Goal: Task Accomplishment & Management: Manage account settings

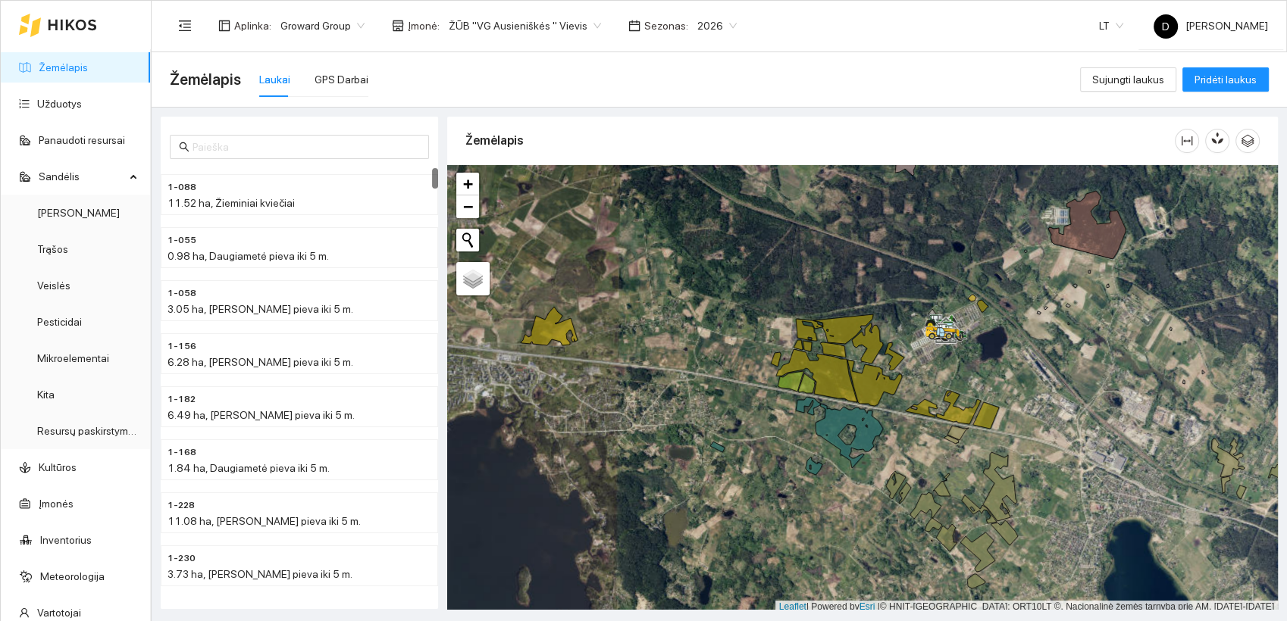
scroll to position [4, 0]
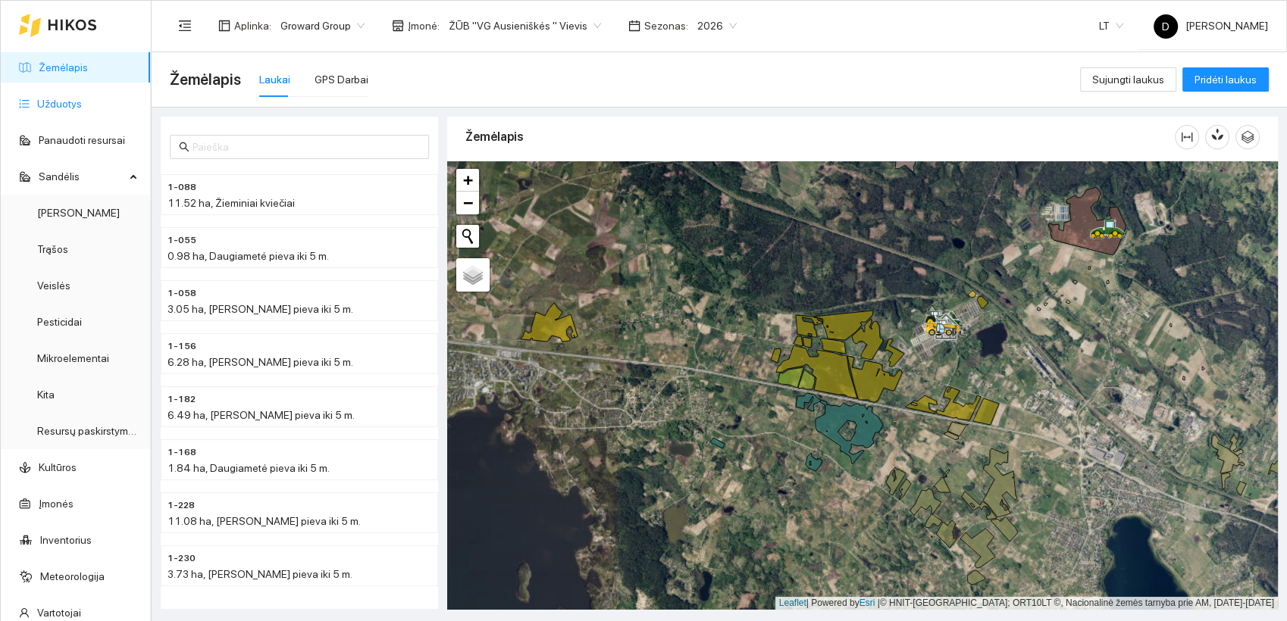
click at [60, 110] on link "Užduotys" at bounding box center [59, 104] width 45 height 12
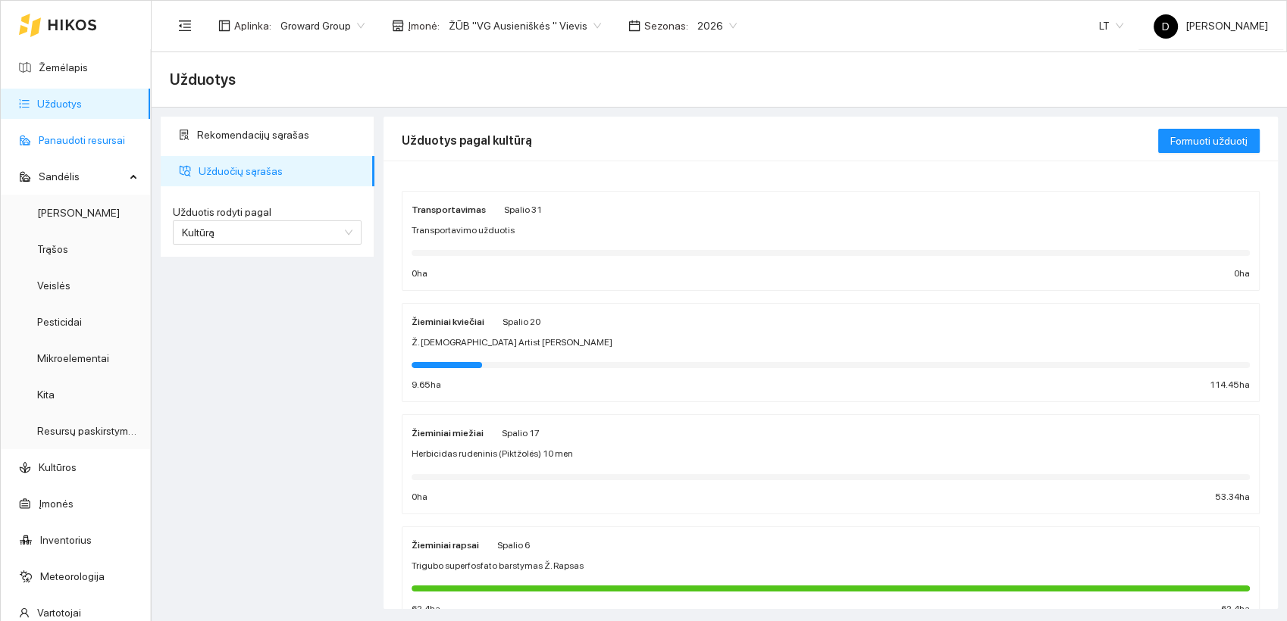
click at [70, 144] on link "Panaudoti resursai" at bounding box center [82, 140] width 86 height 12
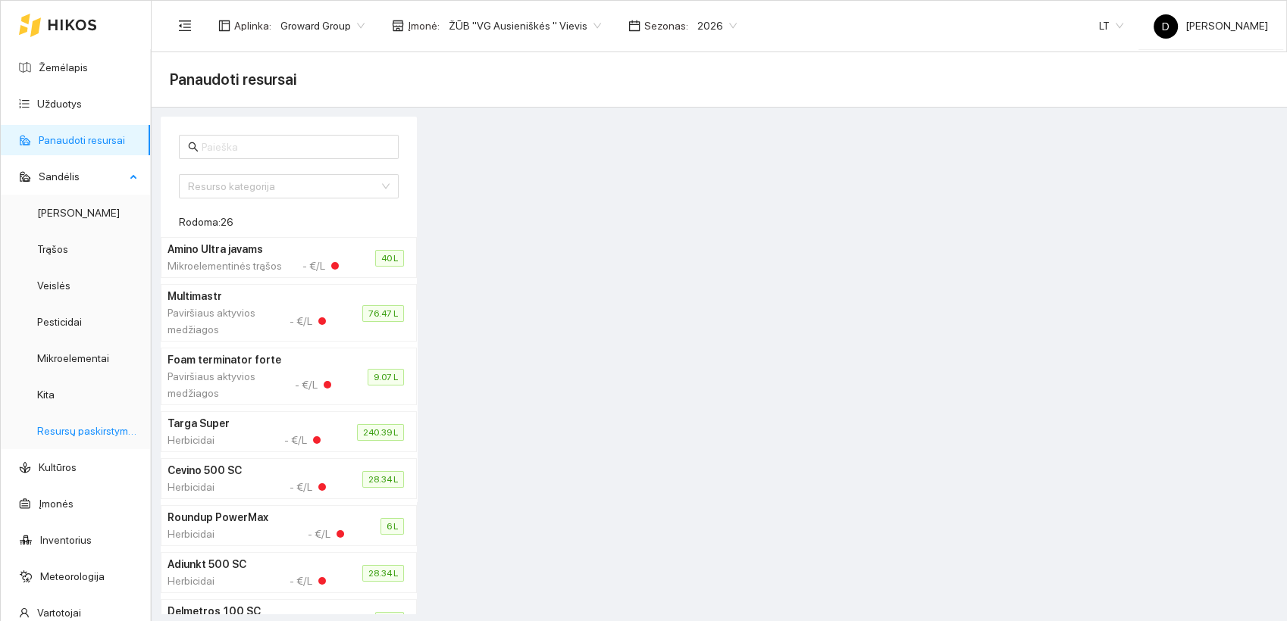
click at [78, 436] on link "Resursų paskirstymas" at bounding box center [88, 431] width 102 height 12
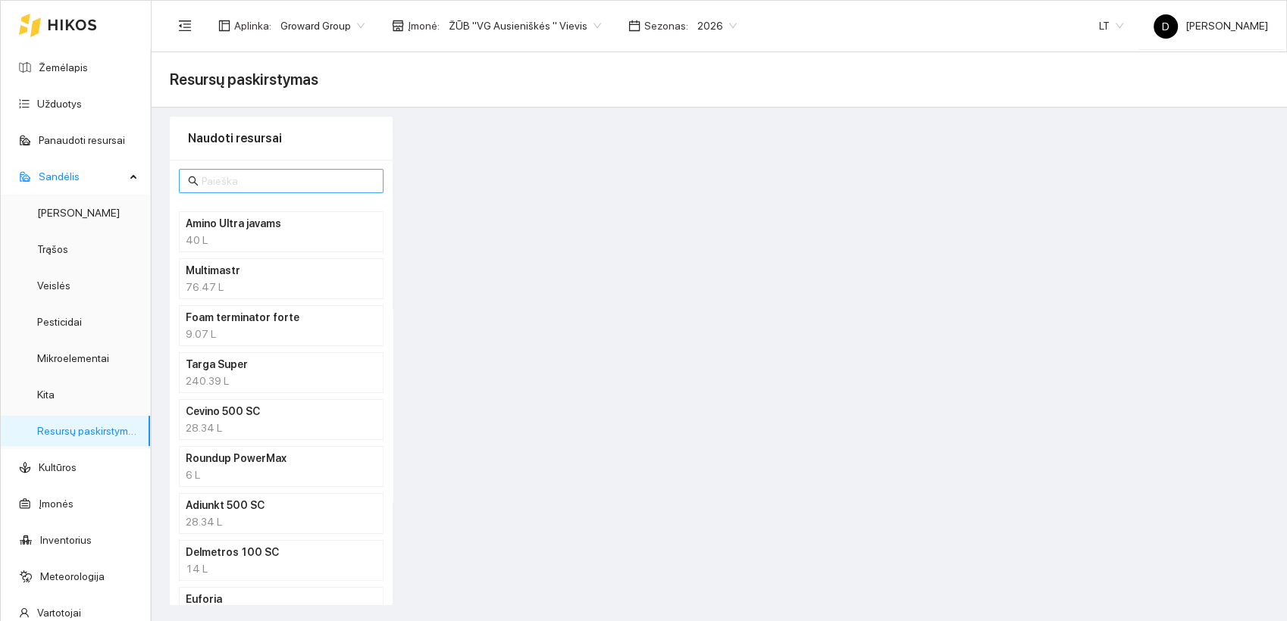
click at [291, 173] on input "text" at bounding box center [288, 181] width 173 height 17
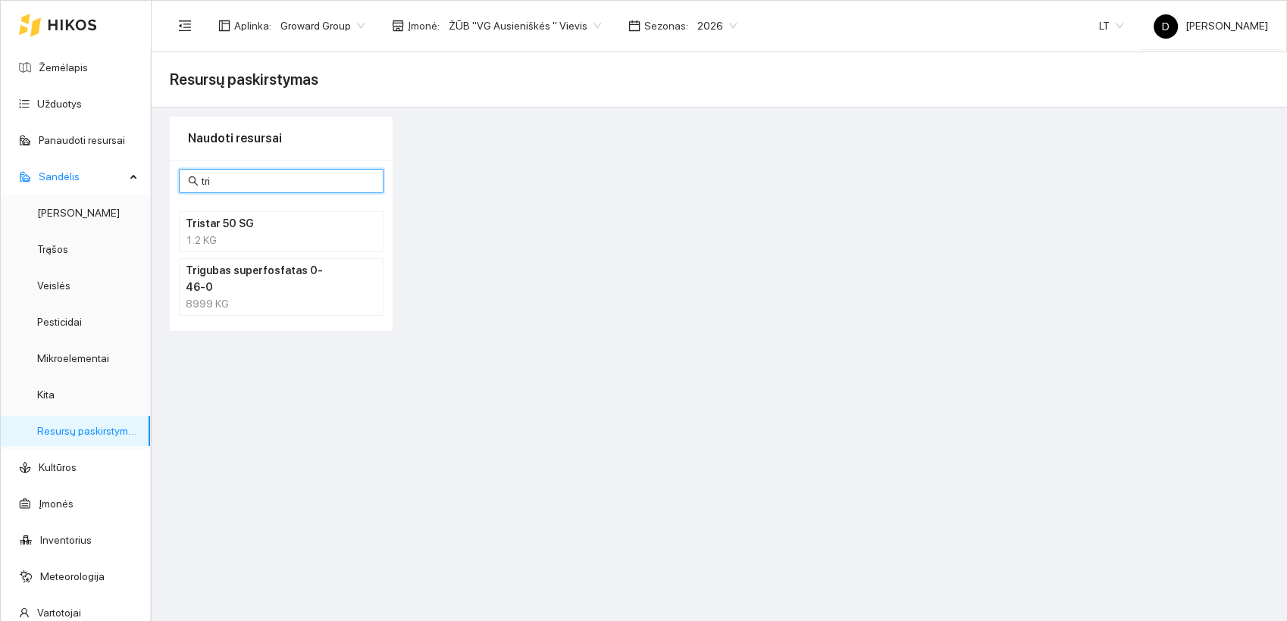
type input "tri"
click at [255, 276] on h4 "Trigubas superfosfatas 0-46-0" at bounding box center [262, 278] width 152 height 33
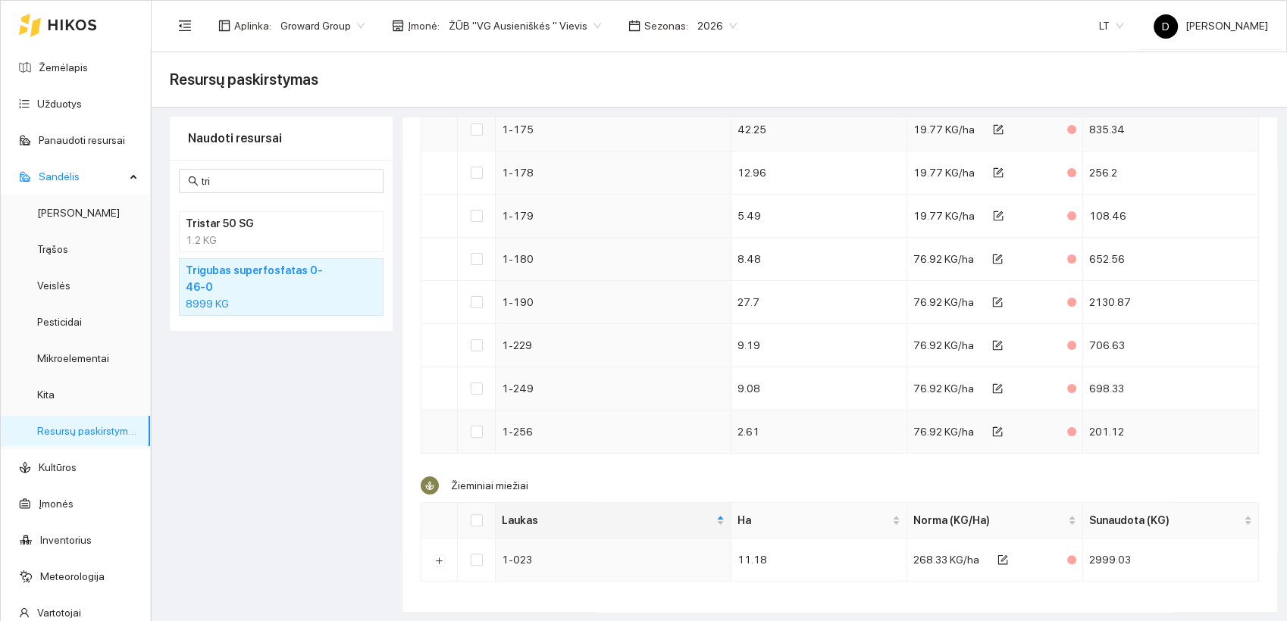
scroll to position [346, 0]
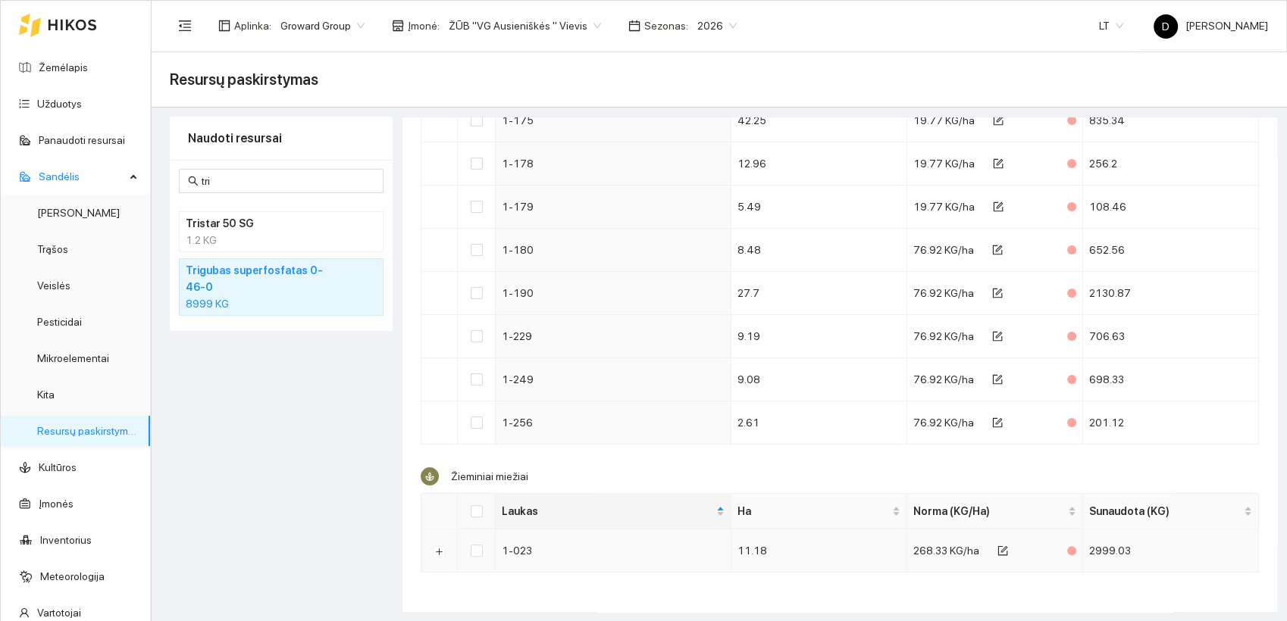
click at [1127, 549] on td "2999.03" at bounding box center [1171, 551] width 176 height 43
click at [833, 554] on td "11.18" at bounding box center [819, 551] width 176 height 43
drag, startPoint x: 1115, startPoint y: 549, endPoint x: 1067, endPoint y: 550, distance: 48.5
click at [1083, 550] on td "2999.03" at bounding box center [1171, 551] width 176 height 43
click at [822, 542] on td "11.18" at bounding box center [819, 551] width 176 height 43
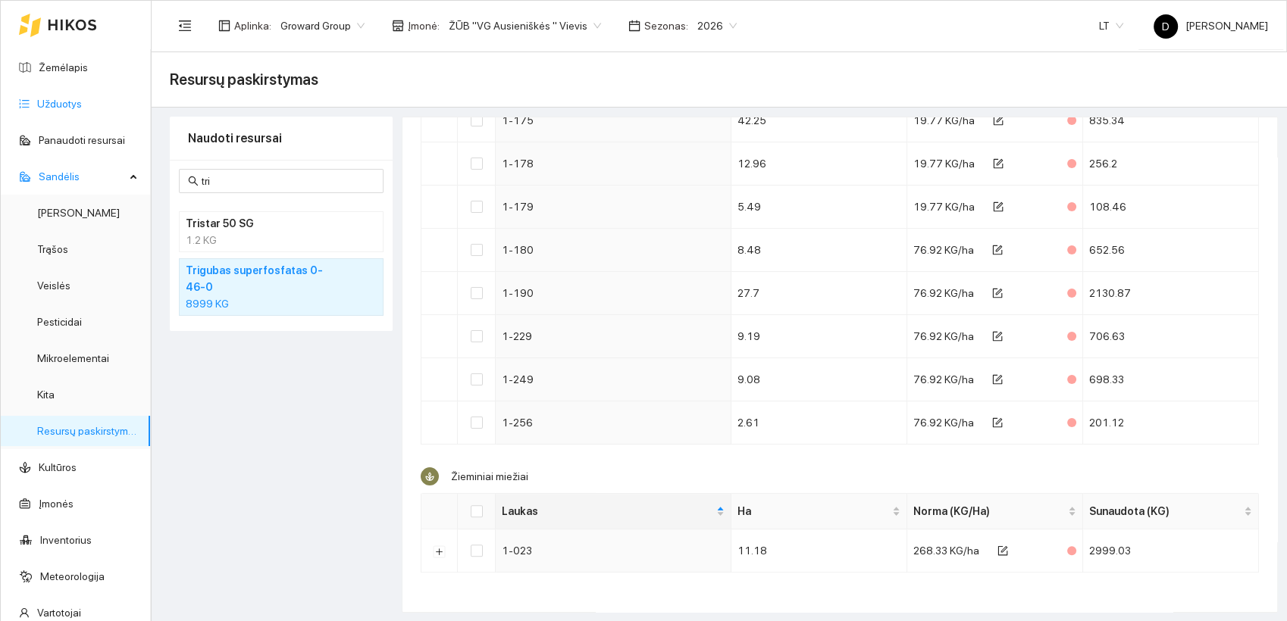
click at [61, 104] on link "Užduotys" at bounding box center [59, 104] width 45 height 12
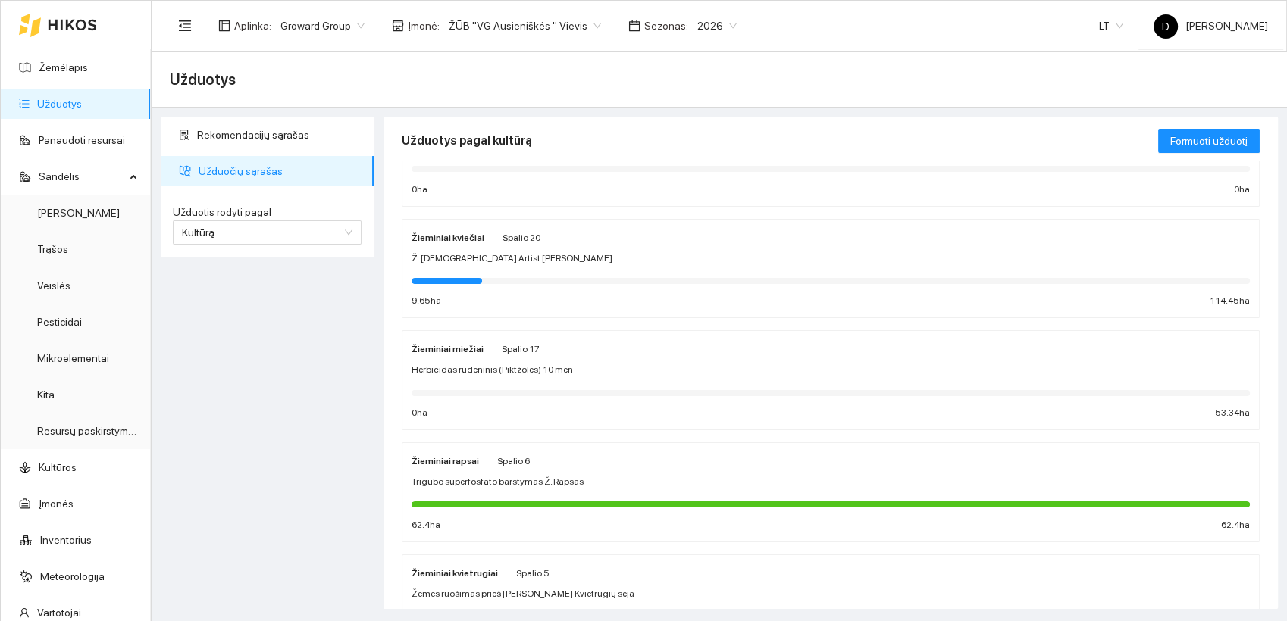
scroll to position [168, 0]
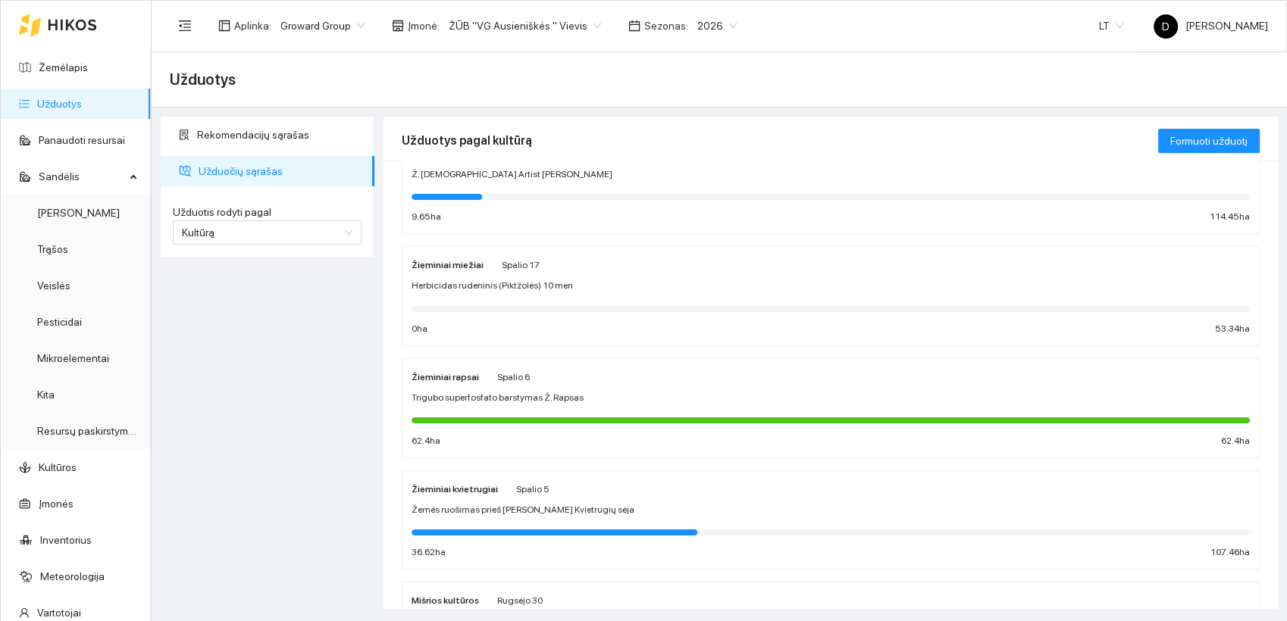
click at [451, 260] on strong "Žieminiai miežiai" at bounding box center [447, 265] width 72 height 11
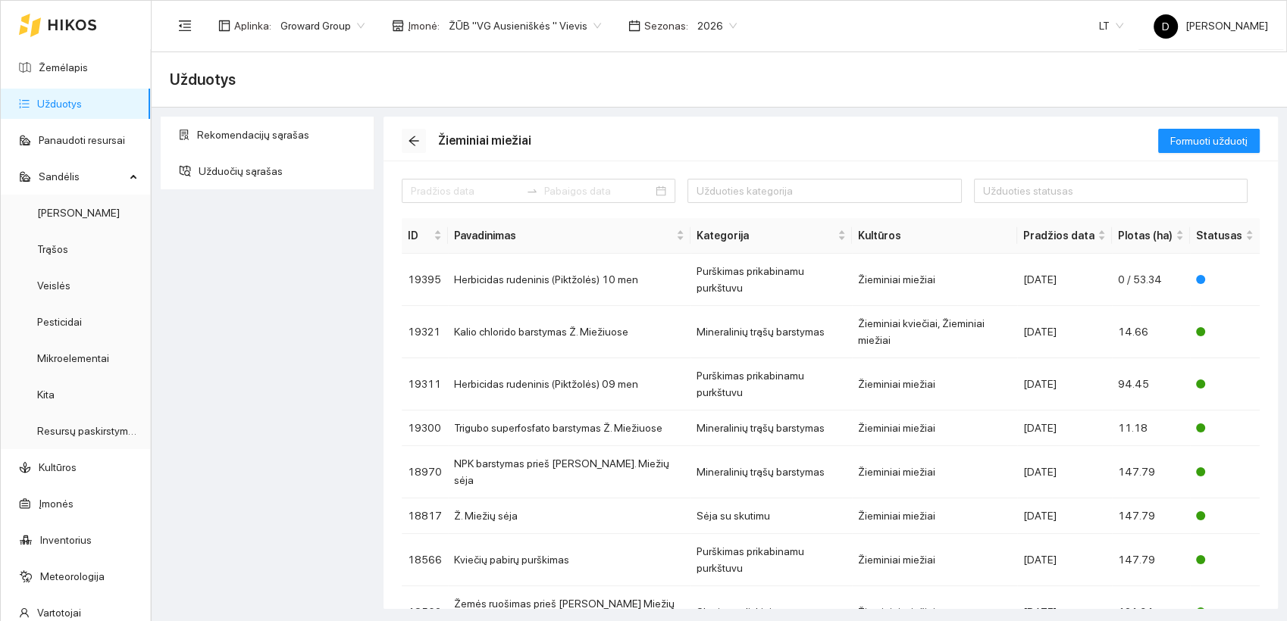
click at [408, 140] on icon "arrow-left" at bounding box center [414, 141] width 12 height 12
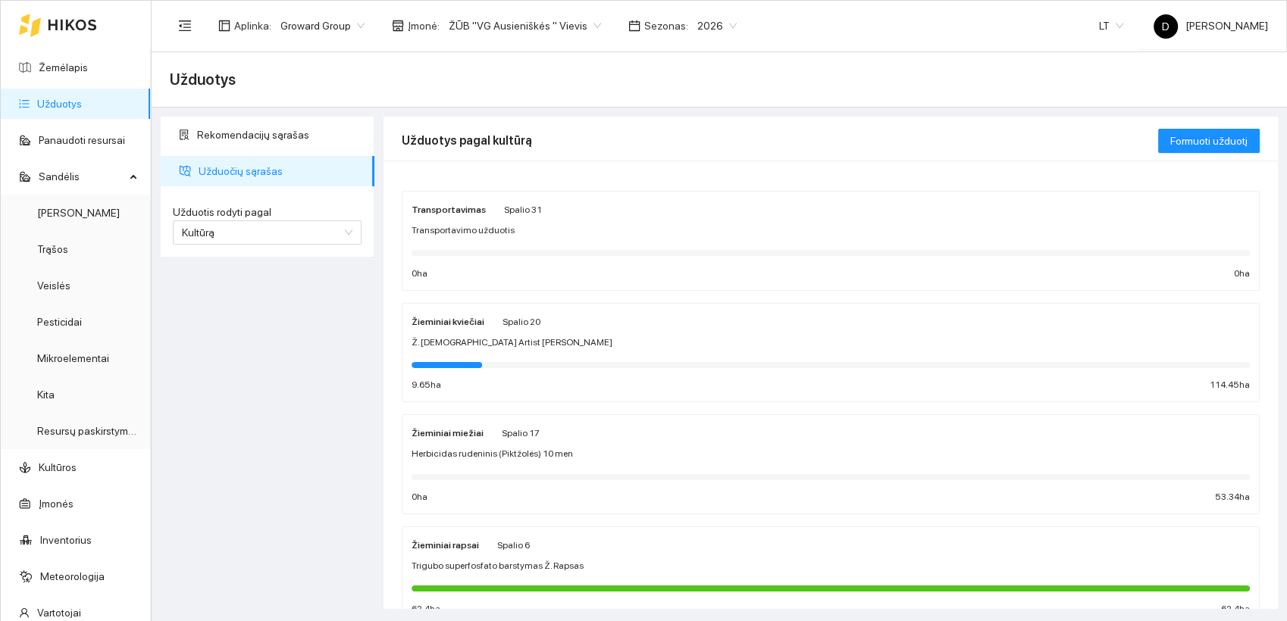
click at [452, 362] on div at bounding box center [446, 365] width 70 height 6
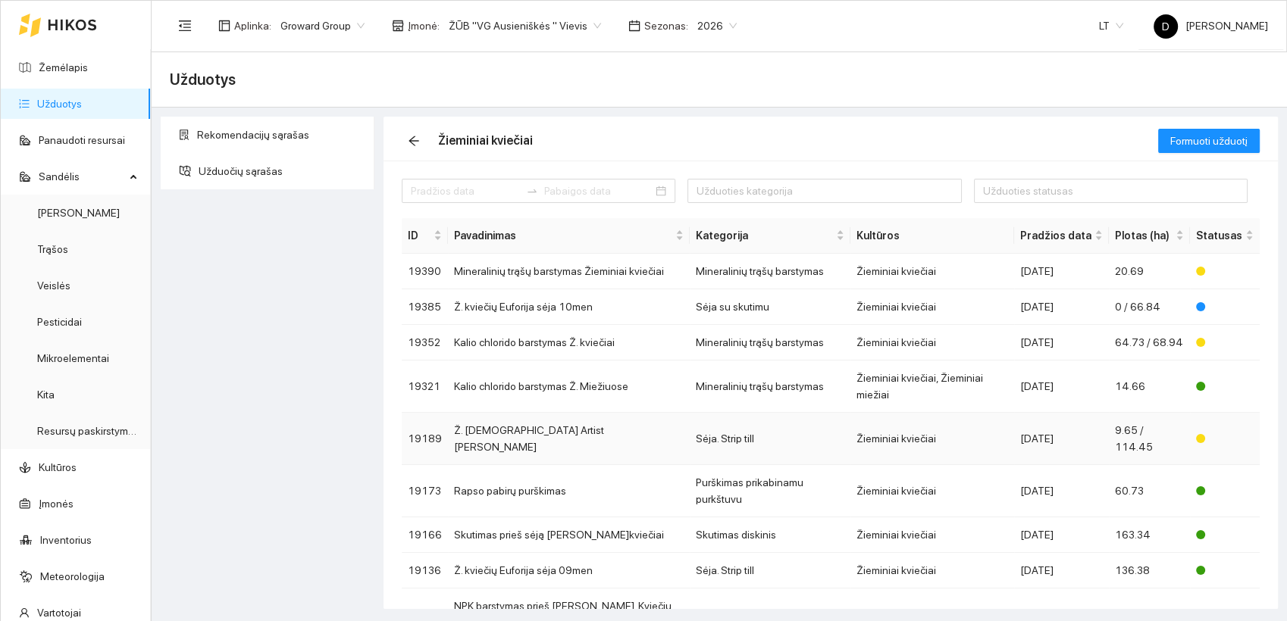
click at [769, 415] on td "Sėja. Strip till" at bounding box center [769, 439] width 161 height 52
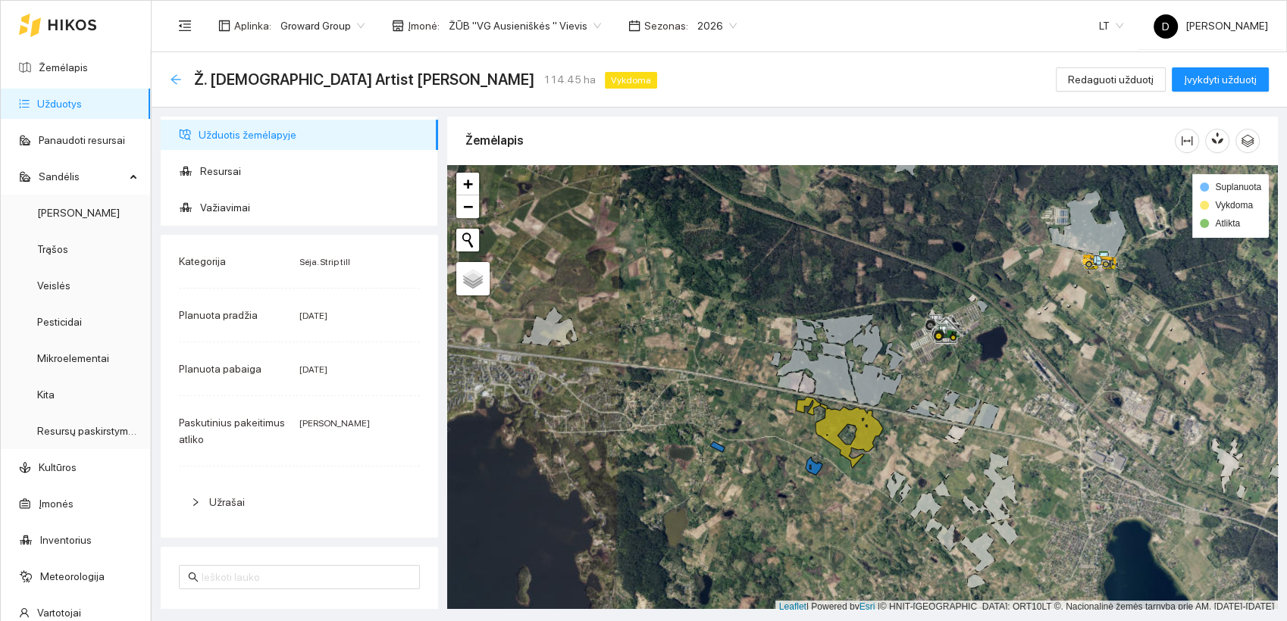
click at [176, 81] on icon "arrow-left" at bounding box center [176, 79] width 12 height 12
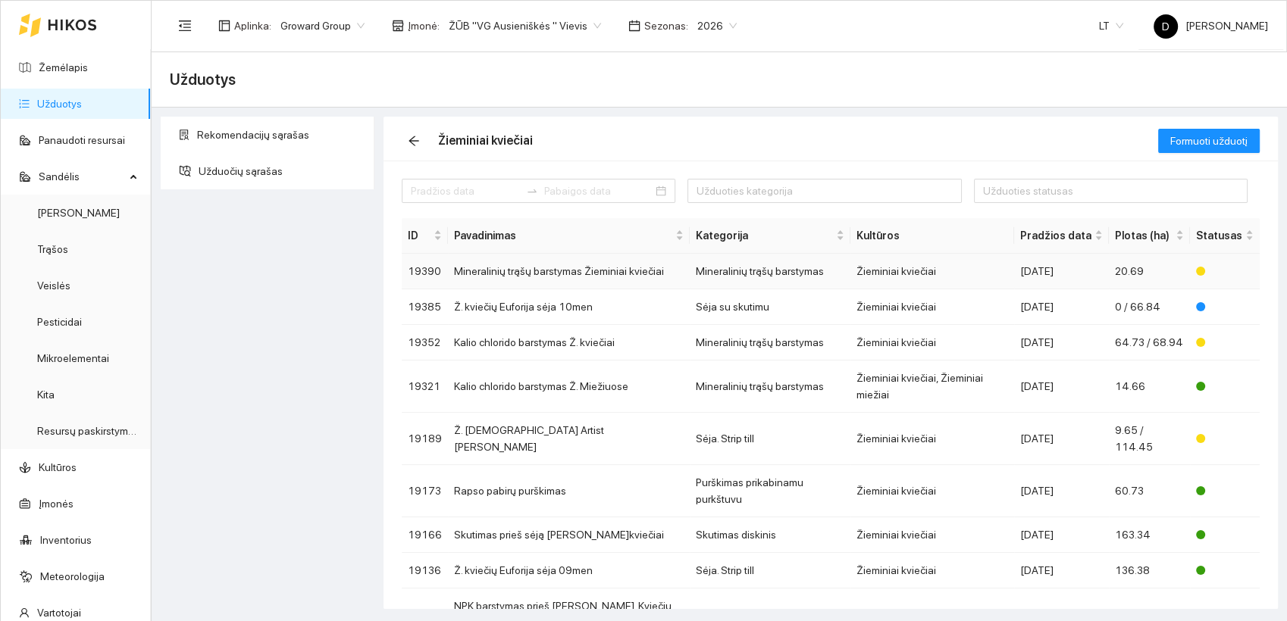
click at [568, 272] on td "Mineralinių trąšų barstymas Žieminiai kviečiai" at bounding box center [569, 272] width 242 height 36
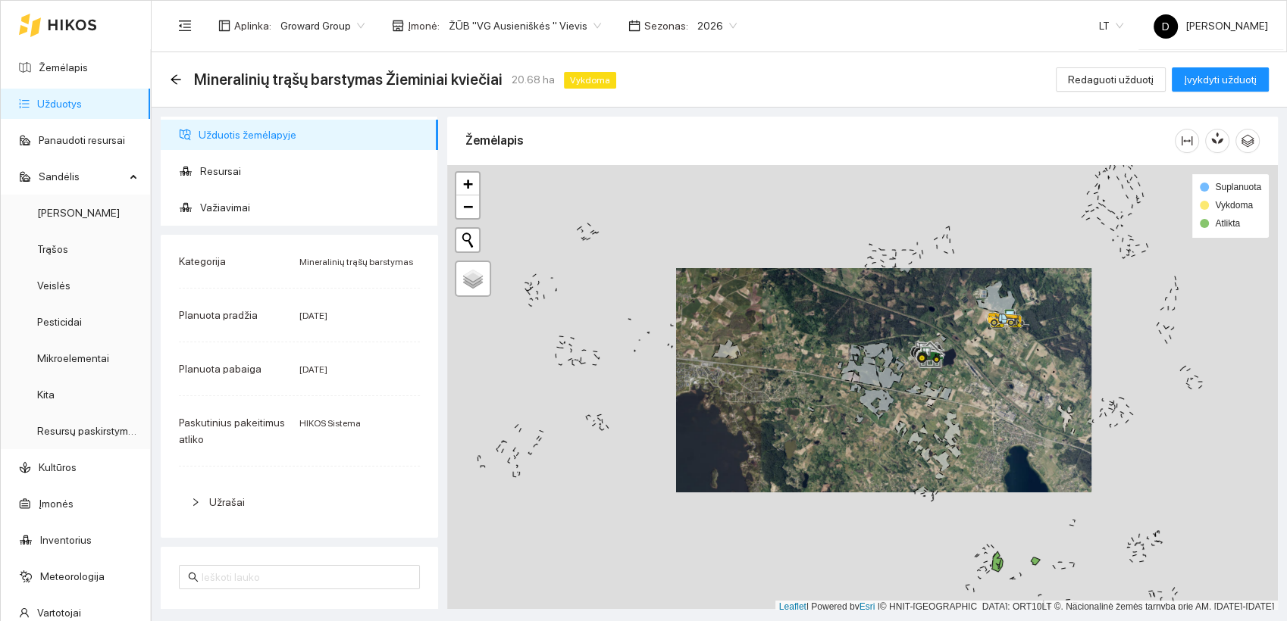
scroll to position [4, 0]
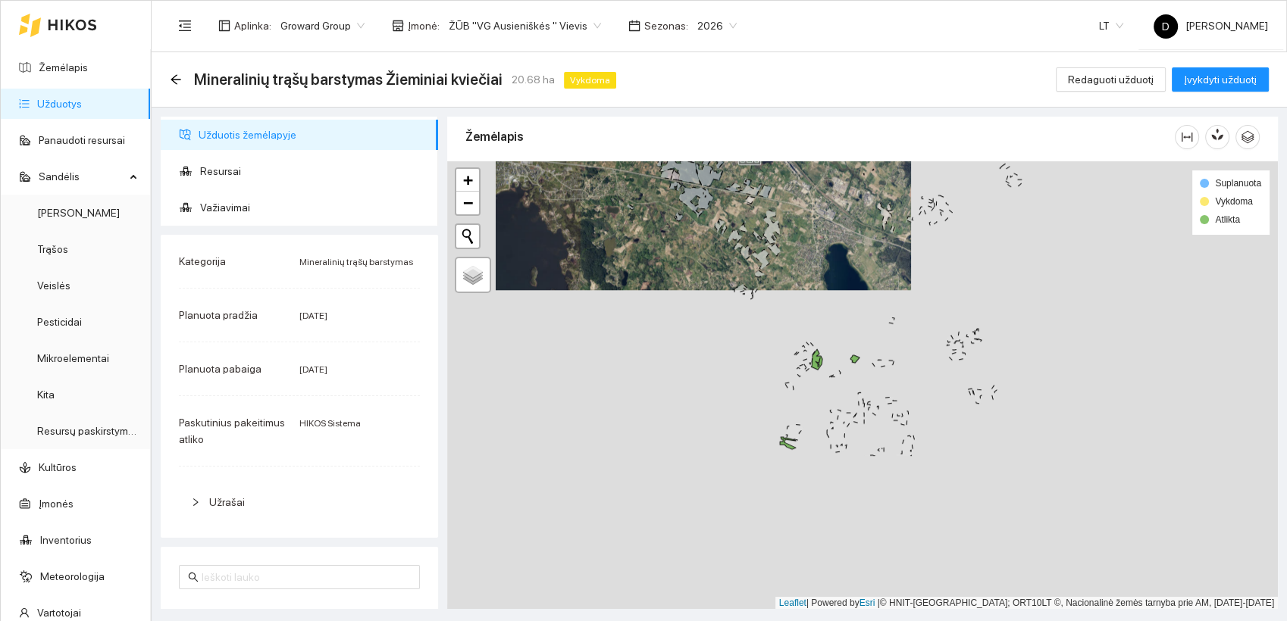
drag, startPoint x: 975, startPoint y: 473, endPoint x: 768, endPoint y: 202, distance: 340.5
click at [768, 202] on div at bounding box center [862, 385] width 830 height 449
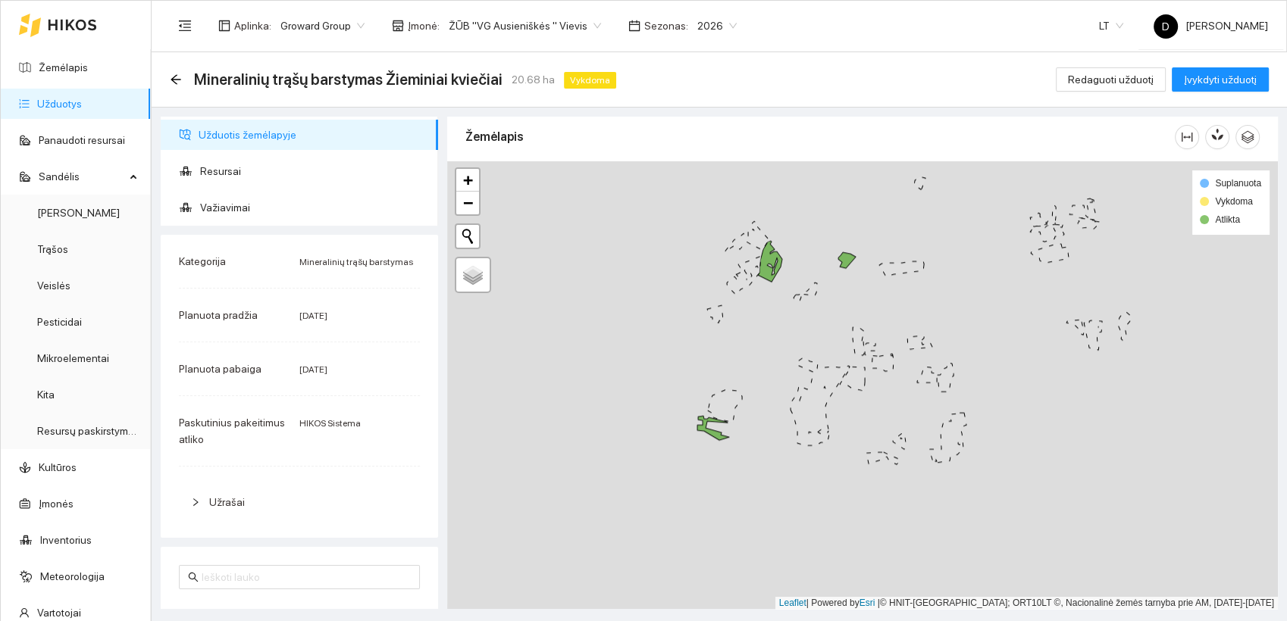
drag, startPoint x: 746, startPoint y: 308, endPoint x: 774, endPoint y: 362, distance: 60.7
click at [774, 362] on div at bounding box center [862, 385] width 830 height 449
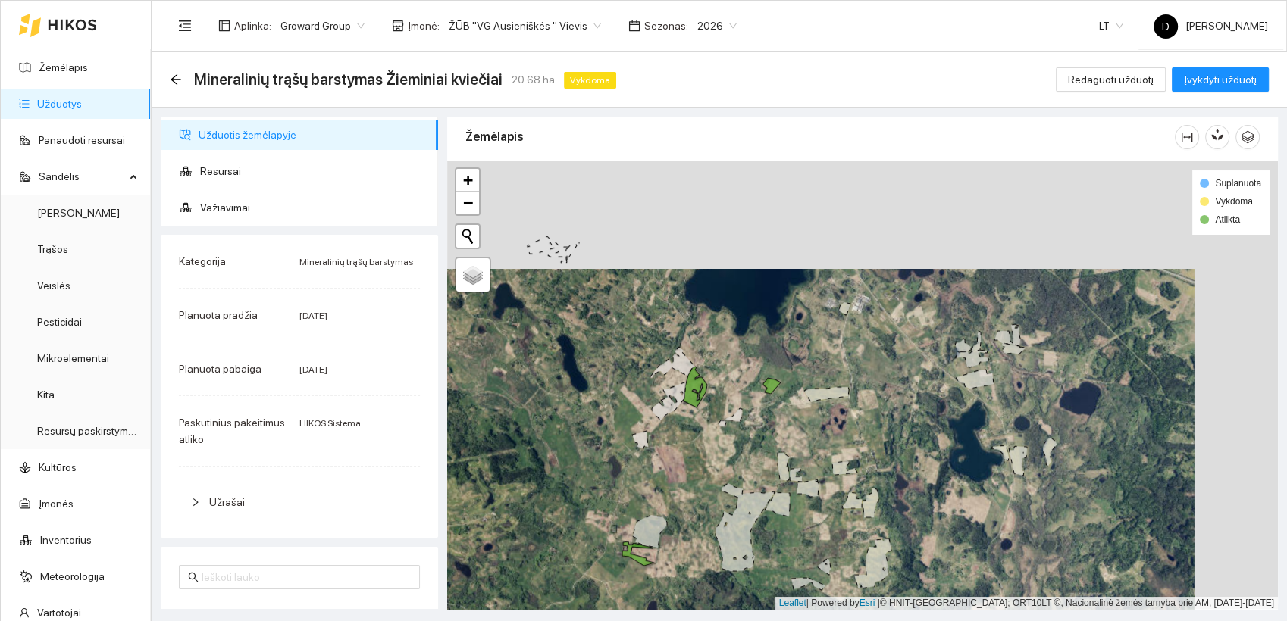
drag, startPoint x: 805, startPoint y: 365, endPoint x: 722, endPoint y: 474, distance: 136.7
click at [722, 474] on div at bounding box center [862, 385] width 830 height 449
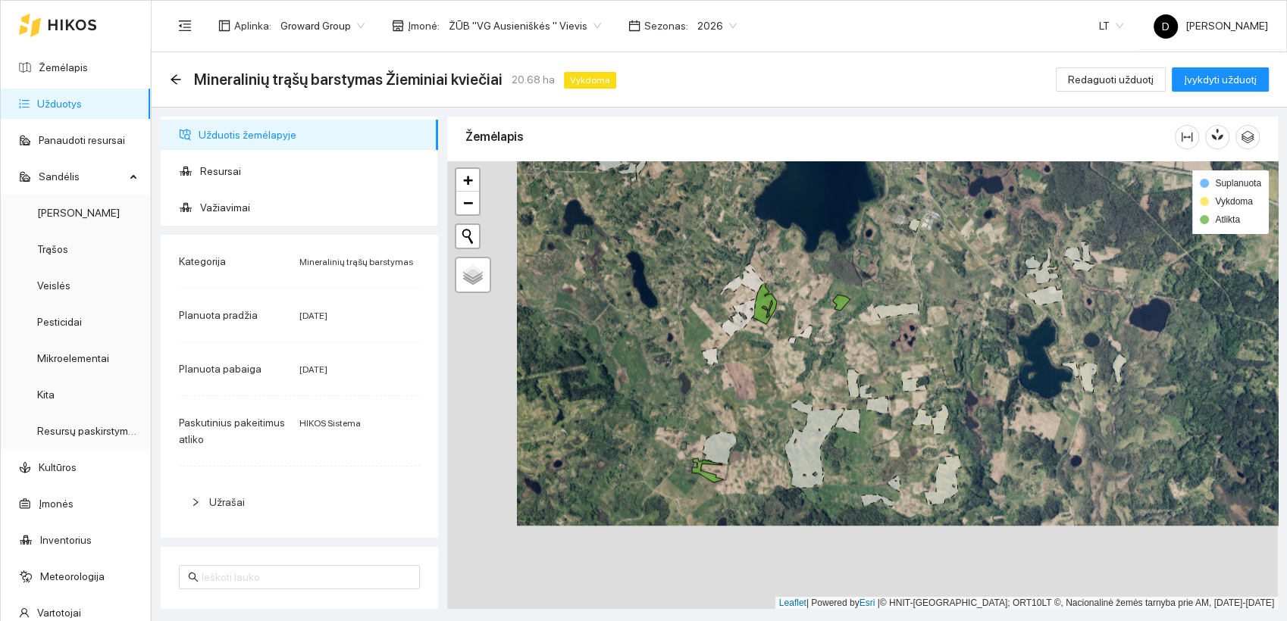
drag, startPoint x: 823, startPoint y: 324, endPoint x: 893, endPoint y: 240, distance: 109.2
click at [893, 240] on div at bounding box center [862, 385] width 830 height 449
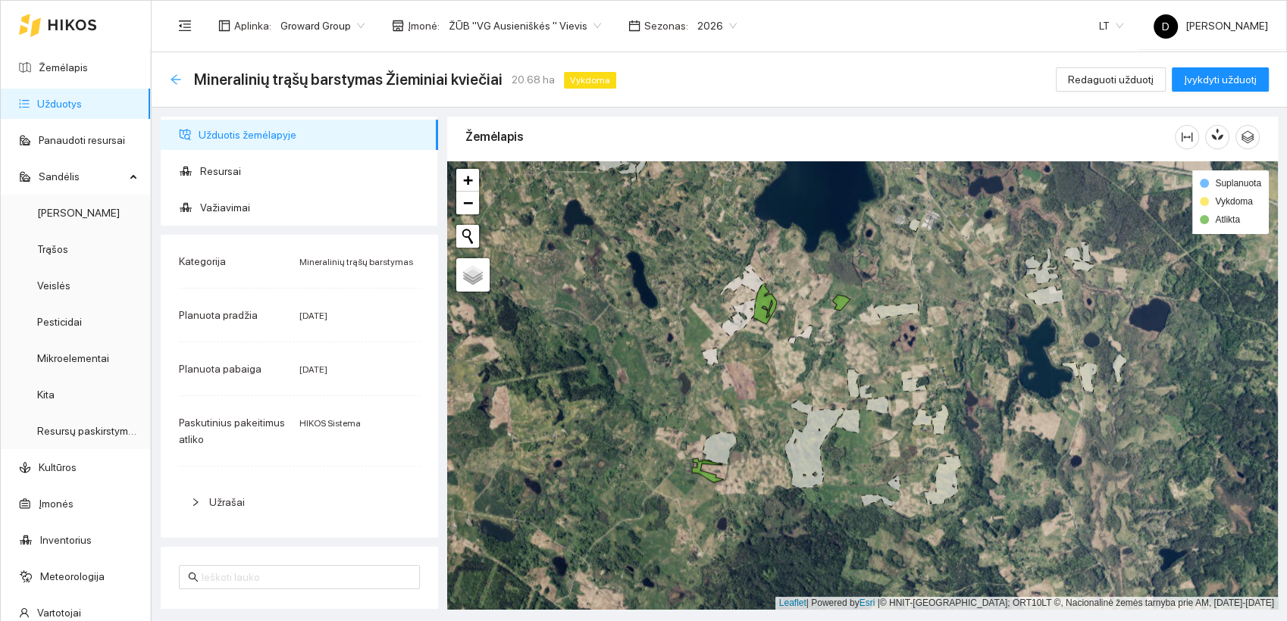
click at [180, 81] on icon "arrow-left" at bounding box center [176, 79] width 12 height 12
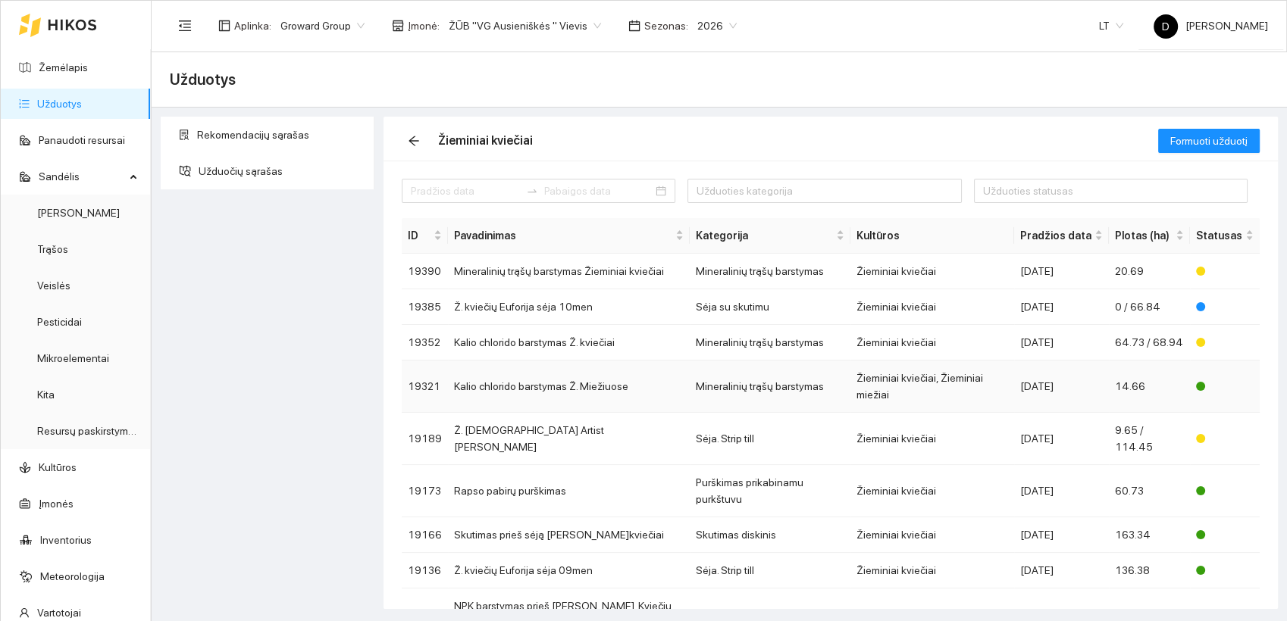
click at [575, 378] on td "Kalio chlorido barstymas Ž. Miežiuose" at bounding box center [569, 387] width 242 height 52
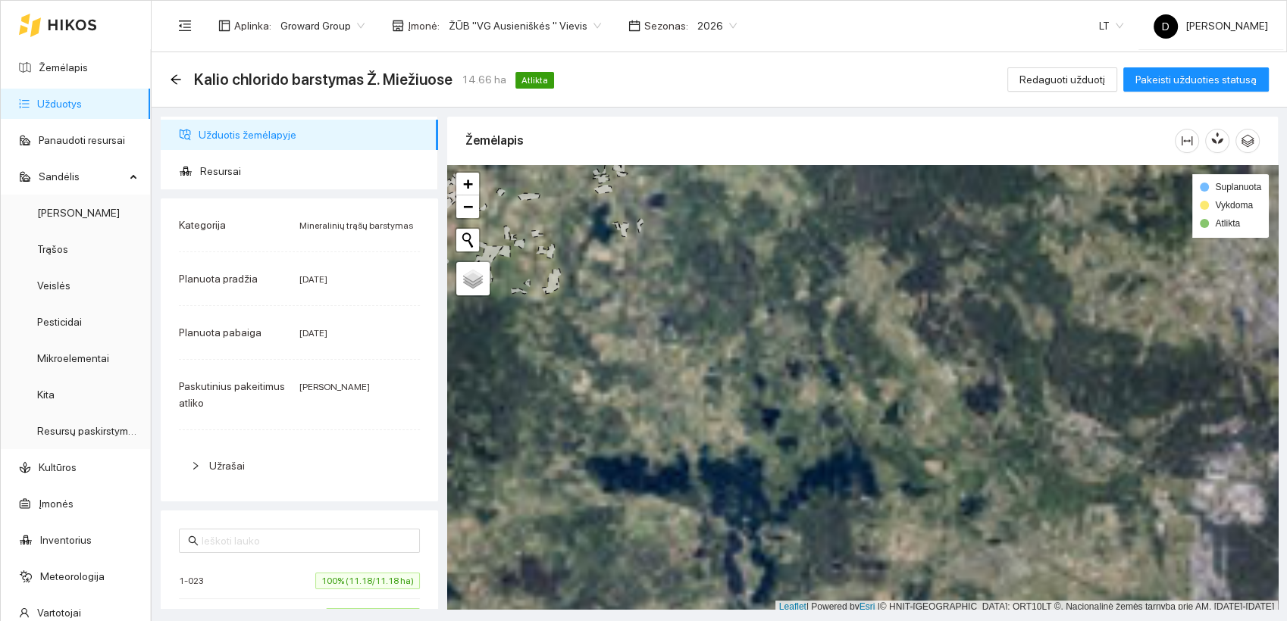
scroll to position [4, 0]
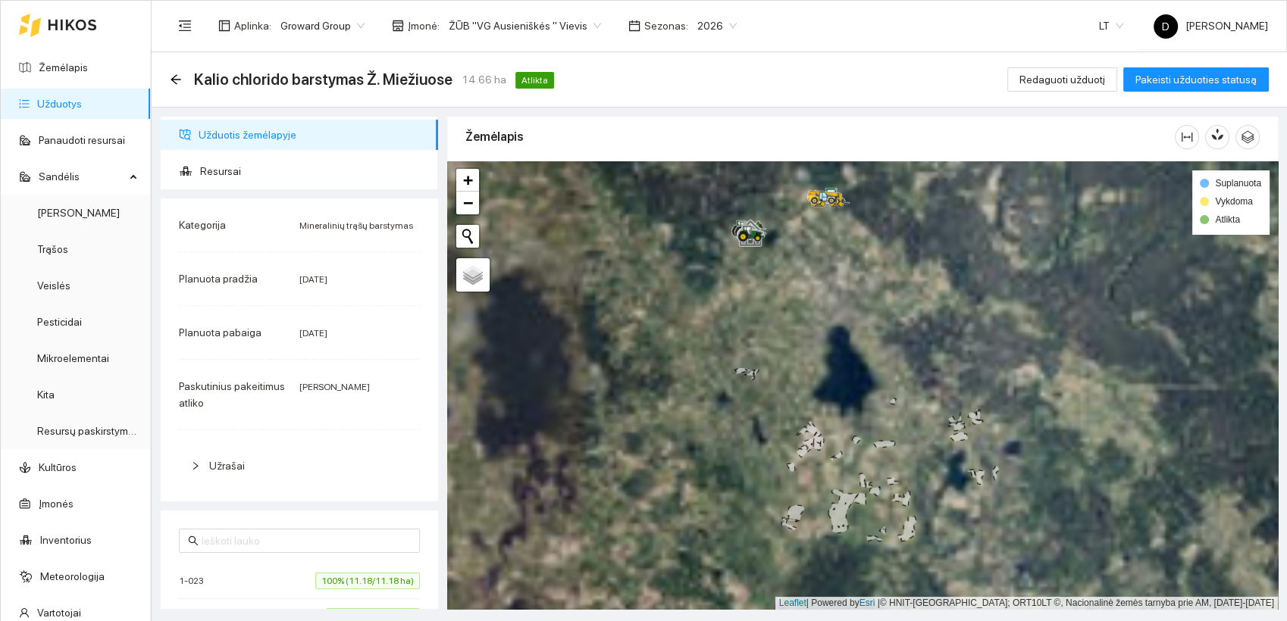
drag, startPoint x: 570, startPoint y: 286, endPoint x: 1030, endPoint y: 615, distance: 565.8
click at [1030, 615] on main "Kalio chlorido barstymas Ž. Miežiuose 14.66 ha Atlikta Redaguoti užduotį Pakeis…" at bounding box center [719, 336] width 1135 height 569
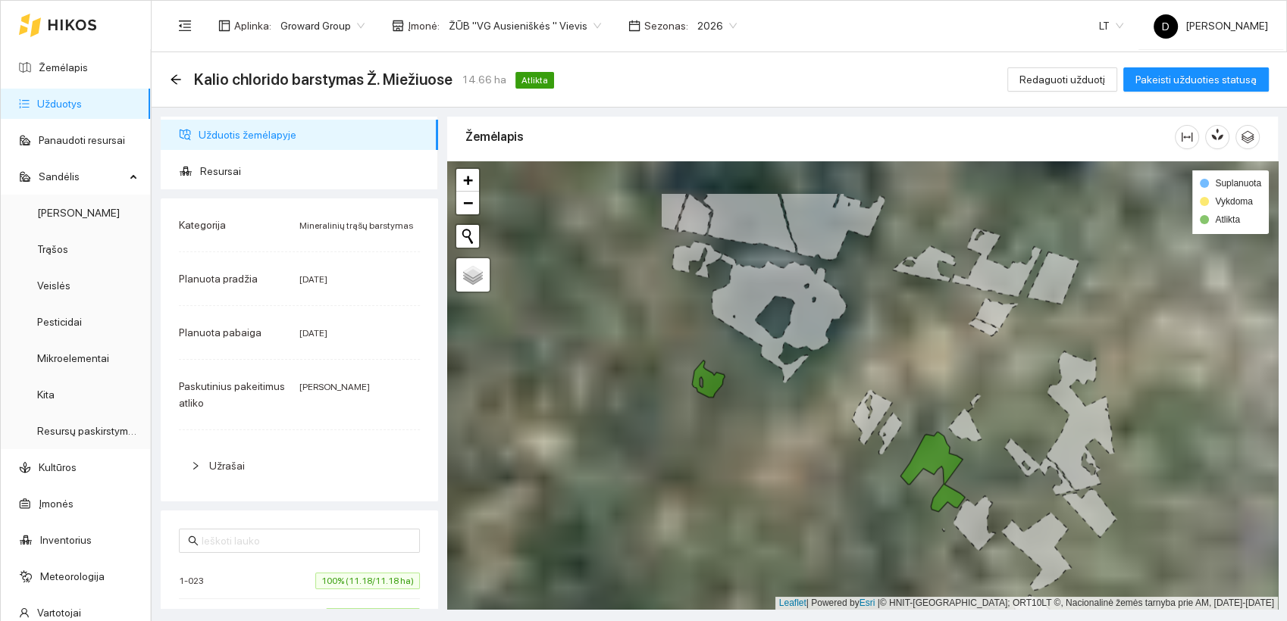
drag, startPoint x: 581, startPoint y: 474, endPoint x: 879, endPoint y: 552, distance: 307.6
click at [879, 552] on div at bounding box center [862, 385] width 830 height 449
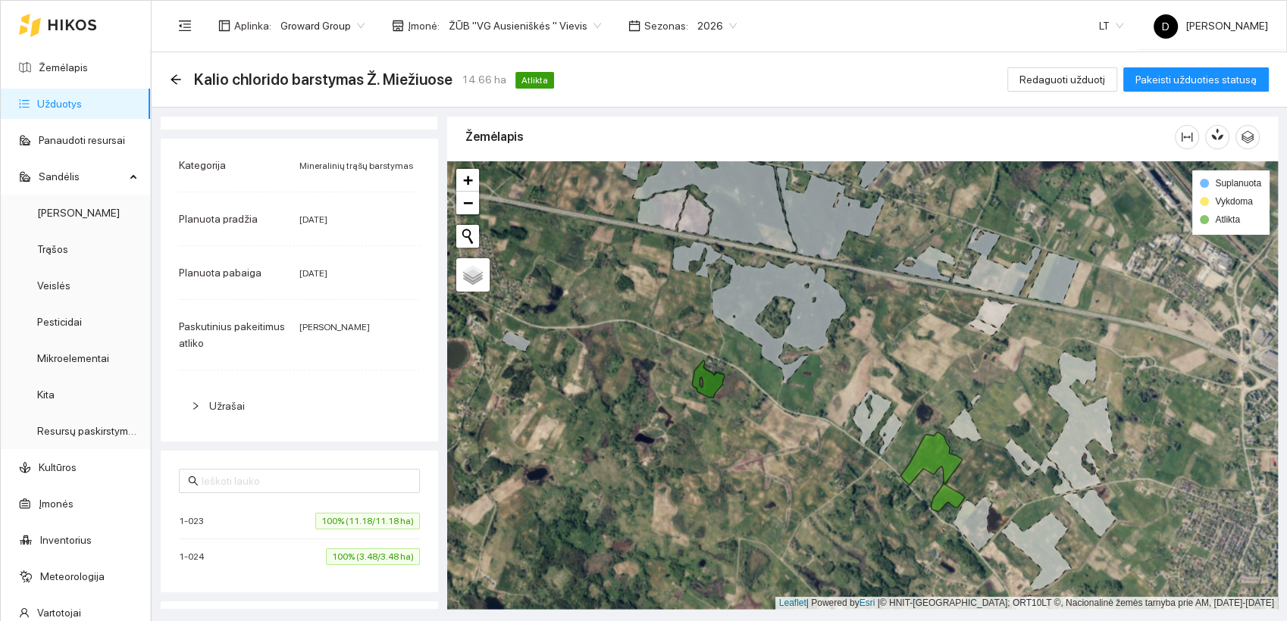
scroll to position [0, 0]
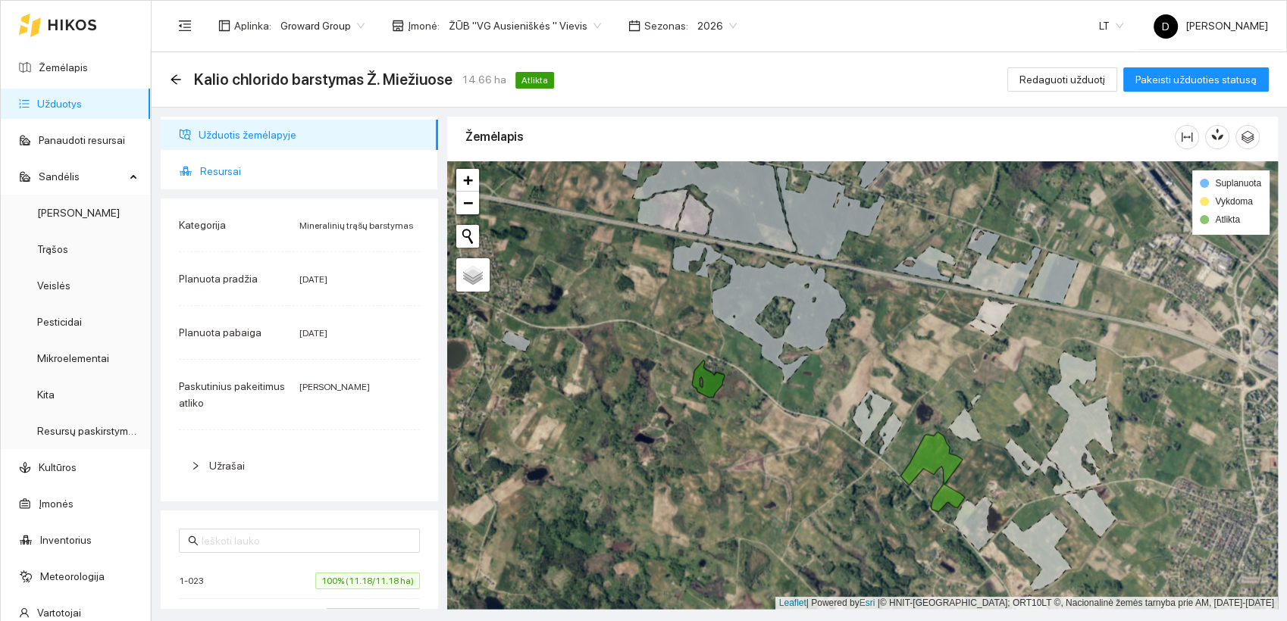
click at [230, 167] on span "Resursai" at bounding box center [313, 171] width 226 height 30
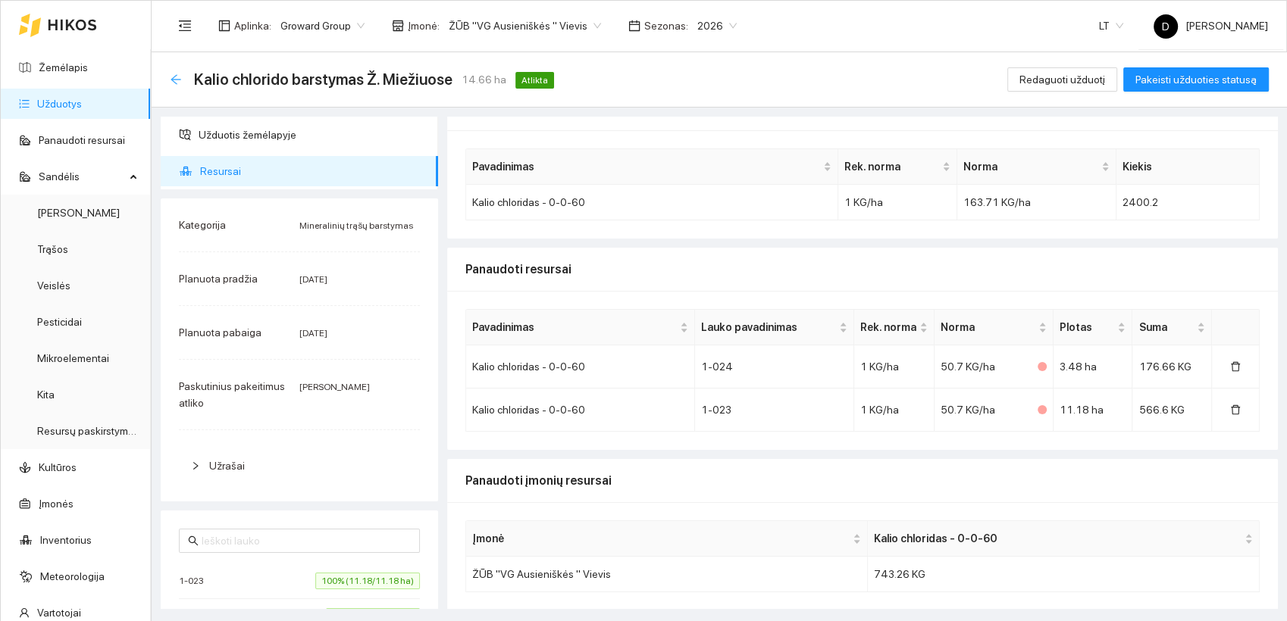
click at [172, 84] on icon "arrow-left" at bounding box center [176, 79] width 12 height 12
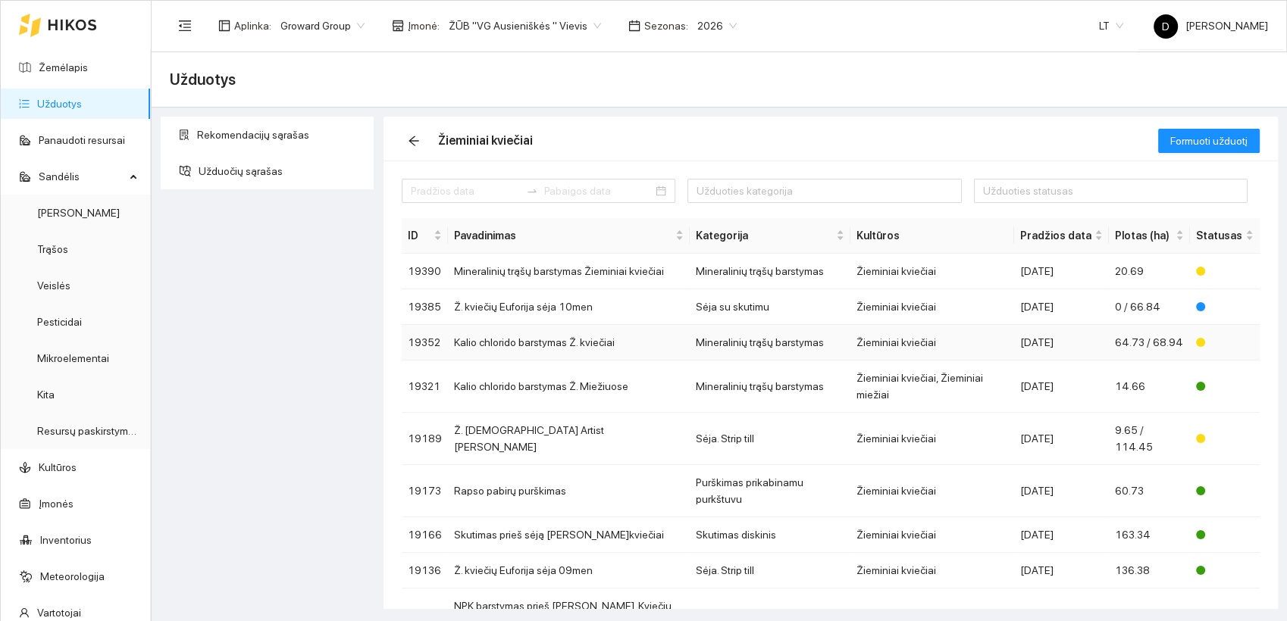
click at [527, 342] on td "Kalio chlorido barstymas Ž. kviečiai" at bounding box center [569, 343] width 242 height 36
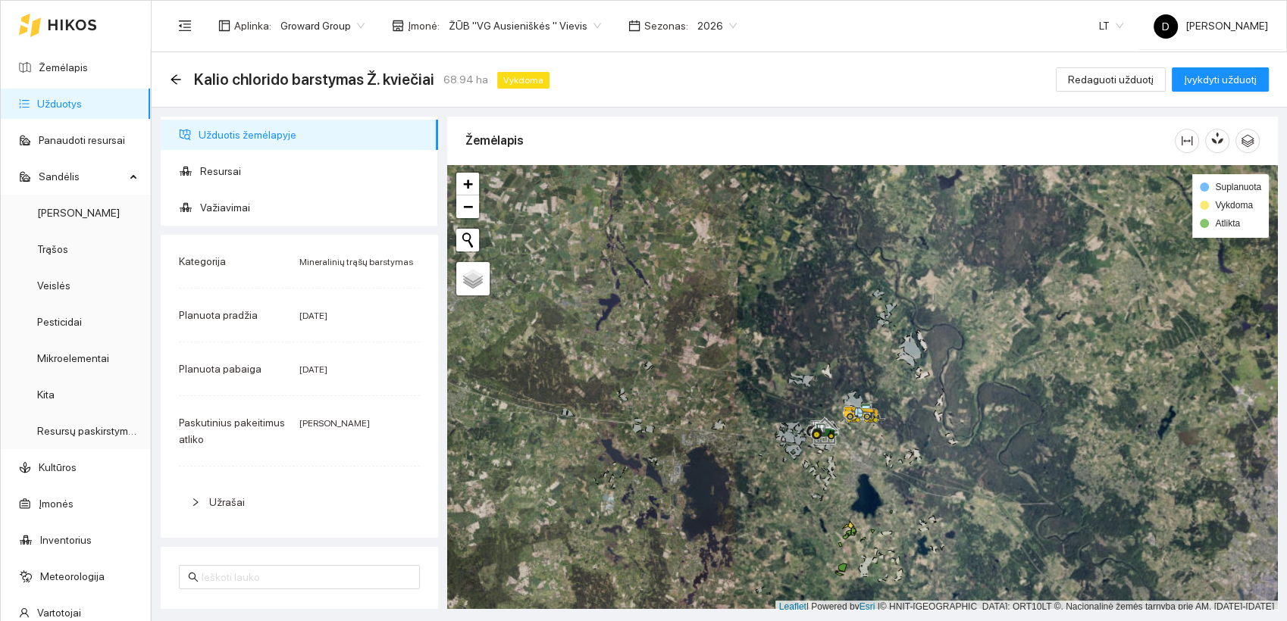
scroll to position [4, 0]
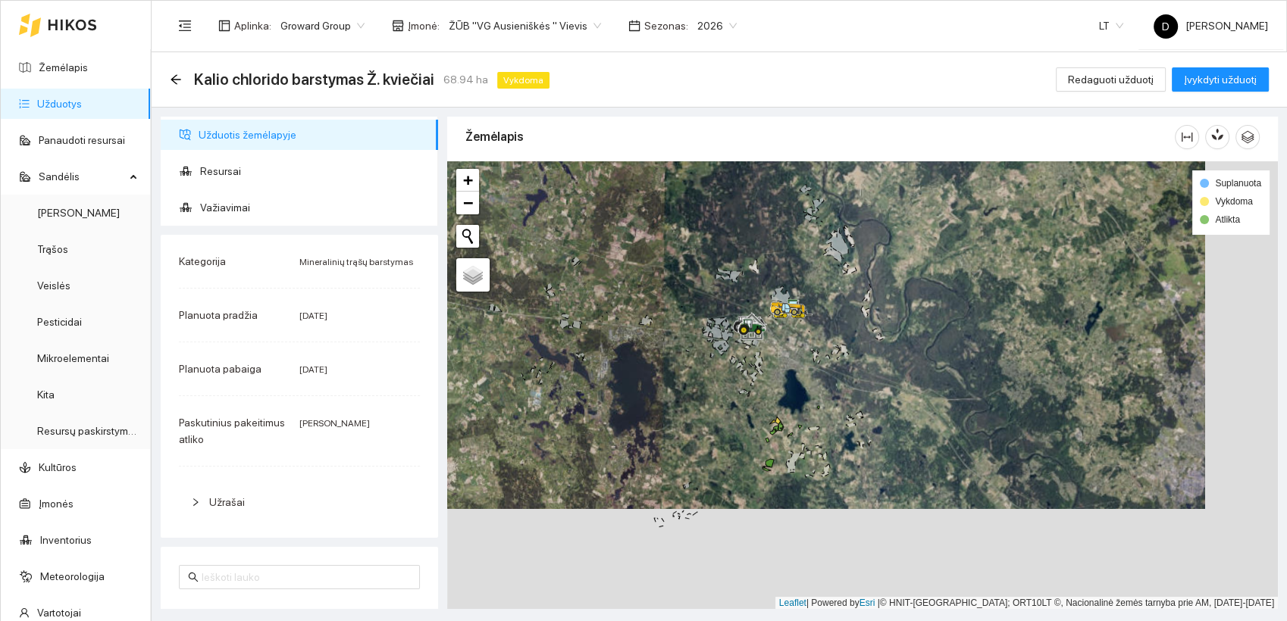
drag, startPoint x: 762, startPoint y: 501, endPoint x: 722, endPoint y: 423, distance: 87.8
click at [722, 423] on div at bounding box center [862, 385] width 830 height 449
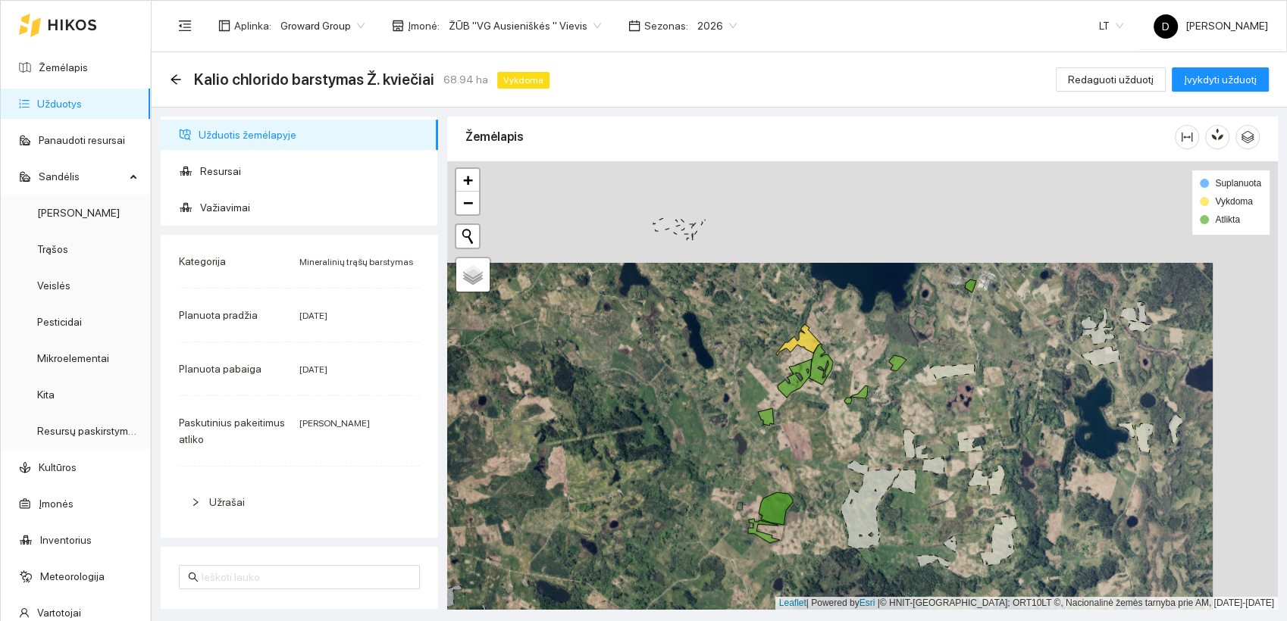
drag, startPoint x: 730, startPoint y: 383, endPoint x: 665, endPoint y: 484, distance: 120.6
click at [665, 484] on div at bounding box center [862, 385] width 830 height 449
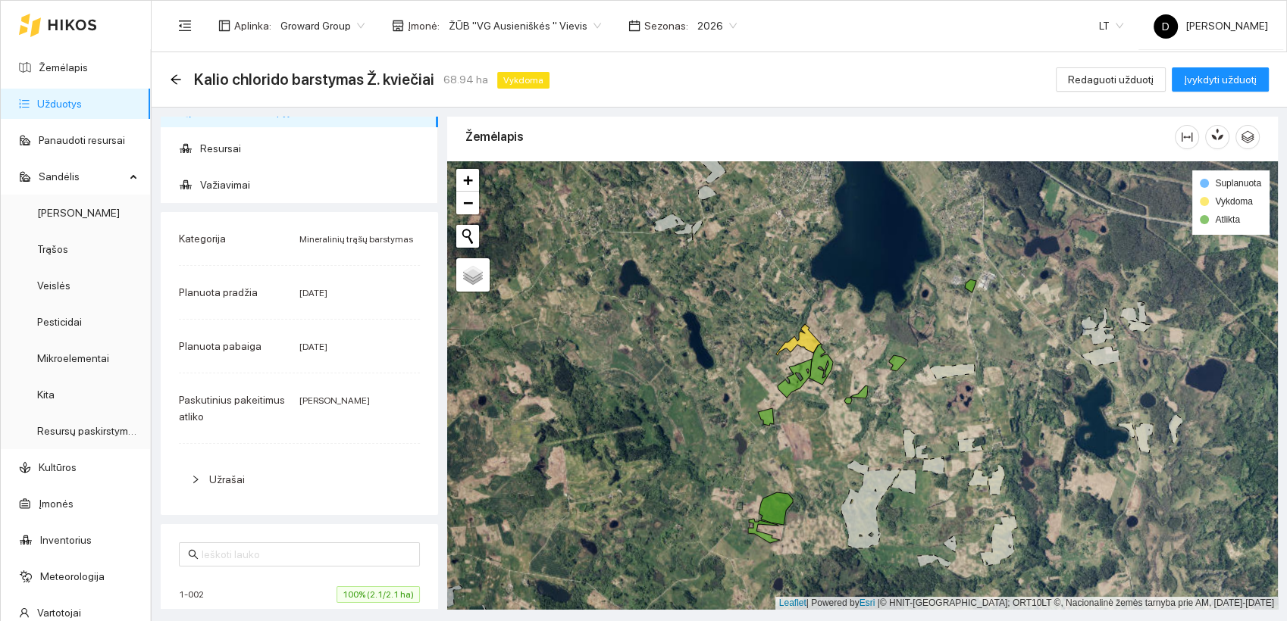
scroll to position [0, 0]
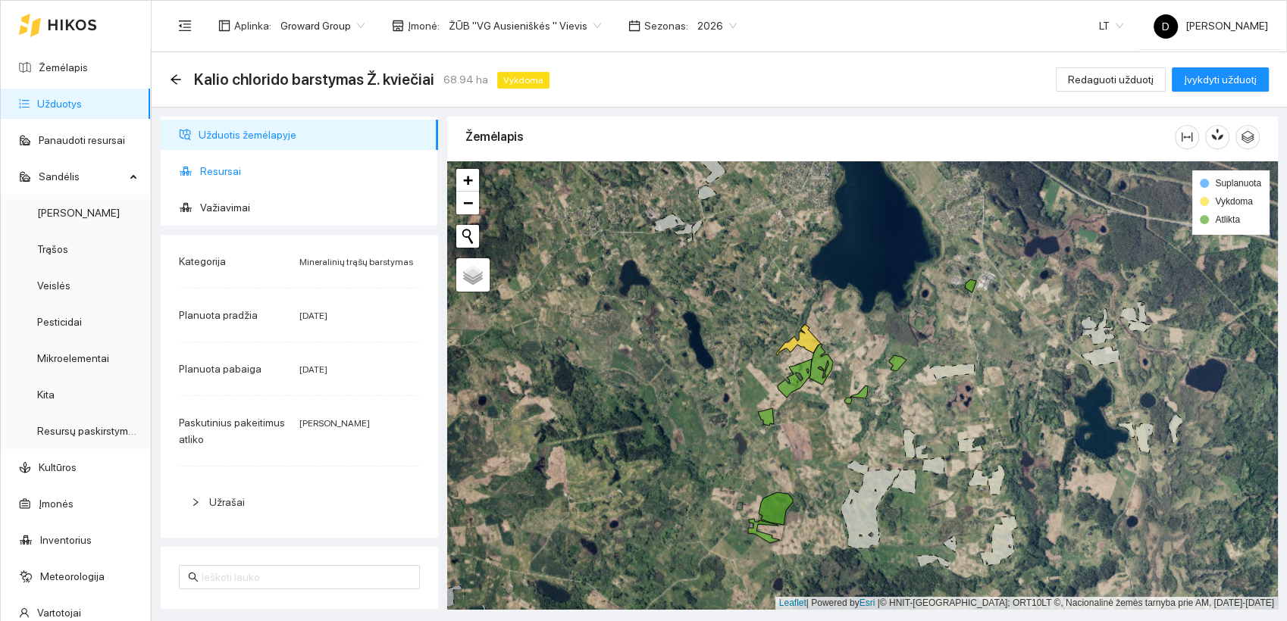
click at [220, 172] on span "Resursai" at bounding box center [313, 171] width 226 height 30
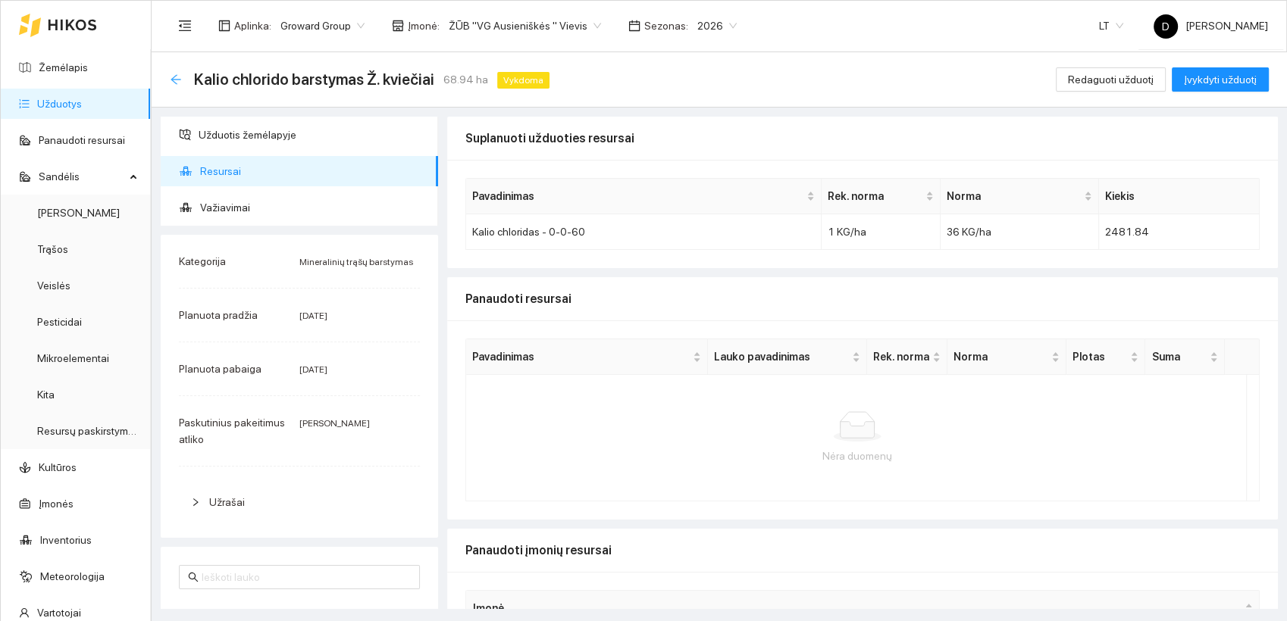
click at [179, 81] on icon "arrow-left" at bounding box center [176, 79] width 12 height 12
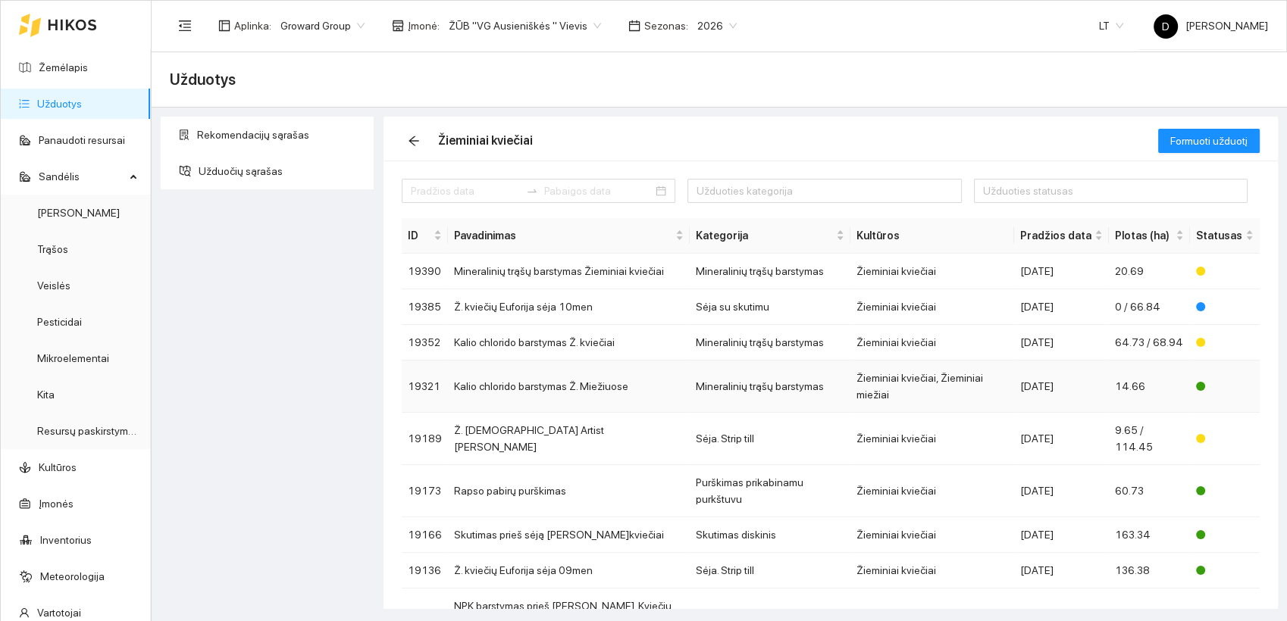
click at [570, 379] on td "Kalio chlorido barstymas Ž. Miežiuose" at bounding box center [569, 387] width 242 height 52
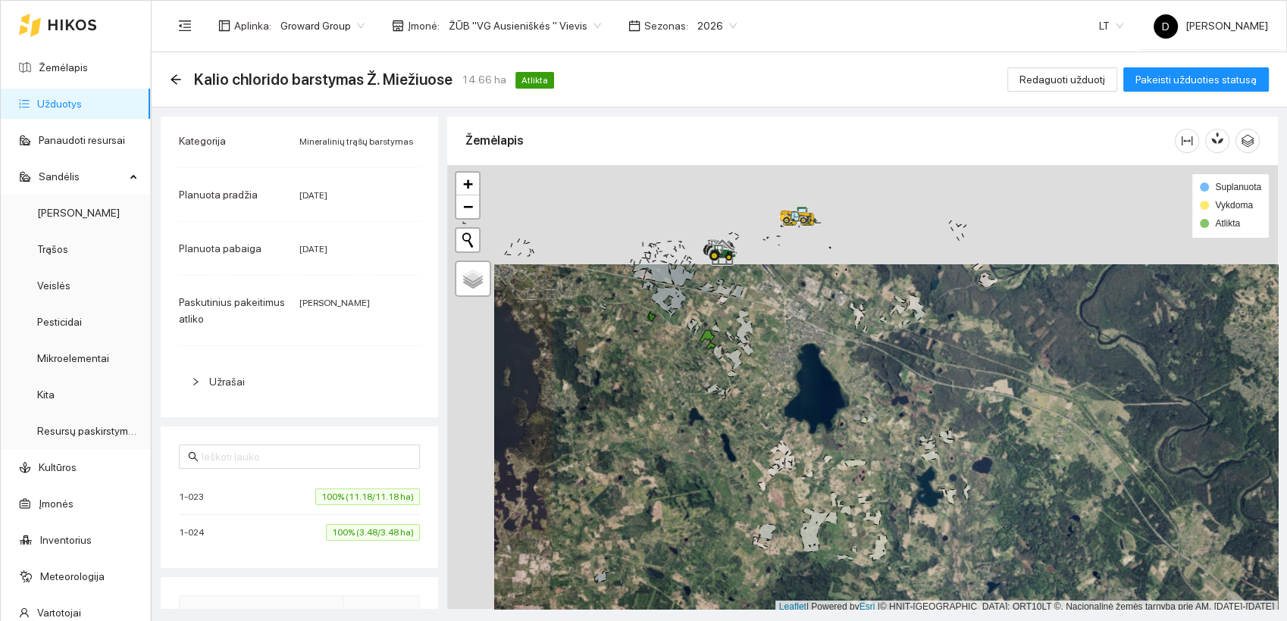
scroll to position [4, 0]
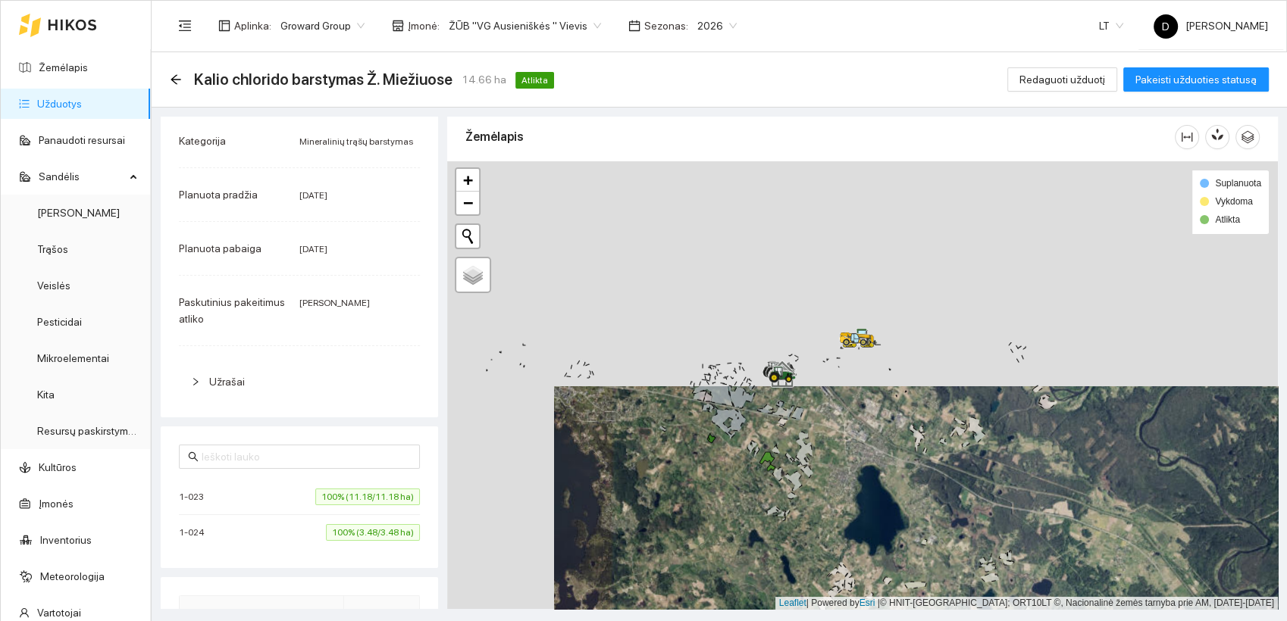
drag, startPoint x: 615, startPoint y: 305, endPoint x: 722, endPoint y: 530, distance: 249.8
click at [722, 530] on div at bounding box center [862, 385] width 830 height 449
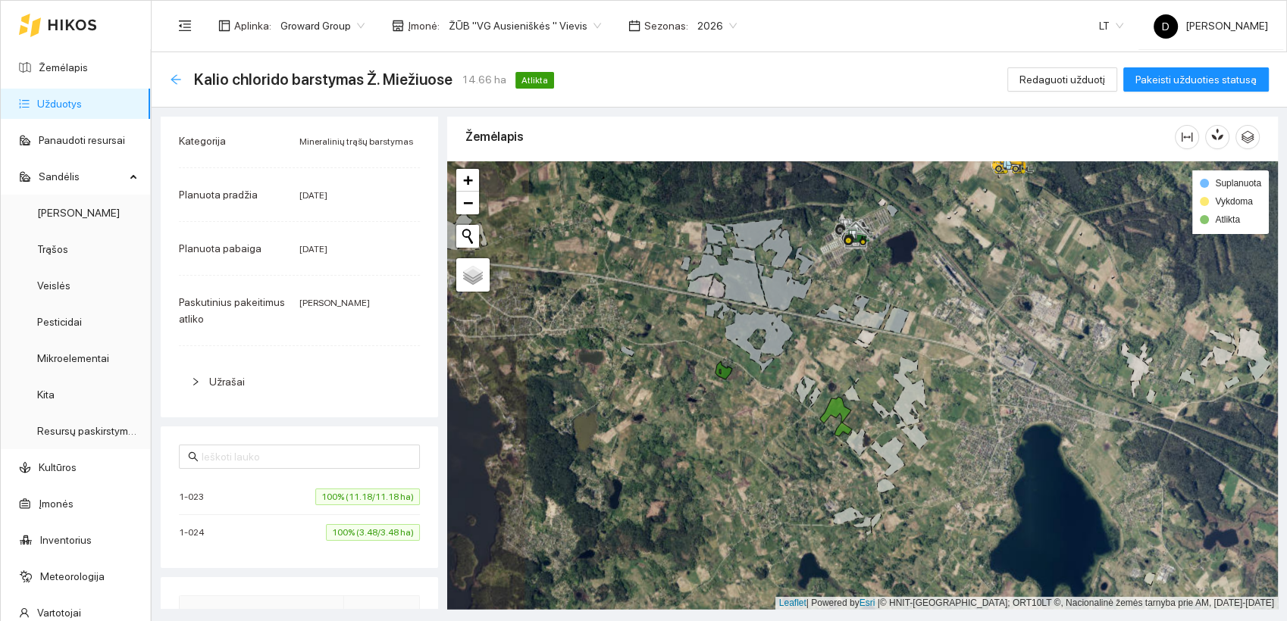
click at [173, 78] on icon "arrow-left" at bounding box center [175, 79] width 10 height 10
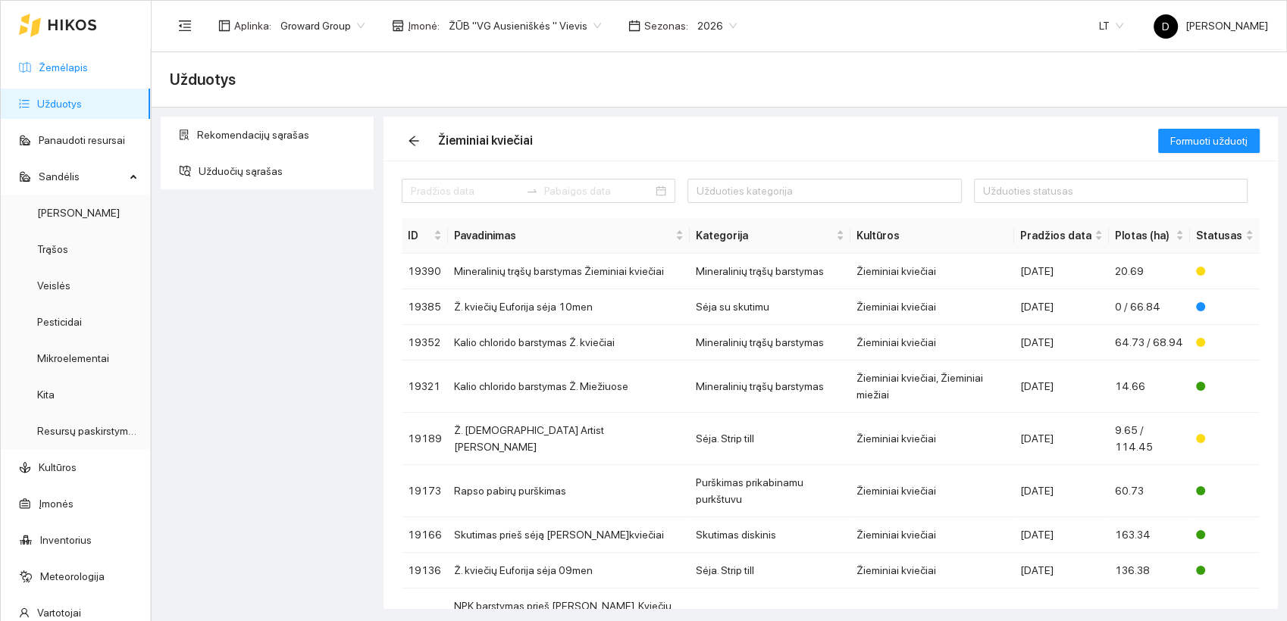
click at [66, 65] on link "Žemėlapis" at bounding box center [63, 67] width 49 height 12
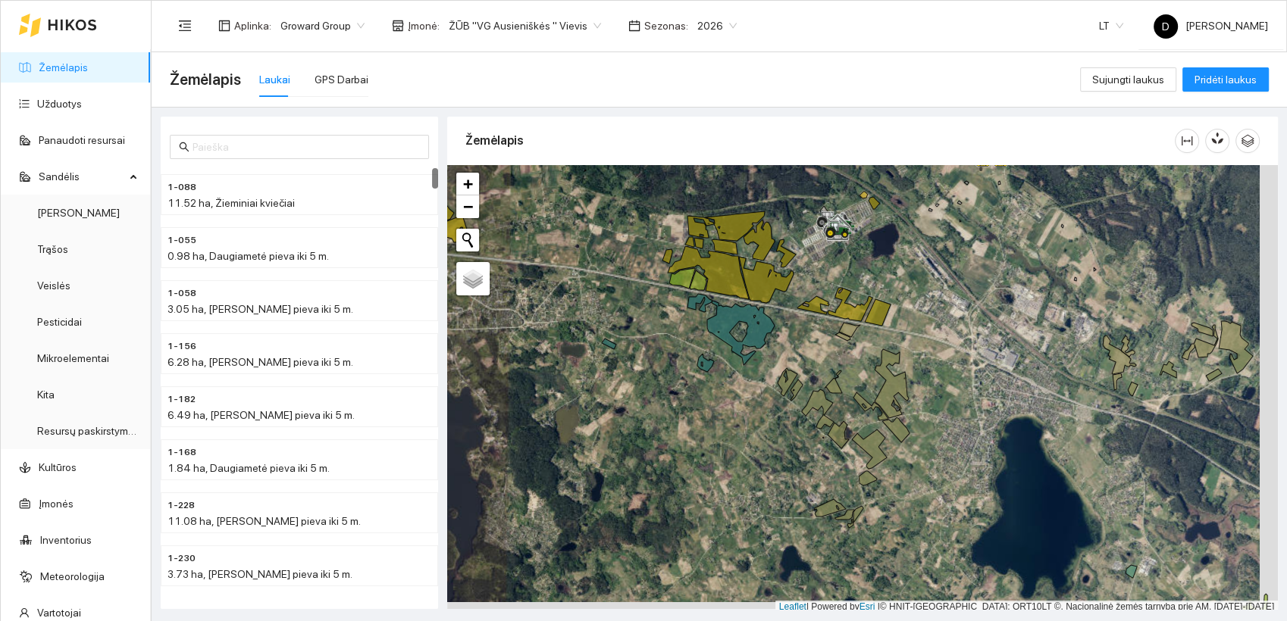
scroll to position [4, 0]
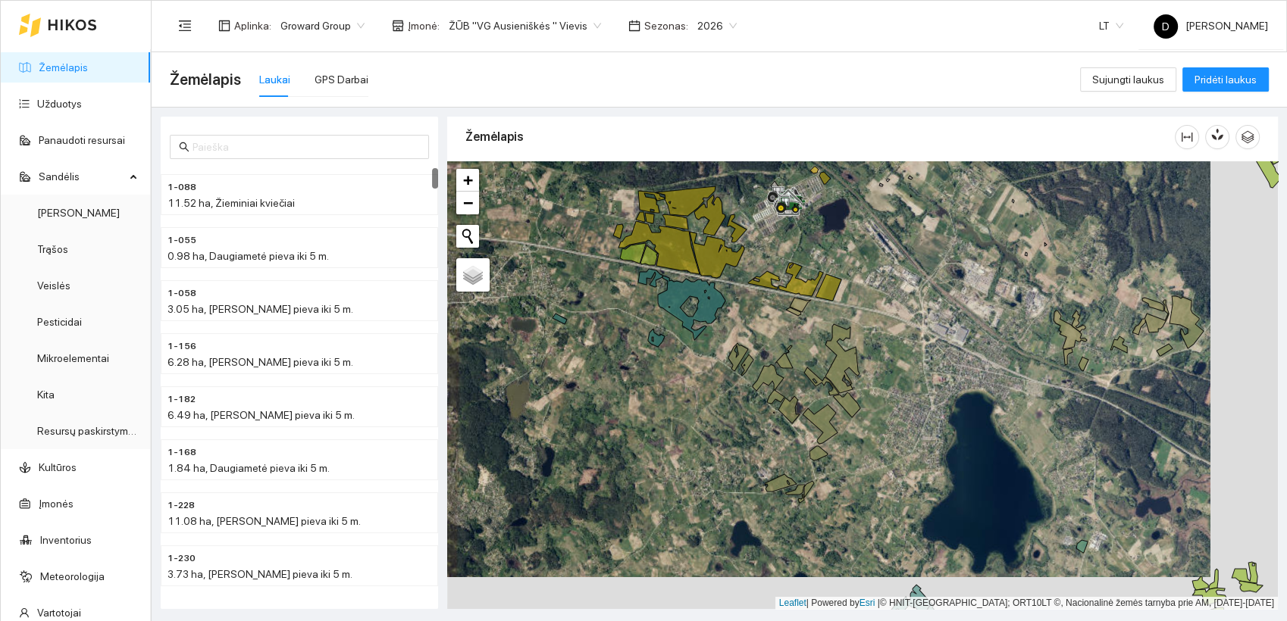
drag, startPoint x: 782, startPoint y: 442, endPoint x: 721, endPoint y: 414, distance: 66.8
click at [723, 415] on div at bounding box center [862, 385] width 830 height 449
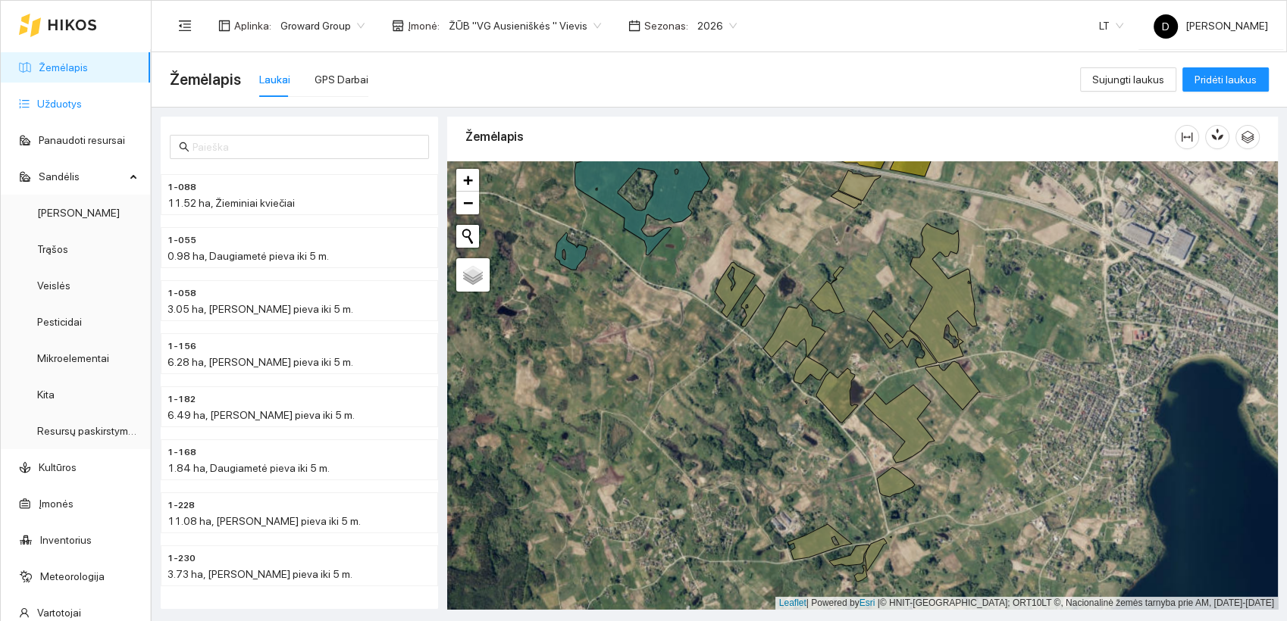
click at [69, 110] on link "Užduotys" at bounding box center [59, 104] width 45 height 12
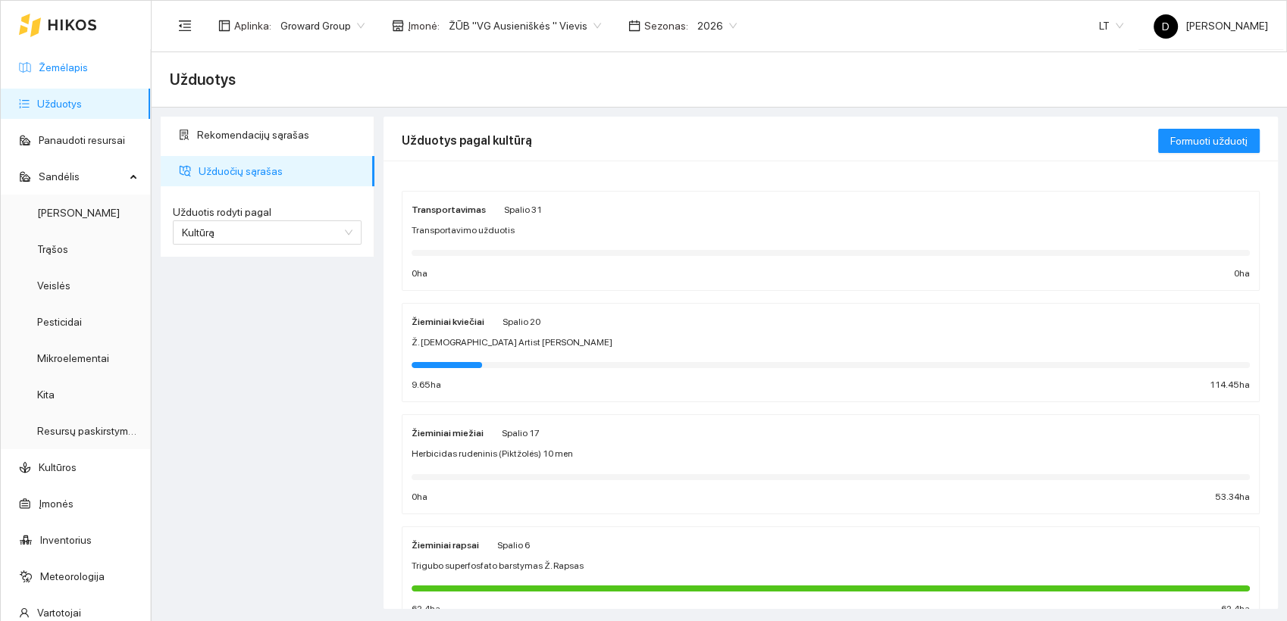
click at [76, 70] on link "Žemėlapis" at bounding box center [63, 67] width 49 height 12
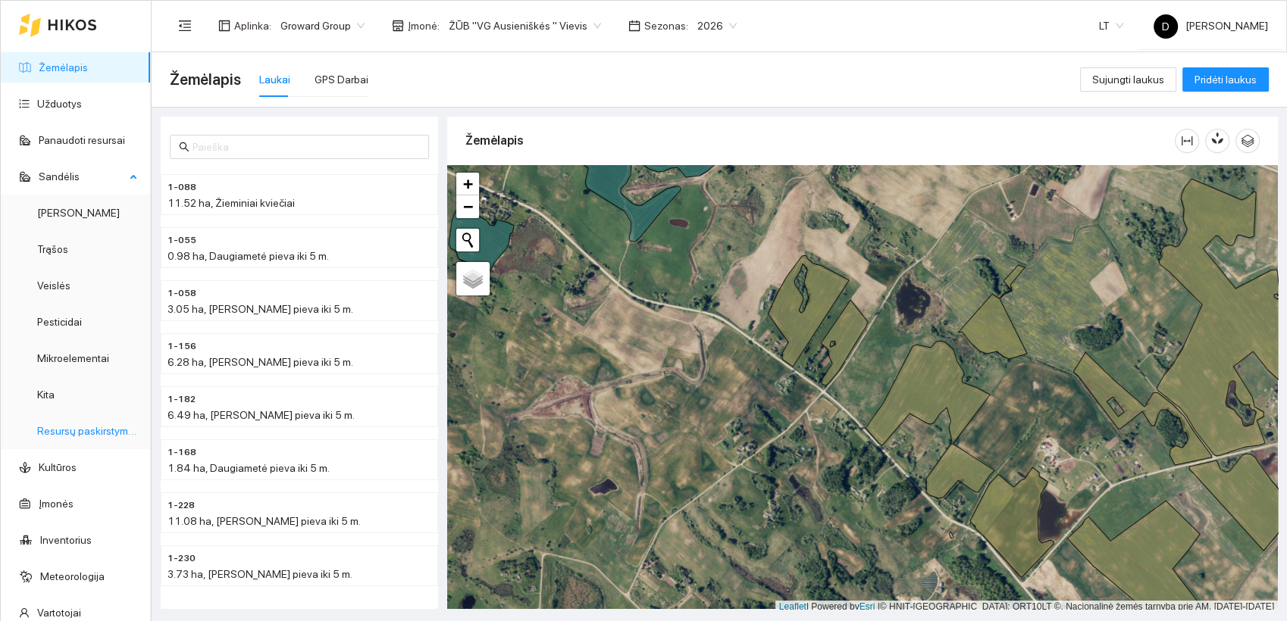
click at [73, 433] on link "Resursų paskirstymas" at bounding box center [88, 431] width 102 height 12
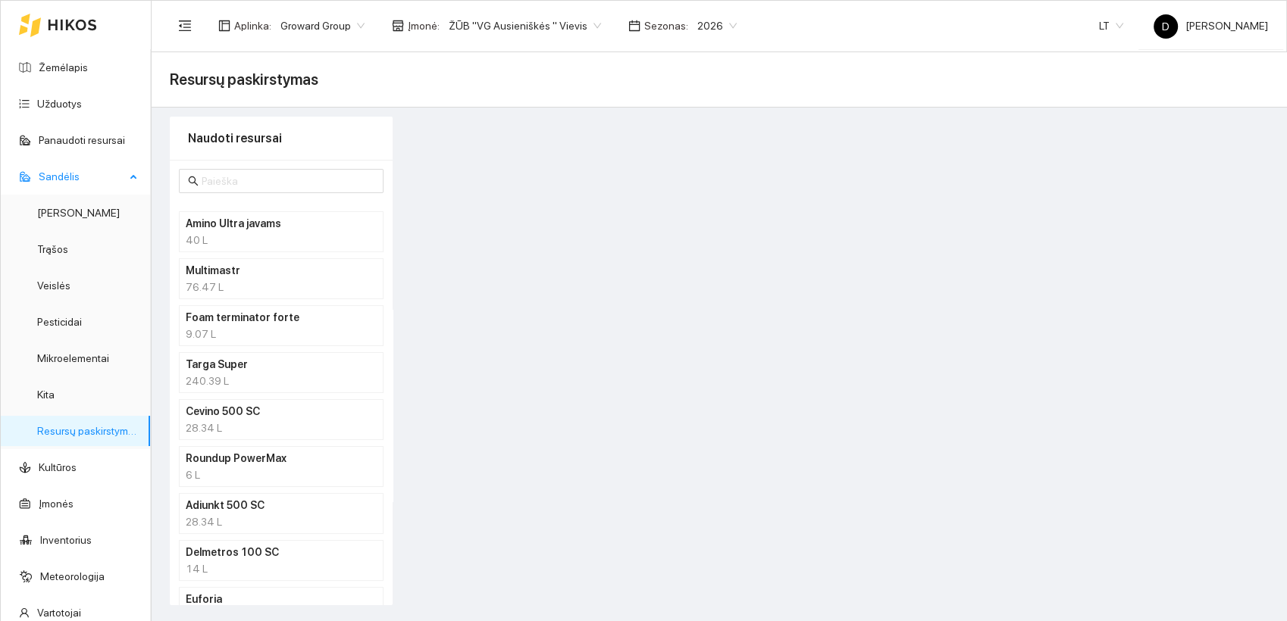
click at [91, 435] on link "Resursų paskirstymas" at bounding box center [88, 431] width 102 height 12
click at [261, 174] on input "text" at bounding box center [288, 181] width 173 height 17
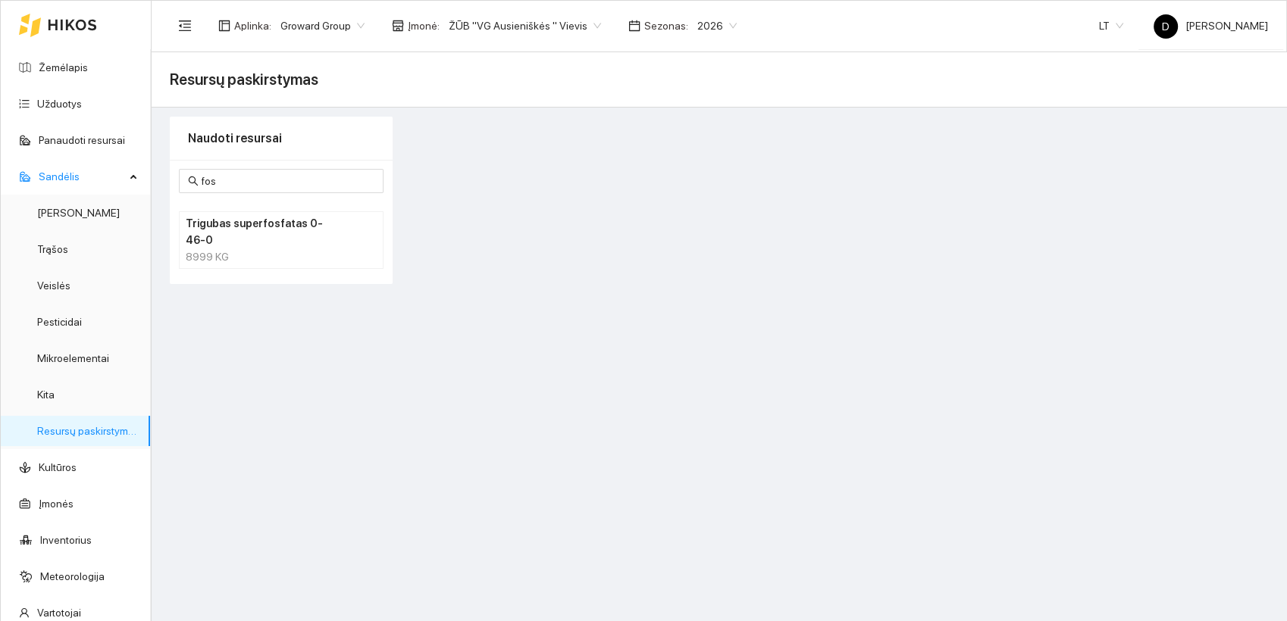
click at [258, 249] on div "8999 KG" at bounding box center [281, 257] width 191 height 17
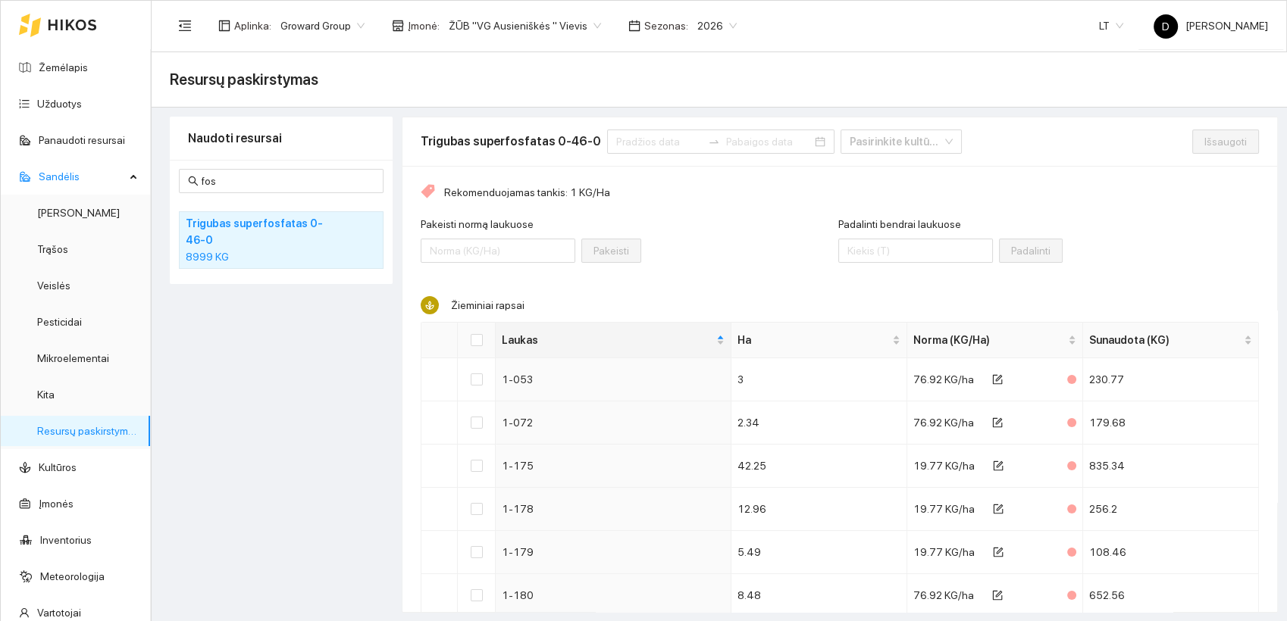
click at [304, 368] on div "Naudoti resursai fos Trigubas superfosfatas 0-46-0 8999 KG" at bounding box center [281, 365] width 223 height 496
click at [320, 181] on input "fos" at bounding box center [288, 181] width 173 height 17
click at [321, 182] on input "fos" at bounding box center [288, 181] width 173 height 17
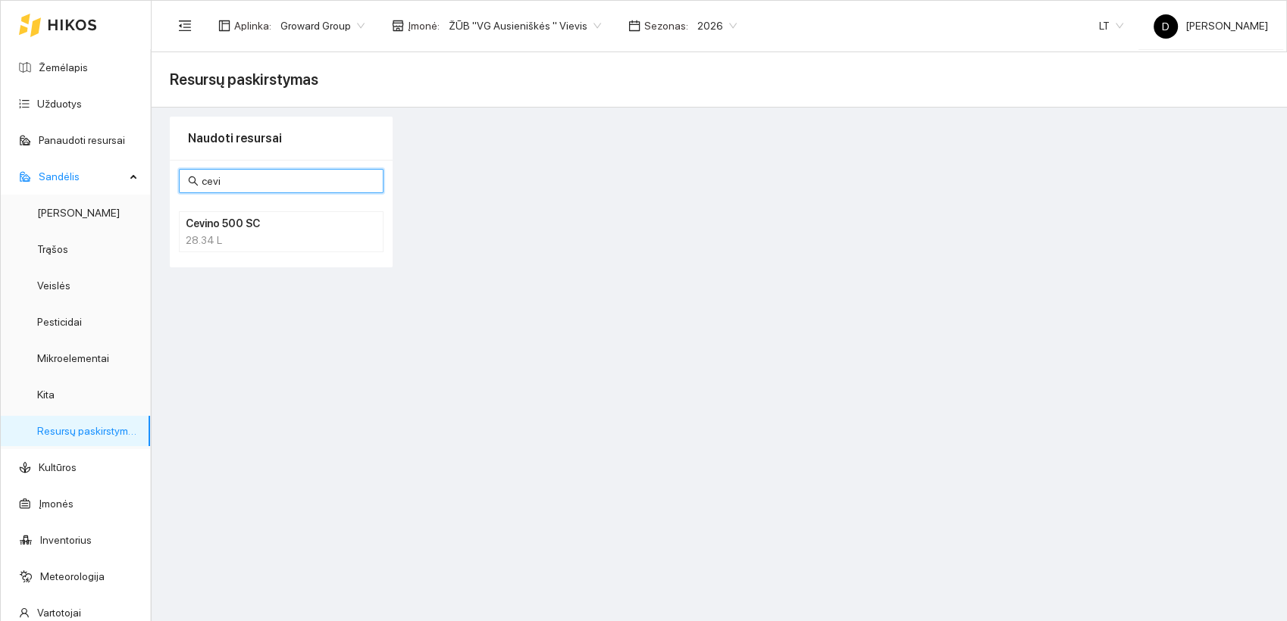
type input "cevi"
click at [245, 234] on div "28.34 L" at bounding box center [281, 240] width 191 height 17
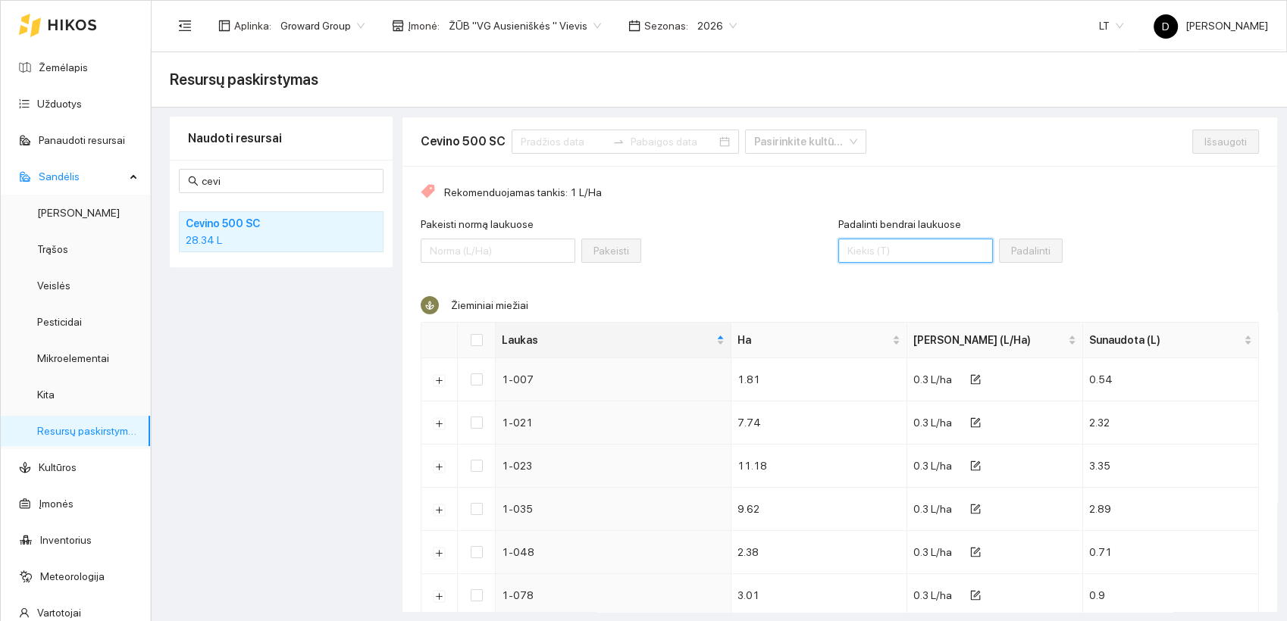
click at [856, 250] on input "Padalinti bendrai laukuose" at bounding box center [915, 251] width 155 height 24
type input "28"
click at [479, 338] on input "Select all" at bounding box center [477, 340] width 12 height 12
checkbox input "true"
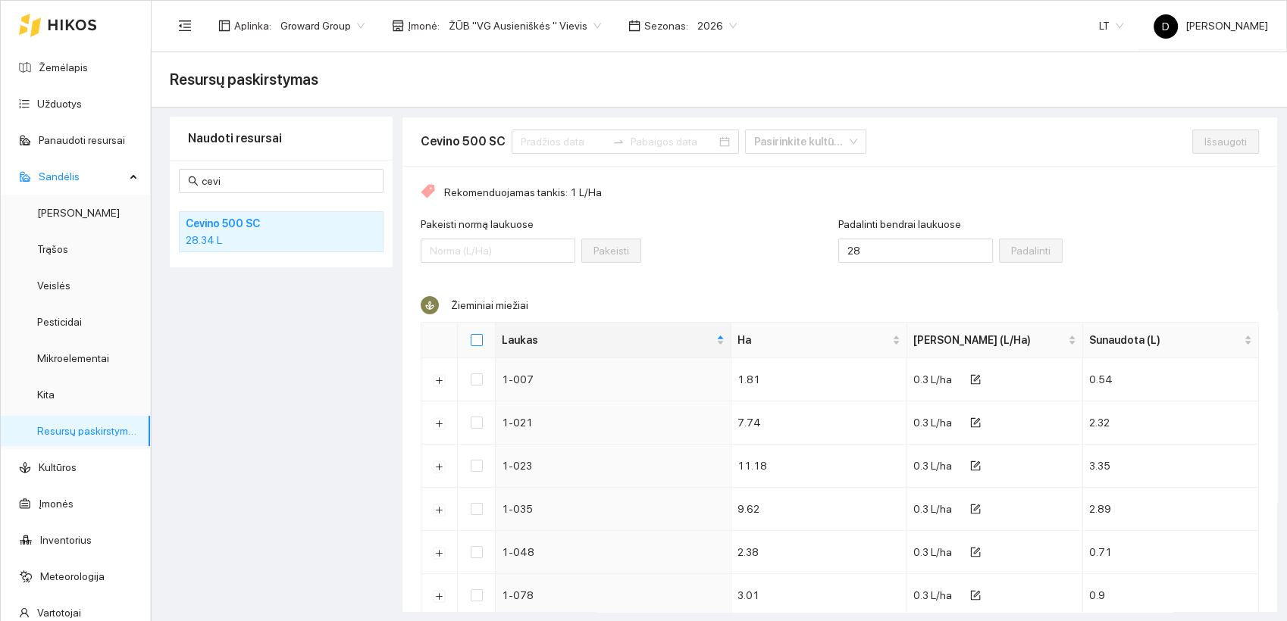
checkbox input "true"
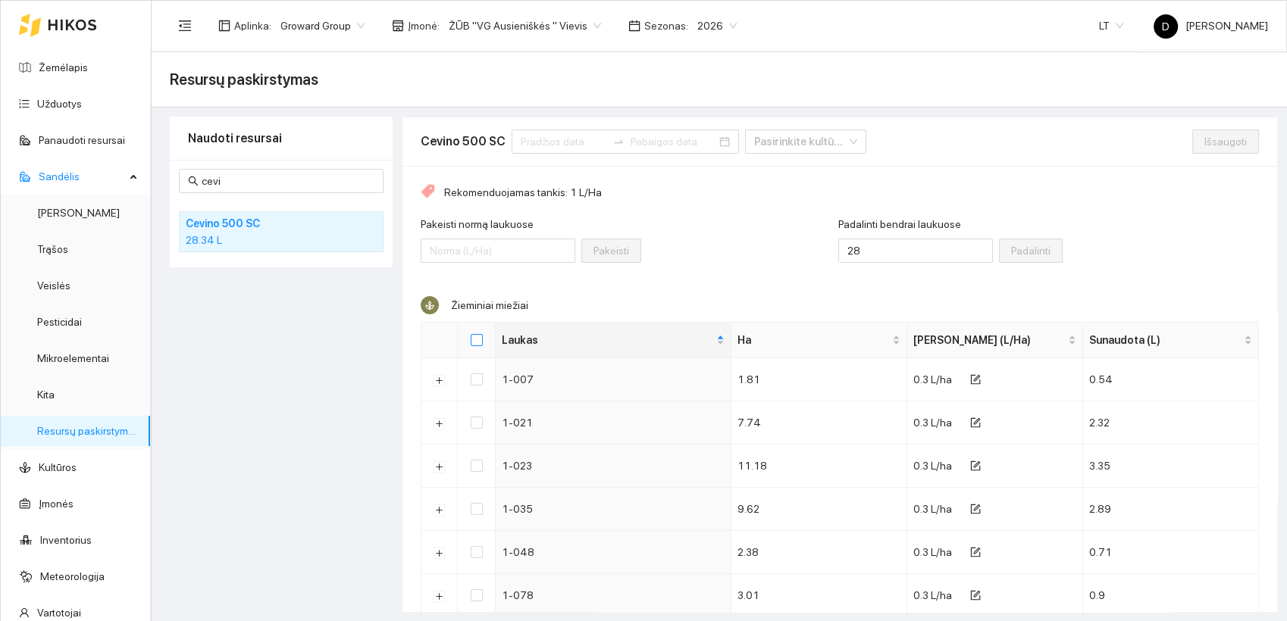
checkbox input "true"
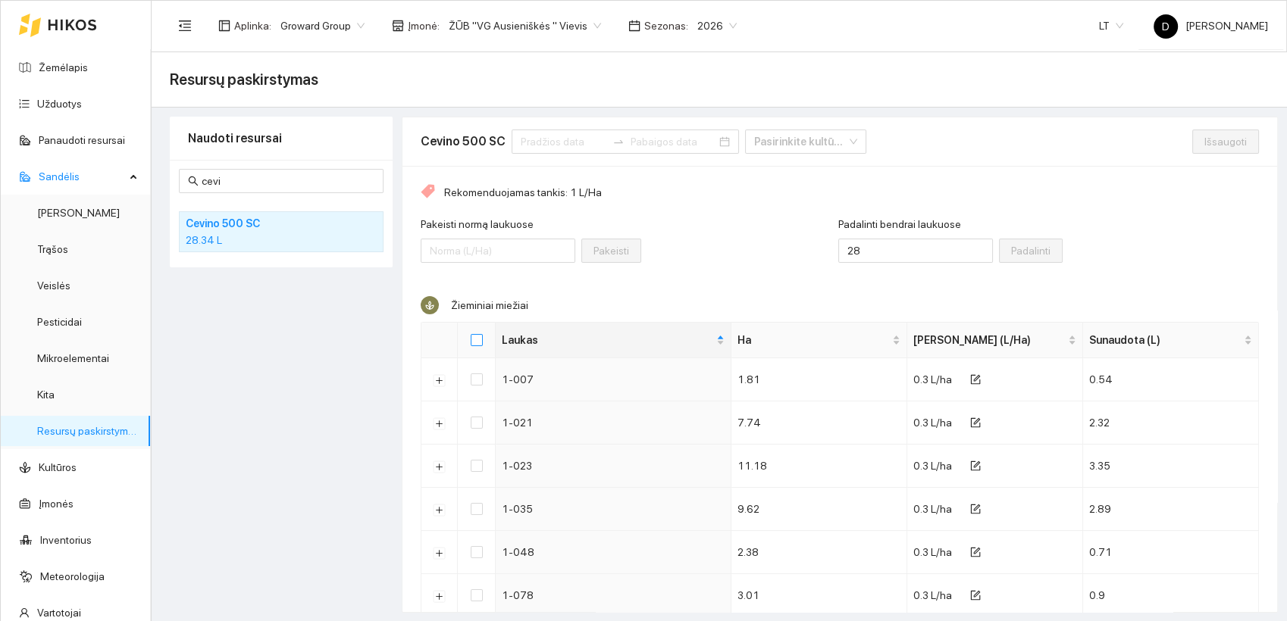
checkbox input "true"
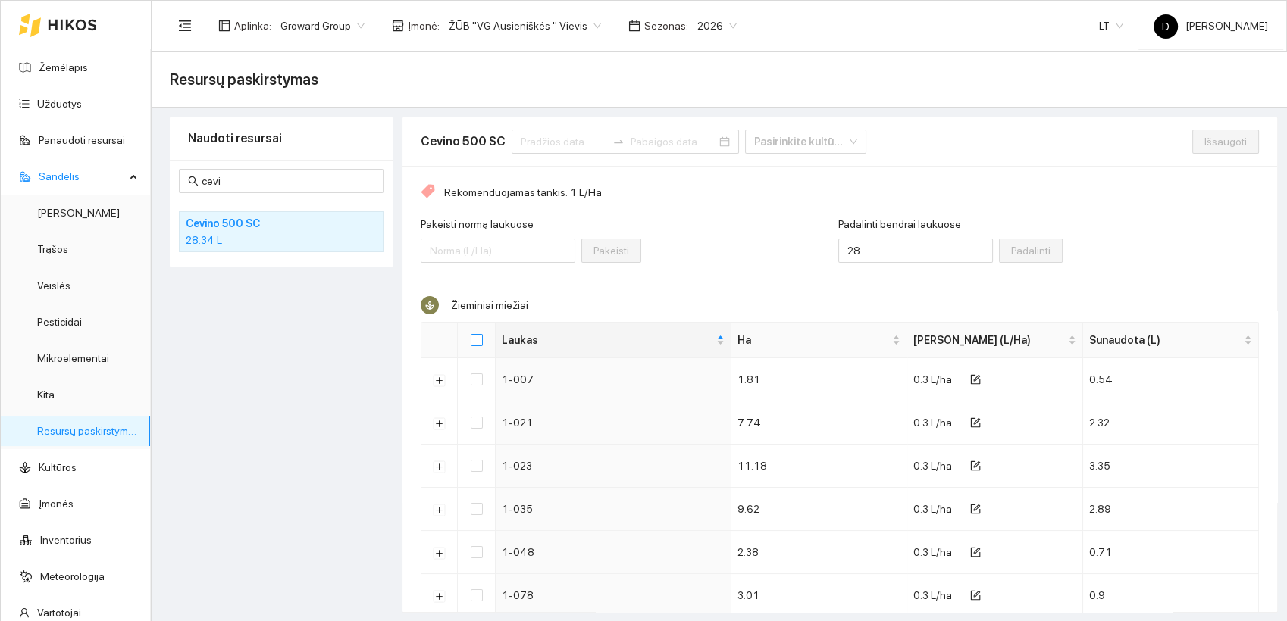
checkbox input "true"
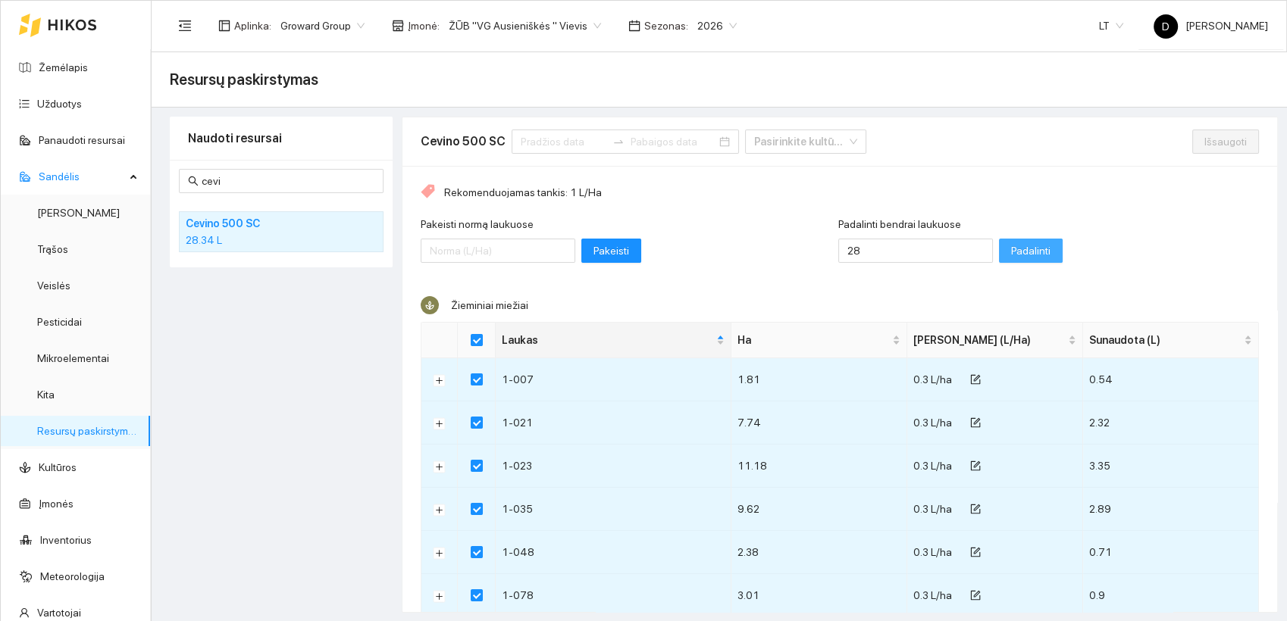
click at [1011, 249] on span "Padalinti" at bounding box center [1030, 250] width 39 height 17
click at [1204, 140] on span "Išsaugoti" at bounding box center [1225, 141] width 42 height 17
checkbox input "false"
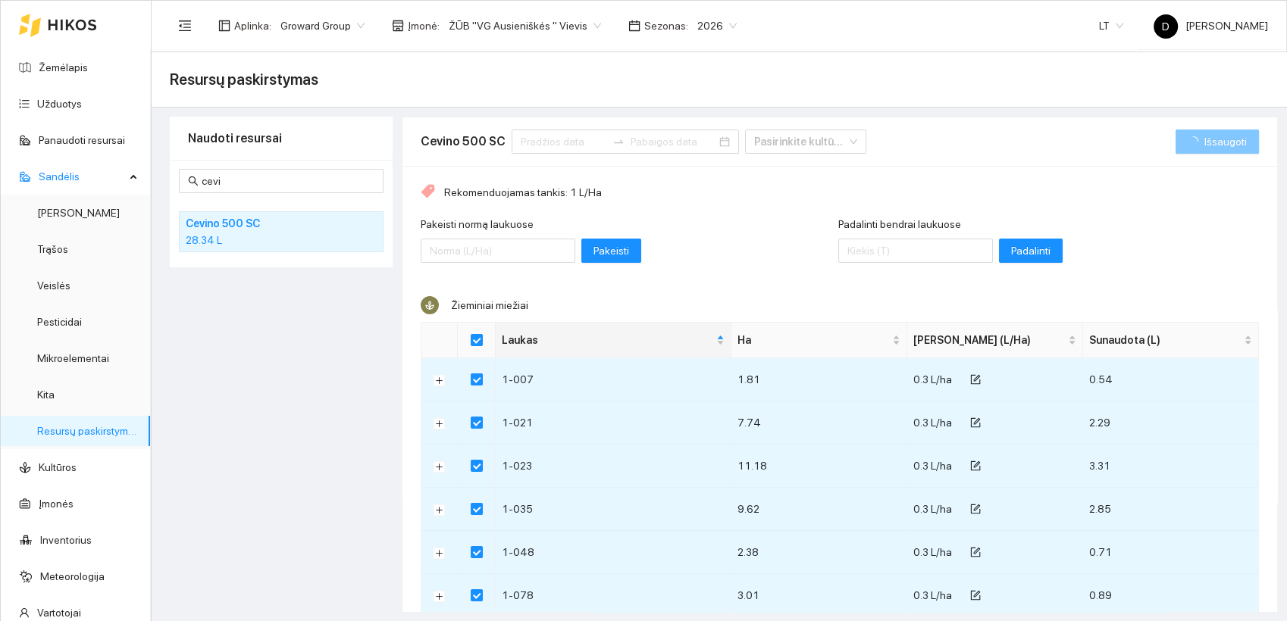
checkbox input "false"
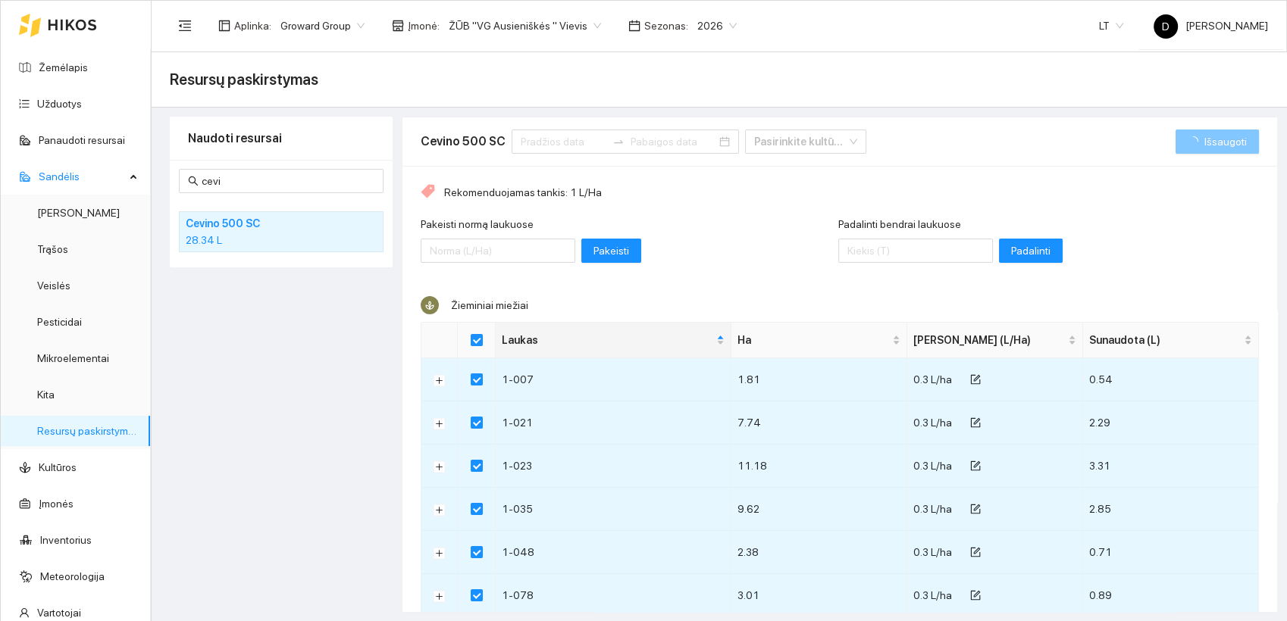
checkbox input "false"
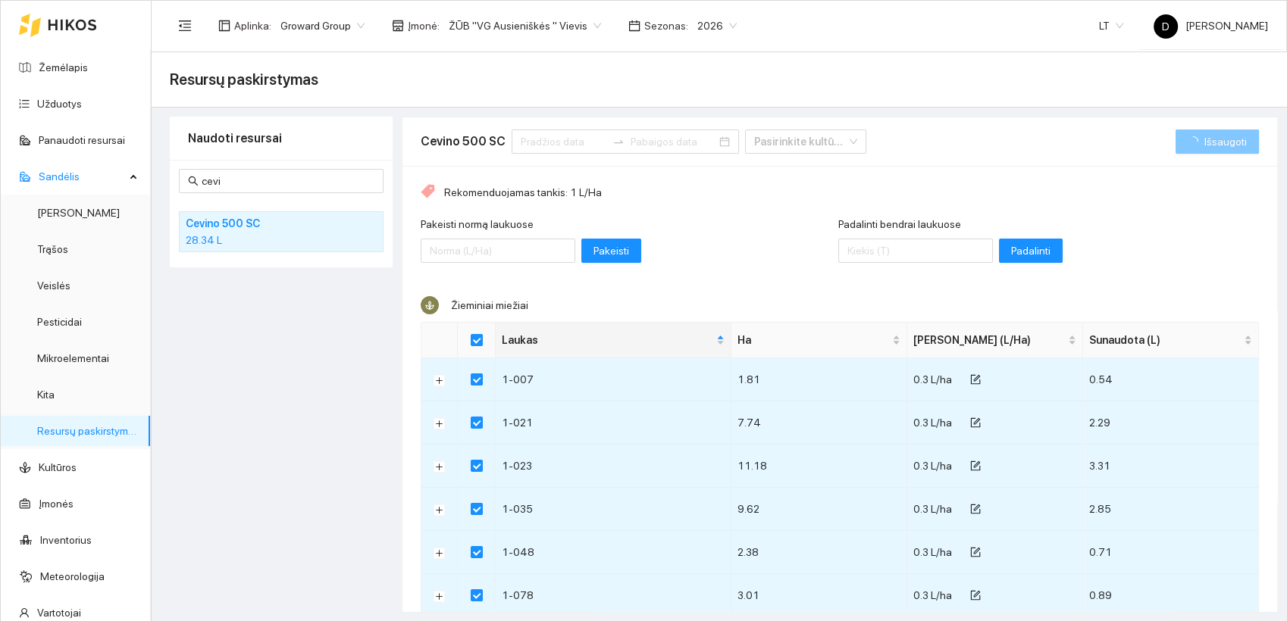
checkbox input "false"
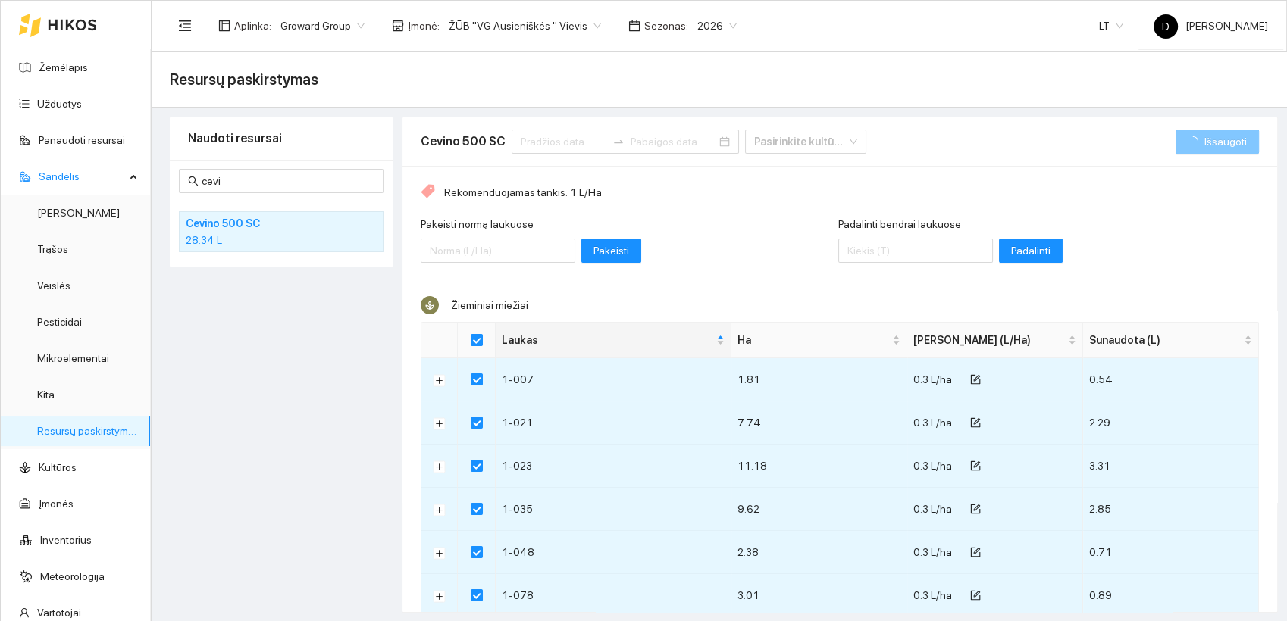
checkbox input "false"
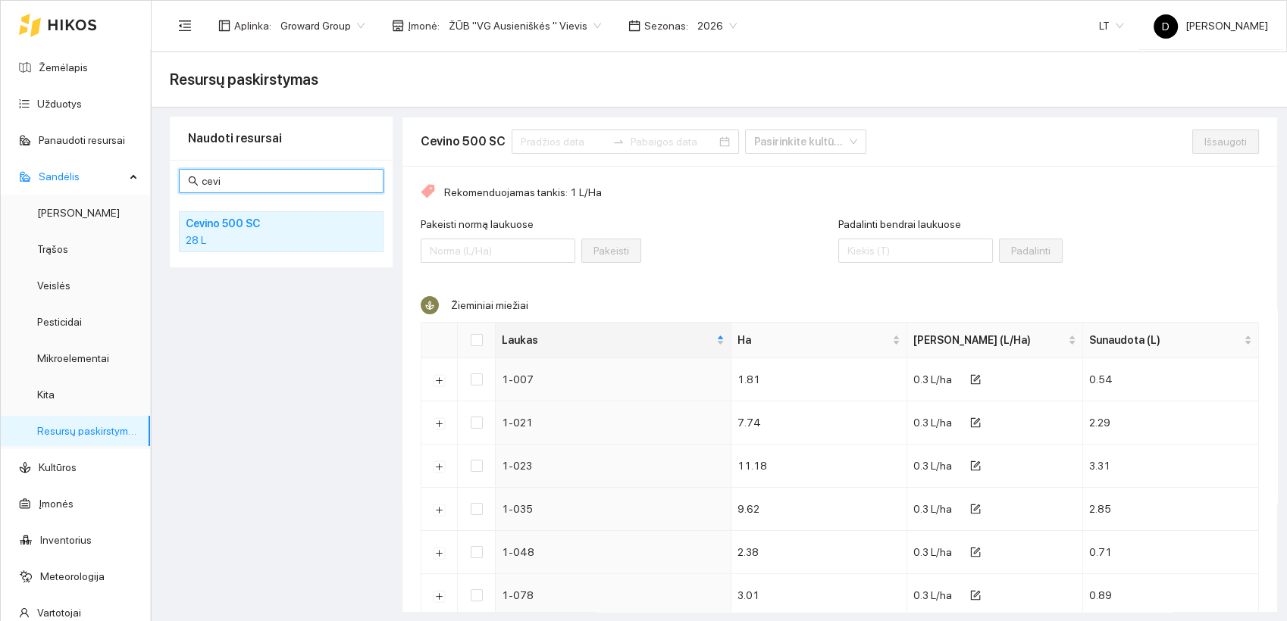
drag, startPoint x: 233, startPoint y: 177, endPoint x: 183, endPoint y: 173, distance: 49.5
click at [184, 174] on span "cevi" at bounding box center [281, 181] width 205 height 24
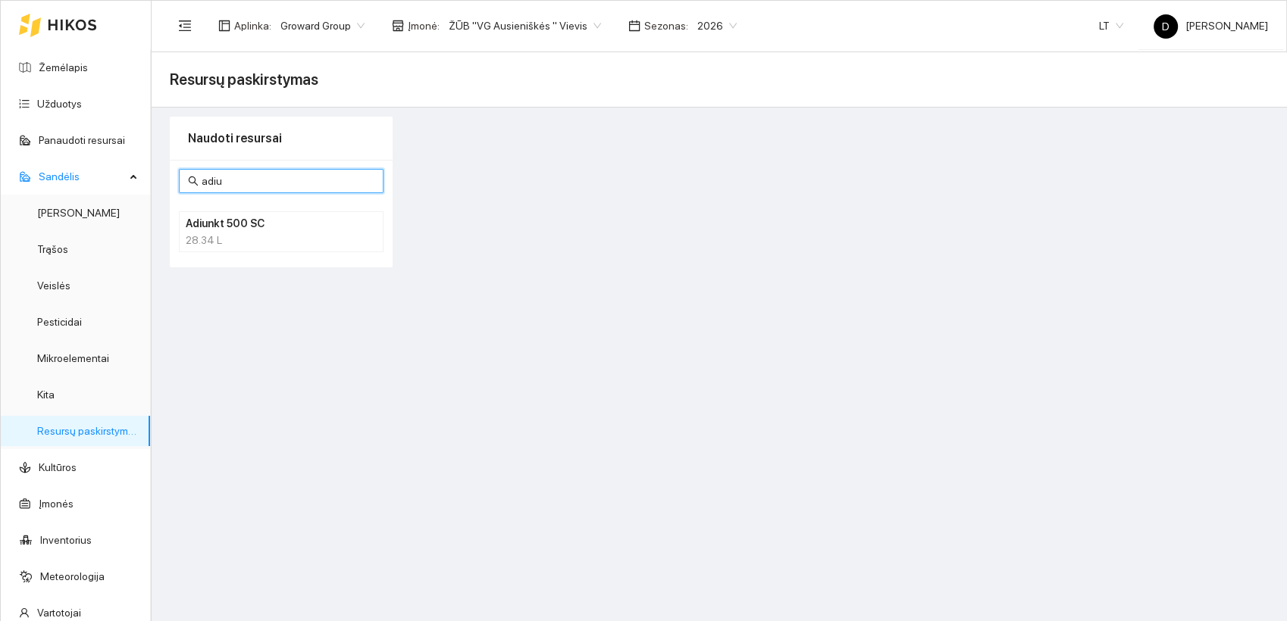
type input "adiu"
click at [241, 239] on div "28.34 L" at bounding box center [281, 240] width 191 height 17
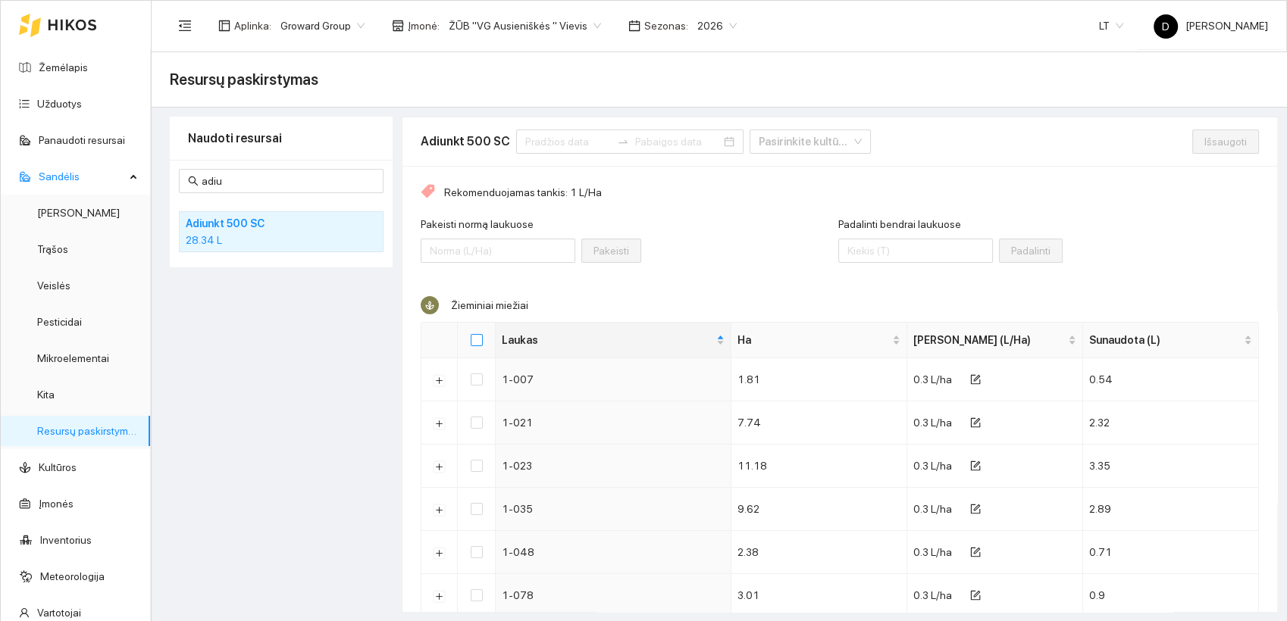
click at [479, 338] on input "Select all" at bounding box center [477, 340] width 12 height 12
checkbox input "true"
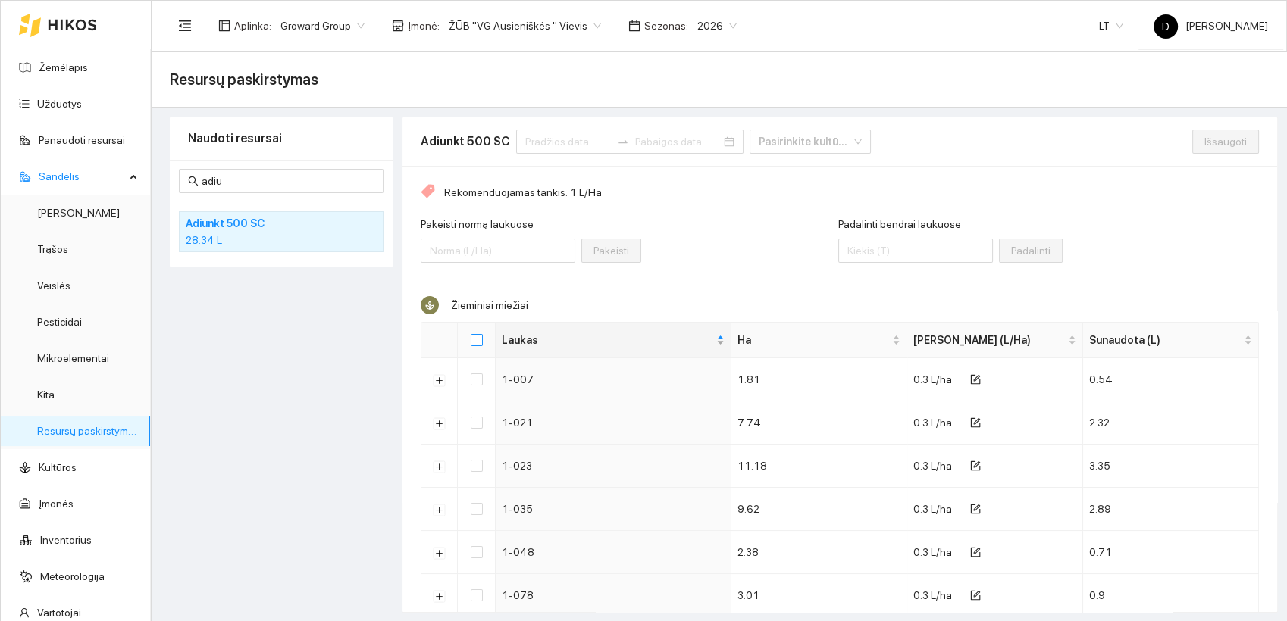
checkbox input "true"
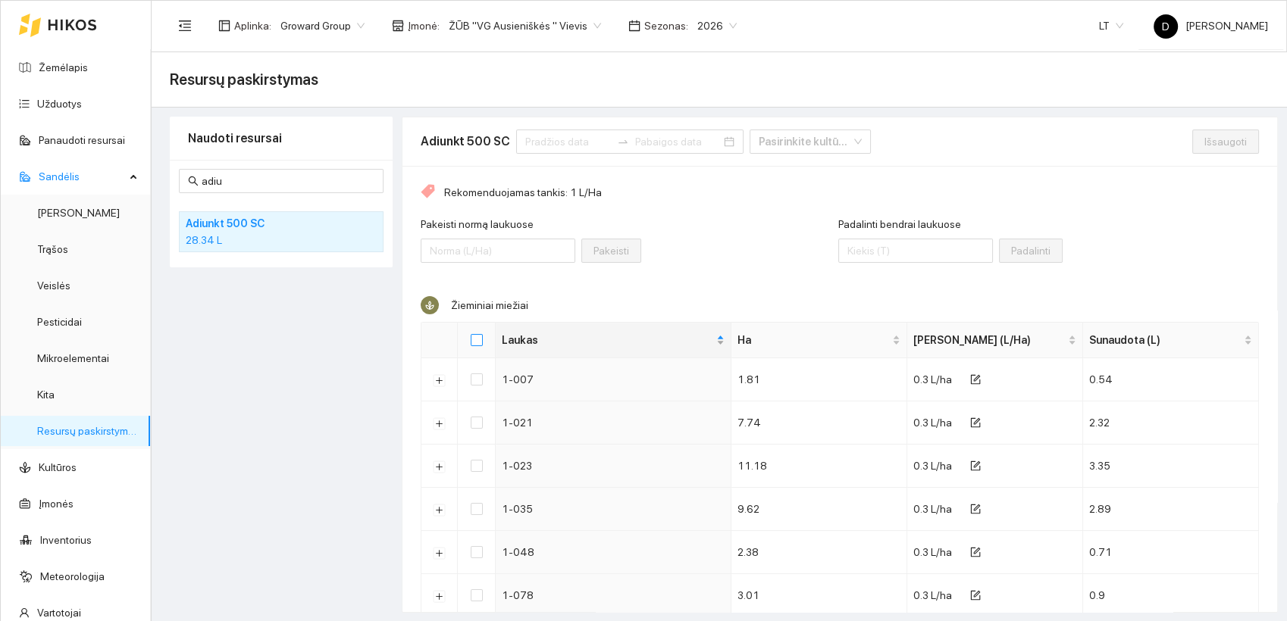
checkbox input "true"
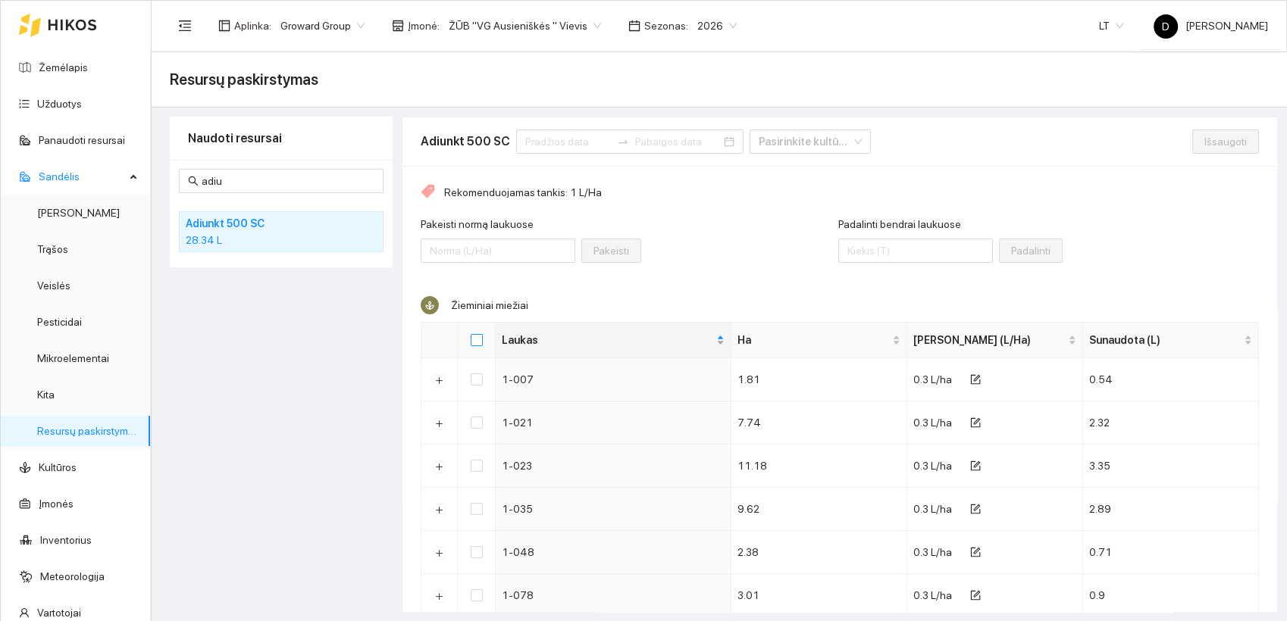
checkbox input "true"
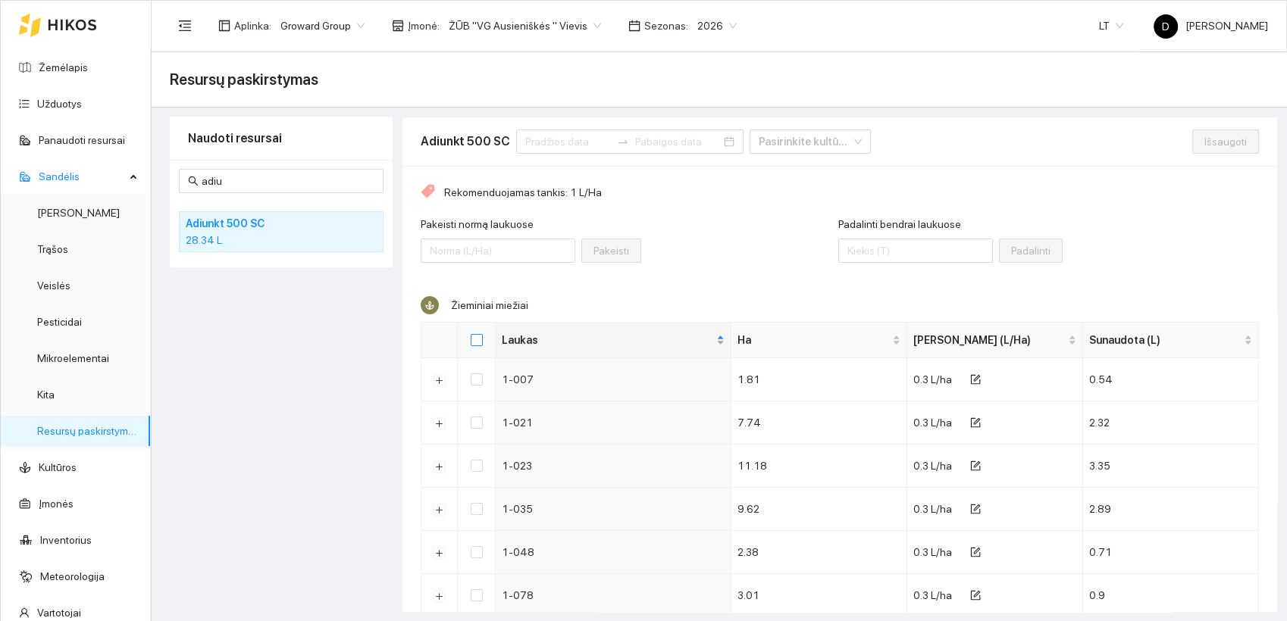
checkbox input "true"
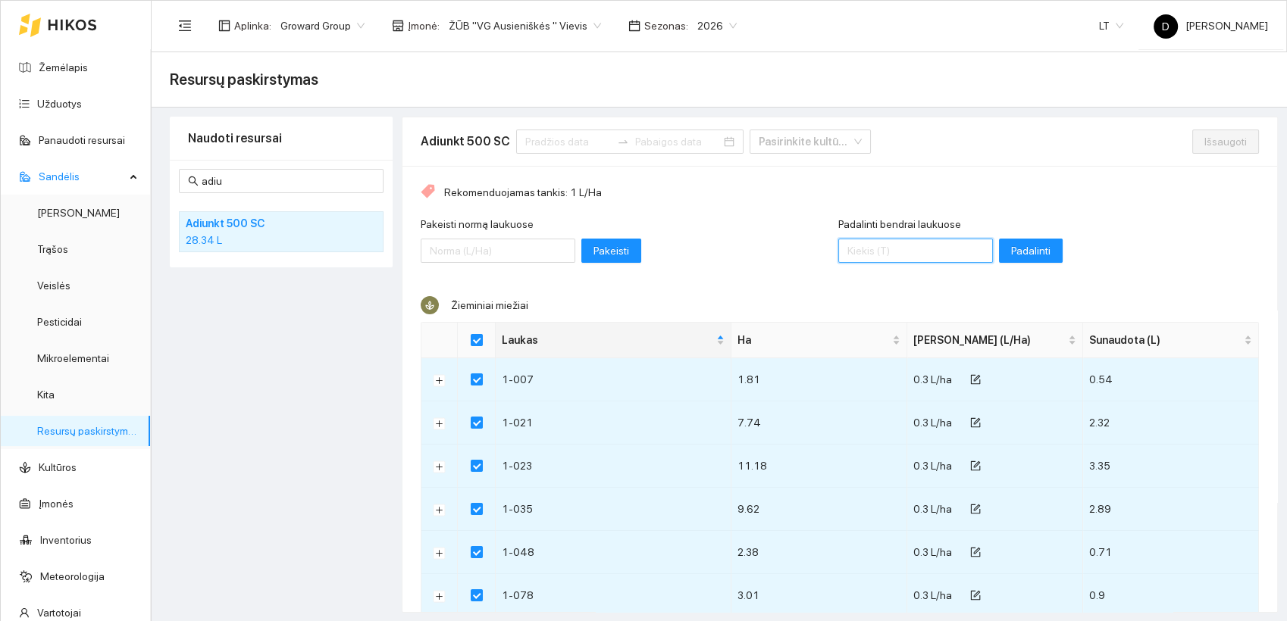
click at [878, 256] on input "Padalinti bendrai laukuose" at bounding box center [915, 251] width 155 height 24
type input "28"
click at [1011, 249] on span "Padalinti" at bounding box center [1030, 250] width 39 height 17
click at [1211, 136] on span "Išsaugoti" at bounding box center [1225, 141] width 42 height 17
checkbox input "false"
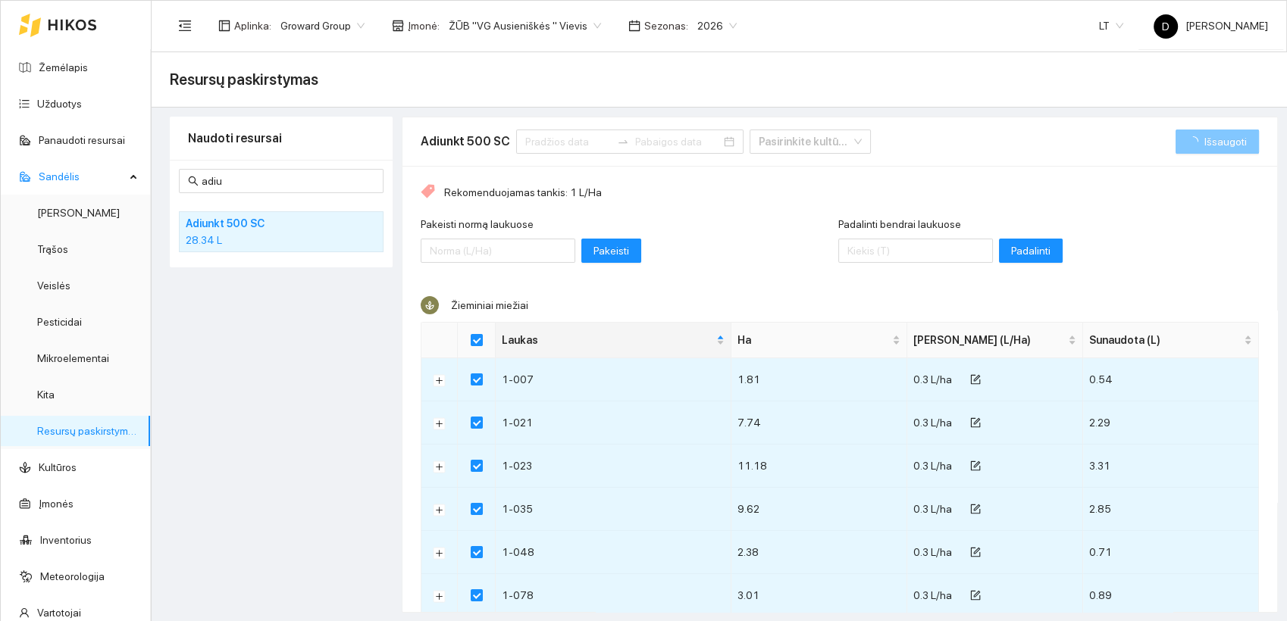
checkbox input "false"
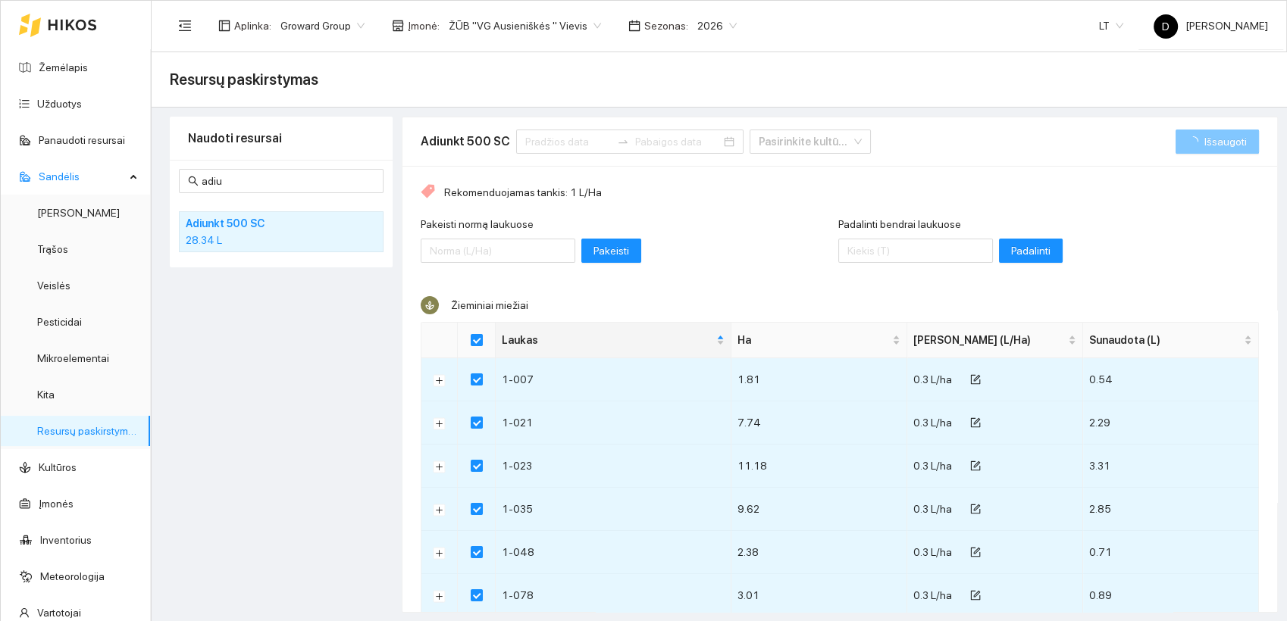
checkbox input "false"
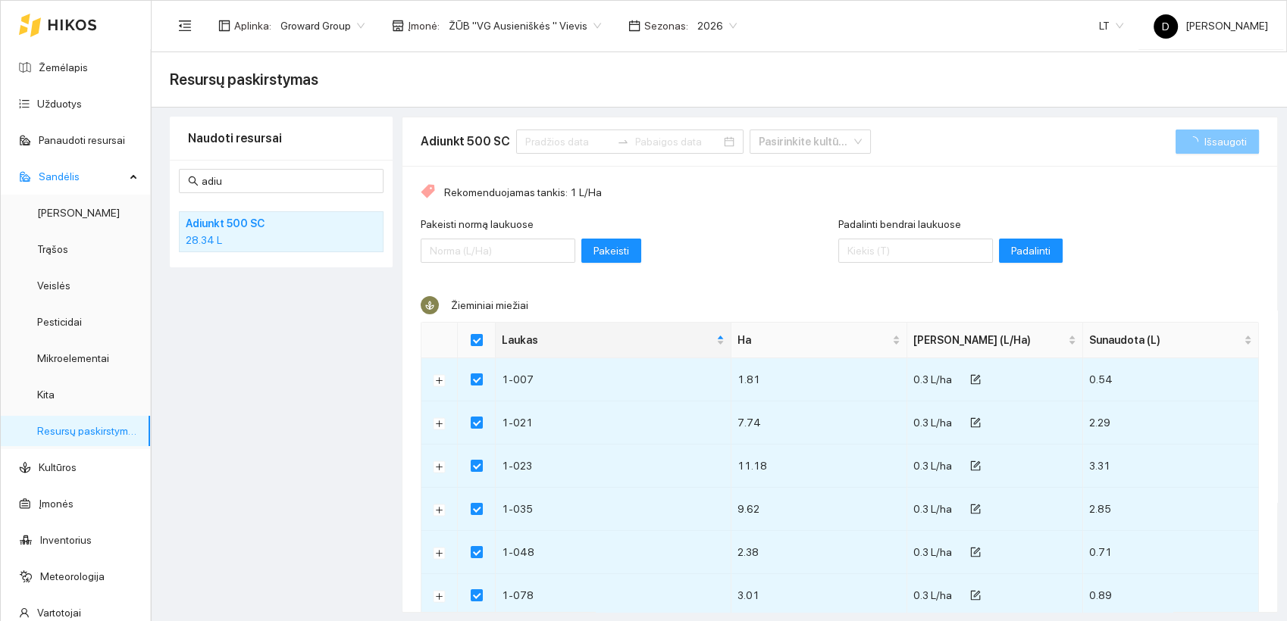
checkbox input "false"
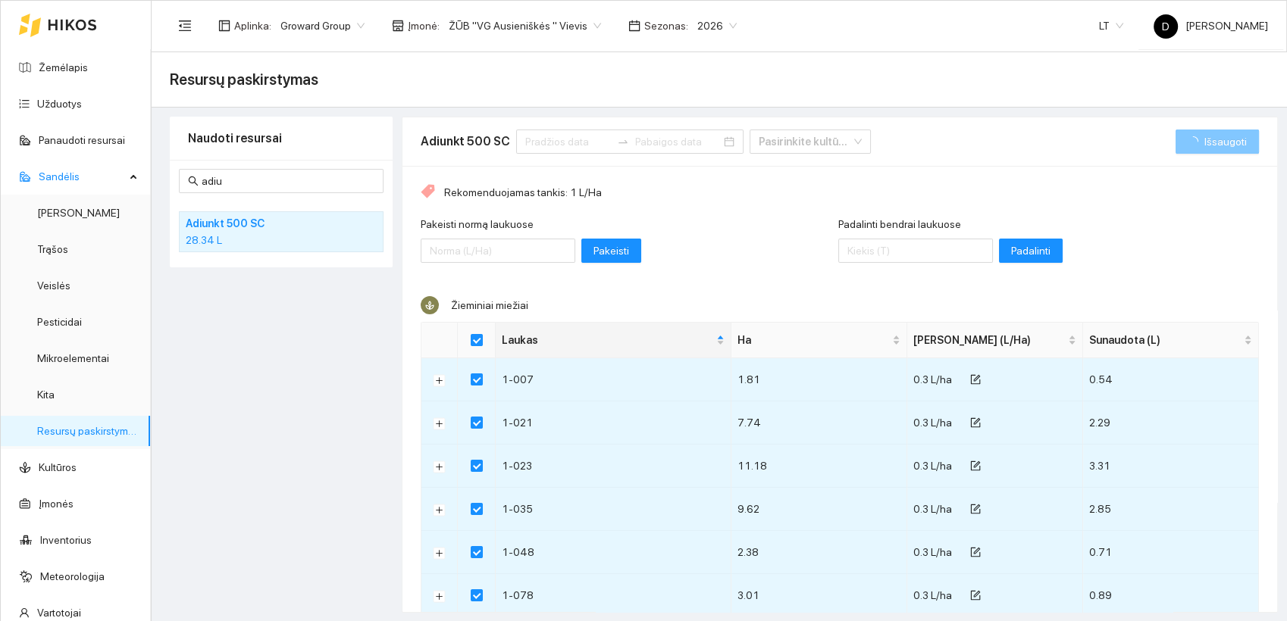
checkbox input "false"
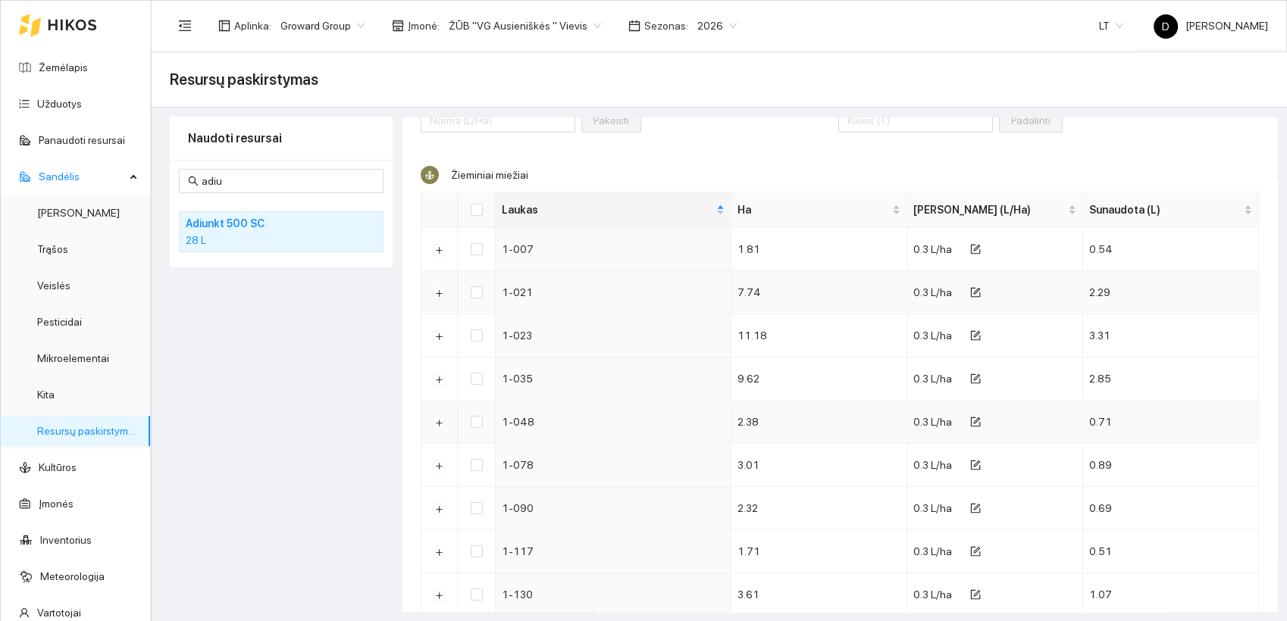
scroll to position [59, 0]
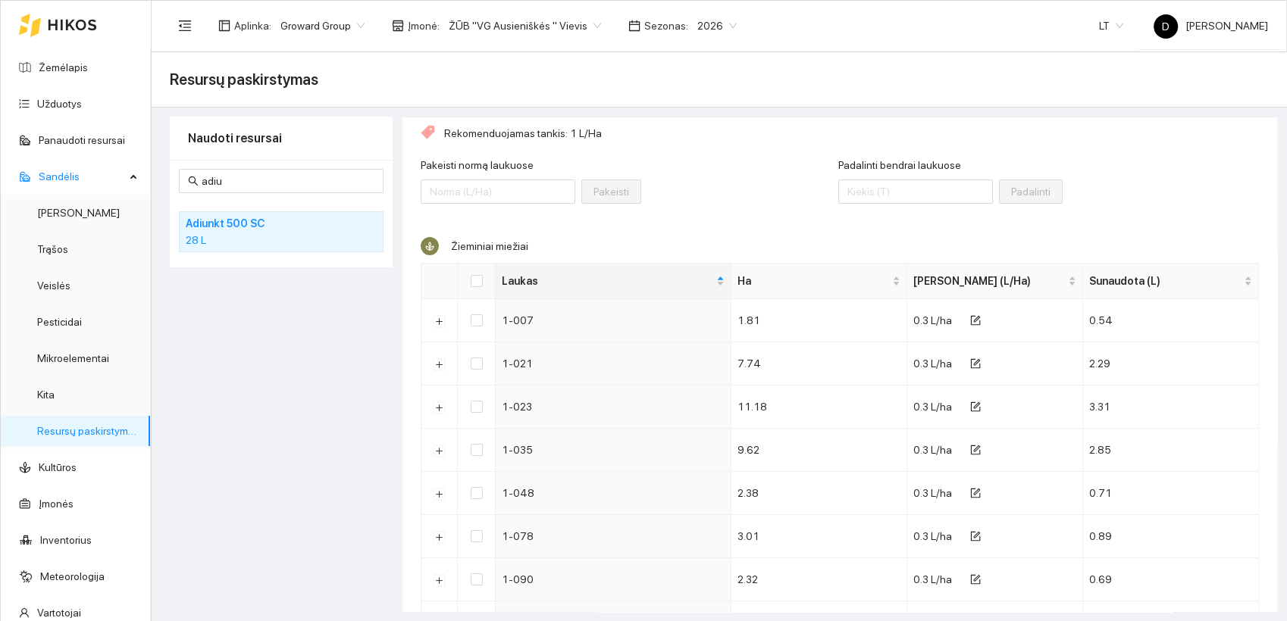
click at [303, 340] on div "Naudoti resursai adiu Adiunkt 500 SC 28 L" at bounding box center [281, 365] width 223 height 496
click at [79, 67] on link "Žemėlapis" at bounding box center [63, 67] width 49 height 12
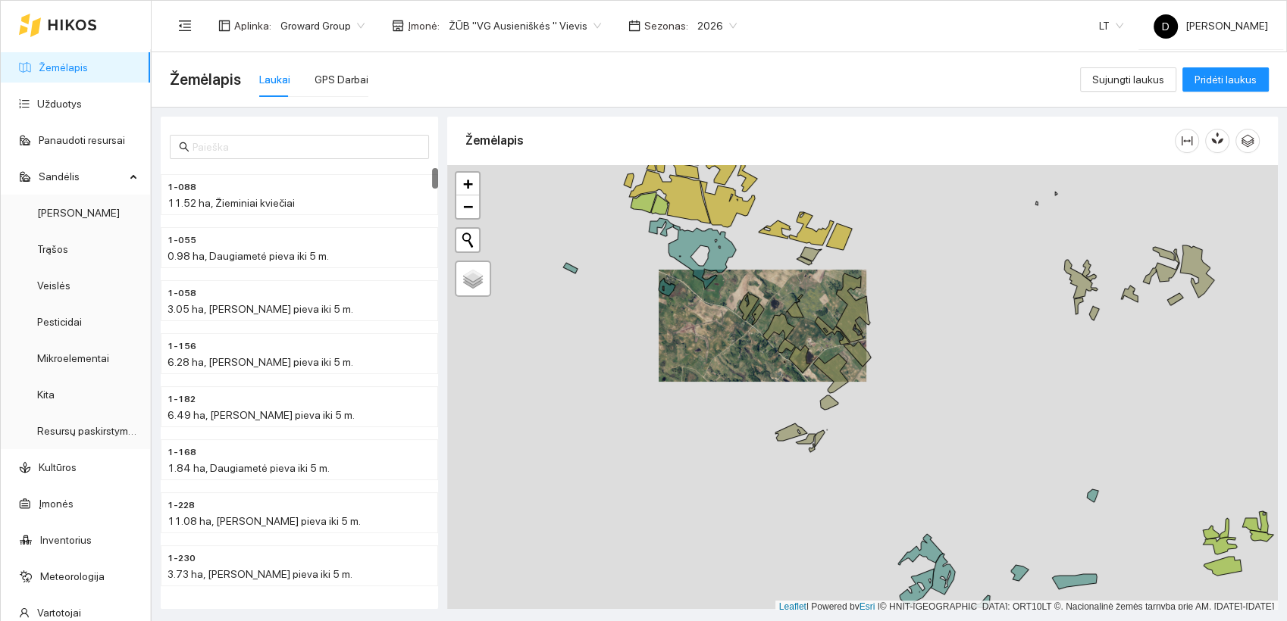
scroll to position [4, 0]
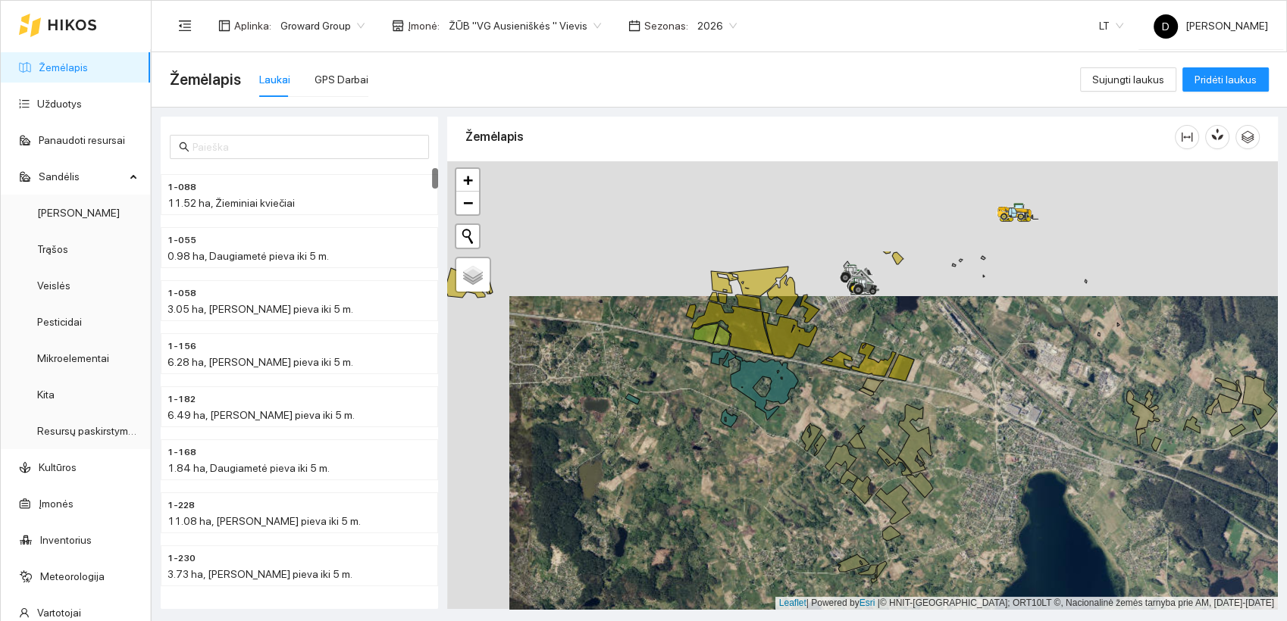
drag, startPoint x: 679, startPoint y: 348, endPoint x: 742, endPoint y: 483, distance: 149.5
click at [742, 483] on div at bounding box center [862, 385] width 830 height 449
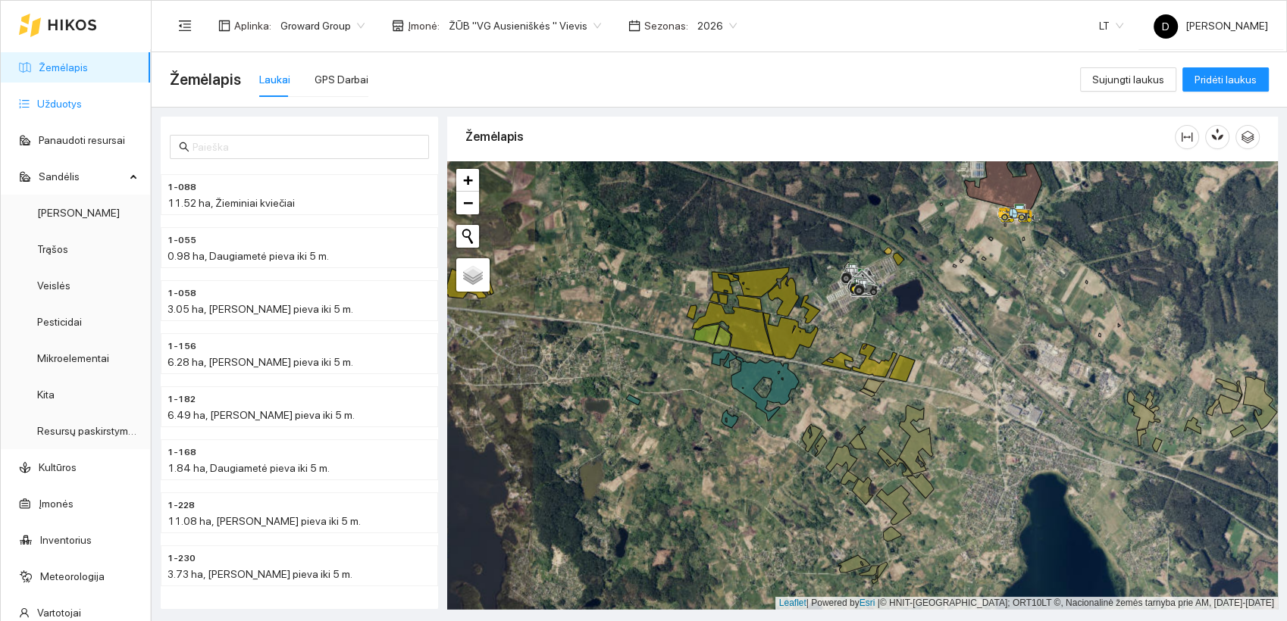
click at [64, 107] on link "Užduotys" at bounding box center [59, 104] width 45 height 12
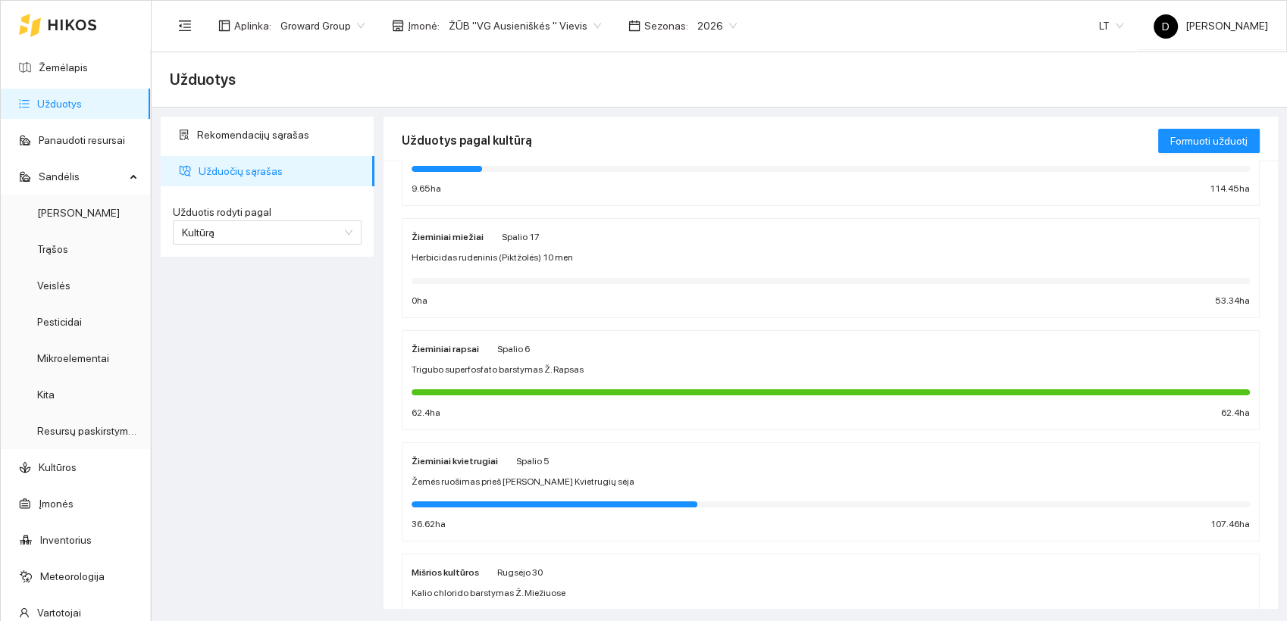
scroll to position [252, 0]
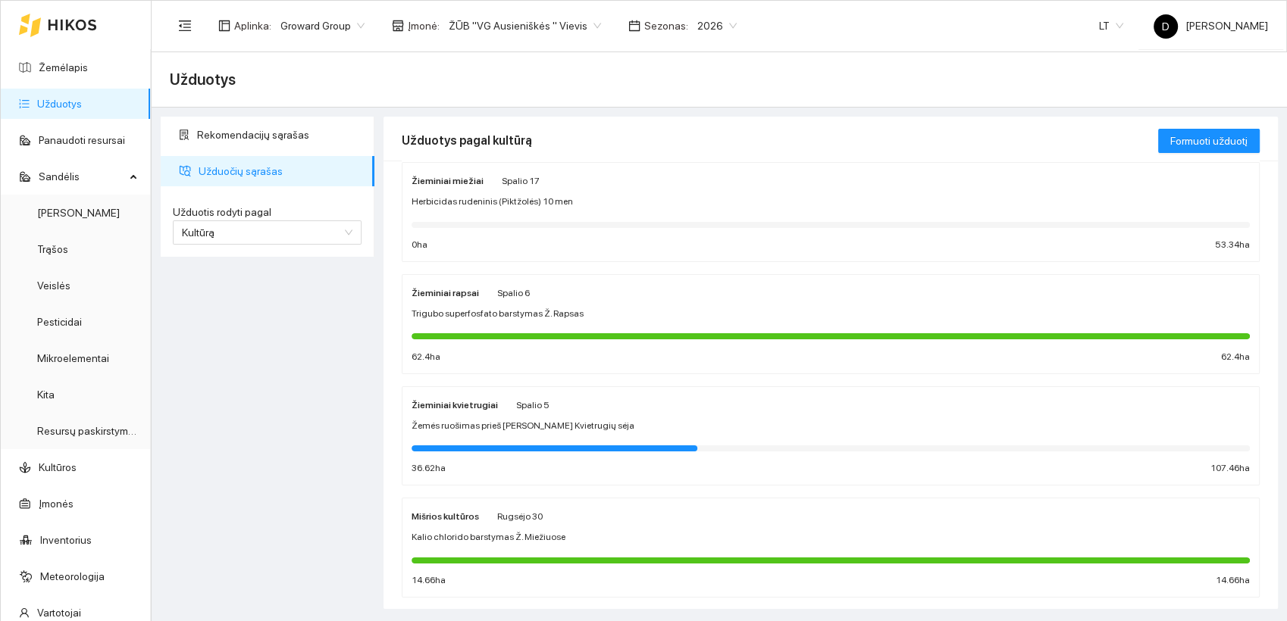
click at [442, 179] on strong "Žieminiai miežiai" at bounding box center [447, 181] width 72 height 11
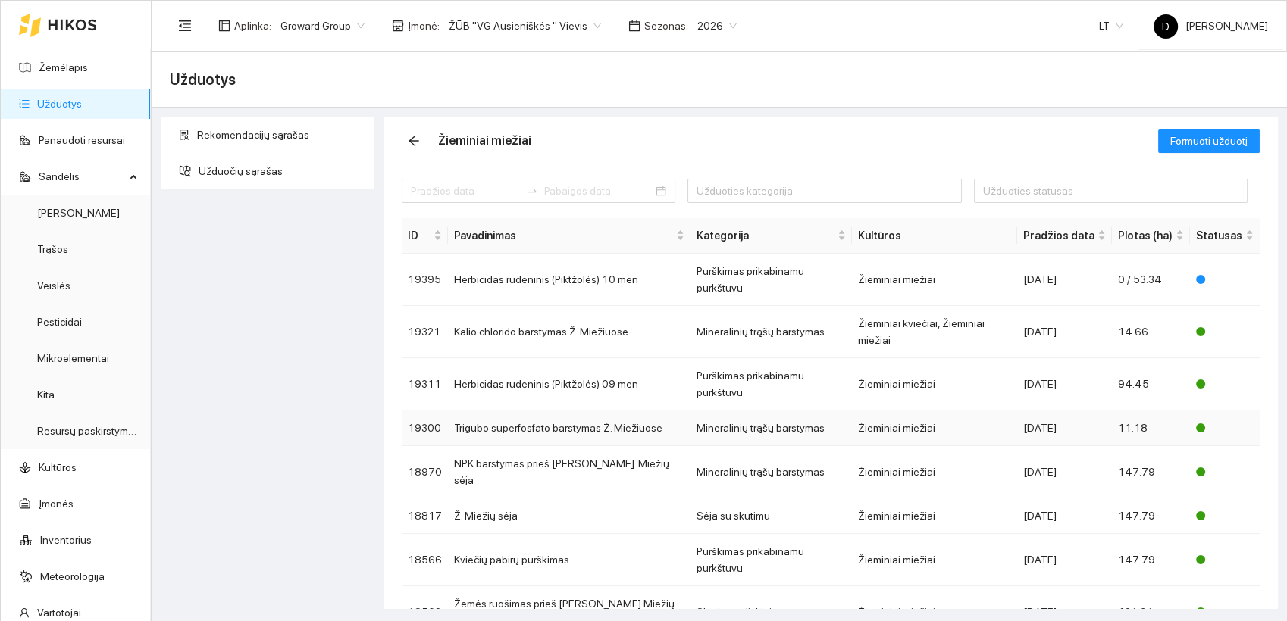
click at [517, 411] on td "Trigubo superfosfato barstymas Ž. Miežiuose" at bounding box center [569, 429] width 242 height 36
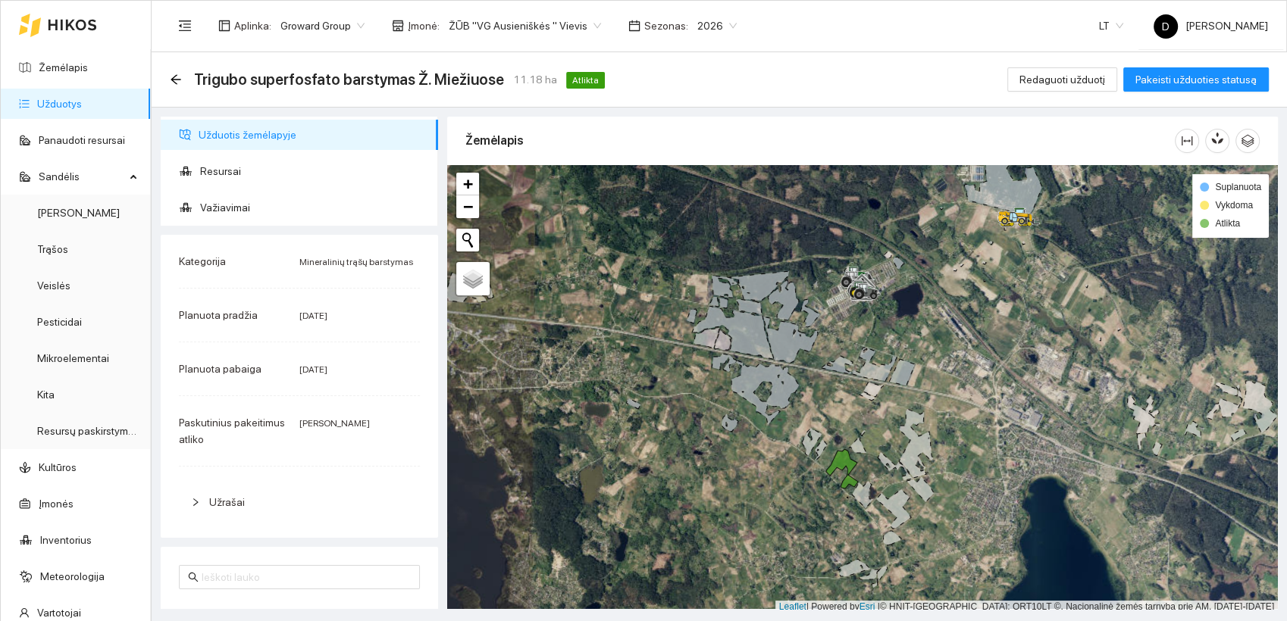
scroll to position [4, 0]
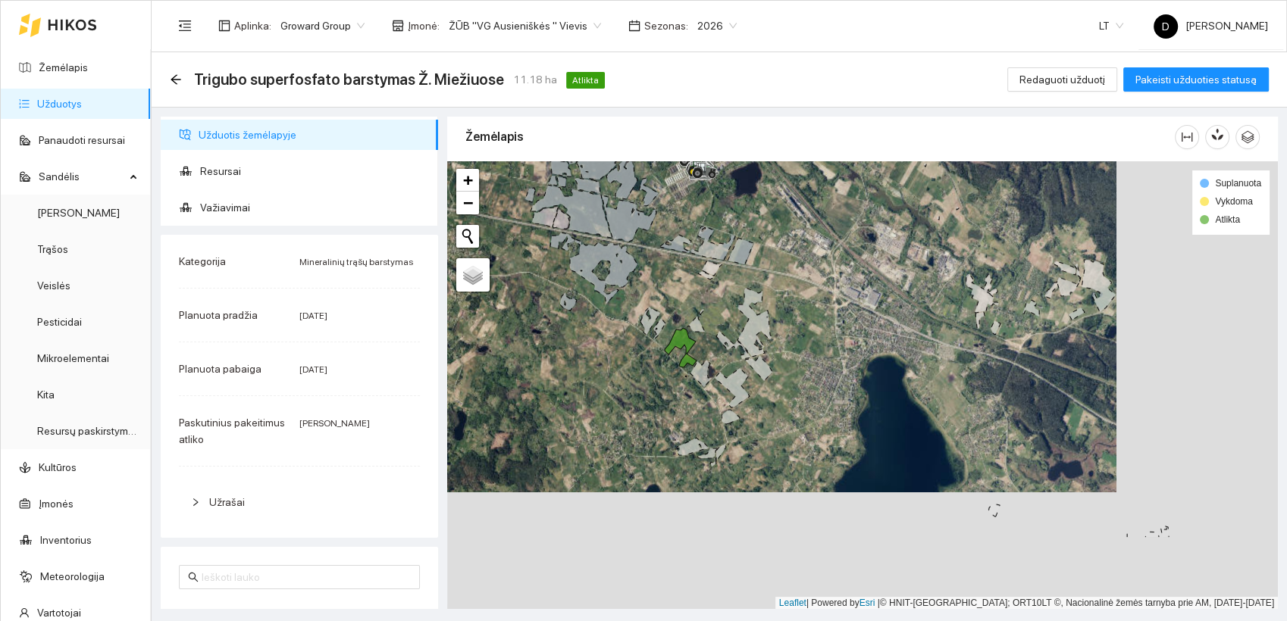
drag, startPoint x: 790, startPoint y: 521, endPoint x: 628, endPoint y: 401, distance: 202.0
click at [628, 401] on div at bounding box center [862, 385] width 830 height 449
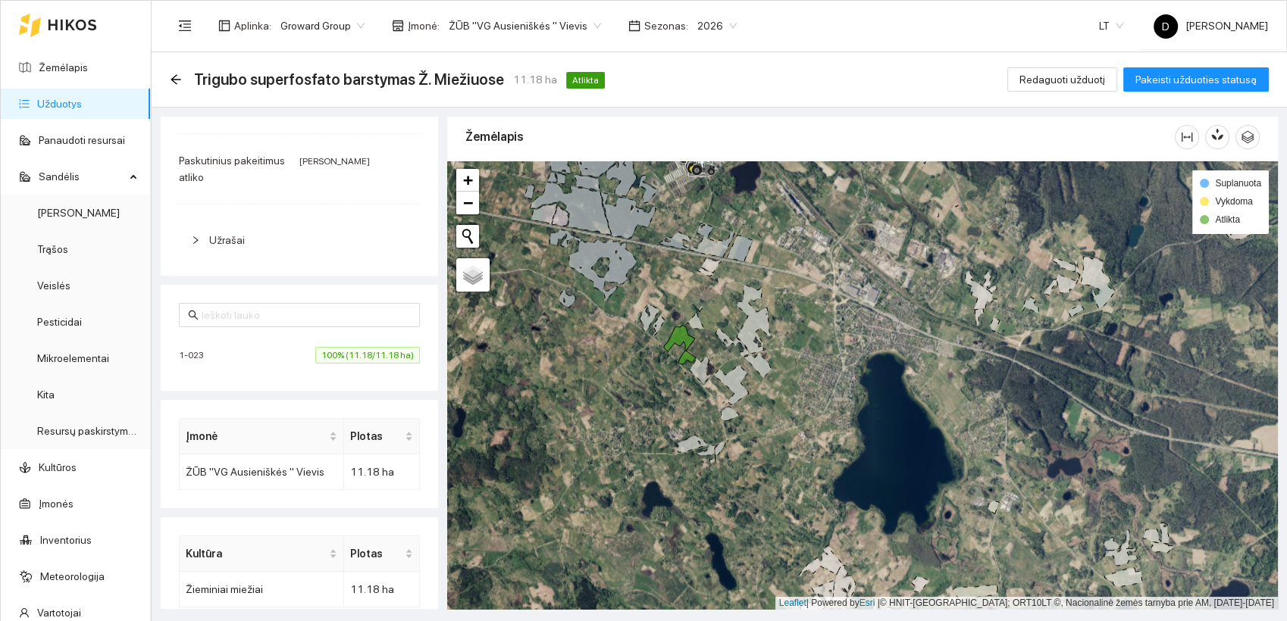
scroll to position [281, 0]
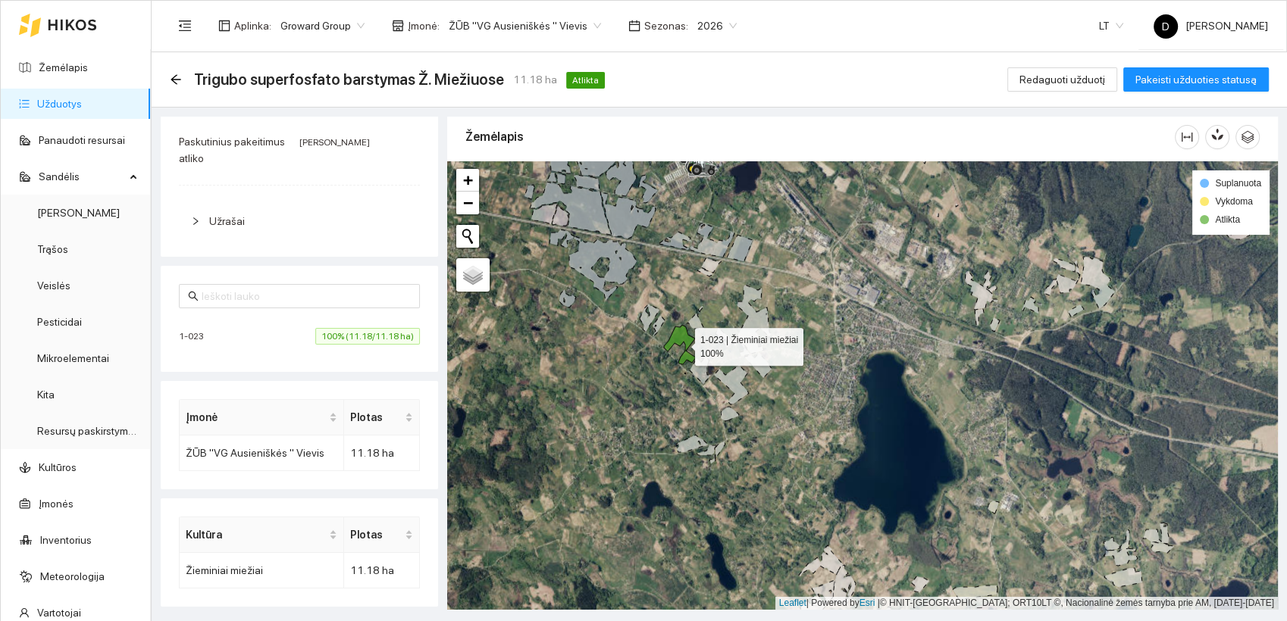
click at [676, 339] on icon at bounding box center [680, 344] width 32 height 39
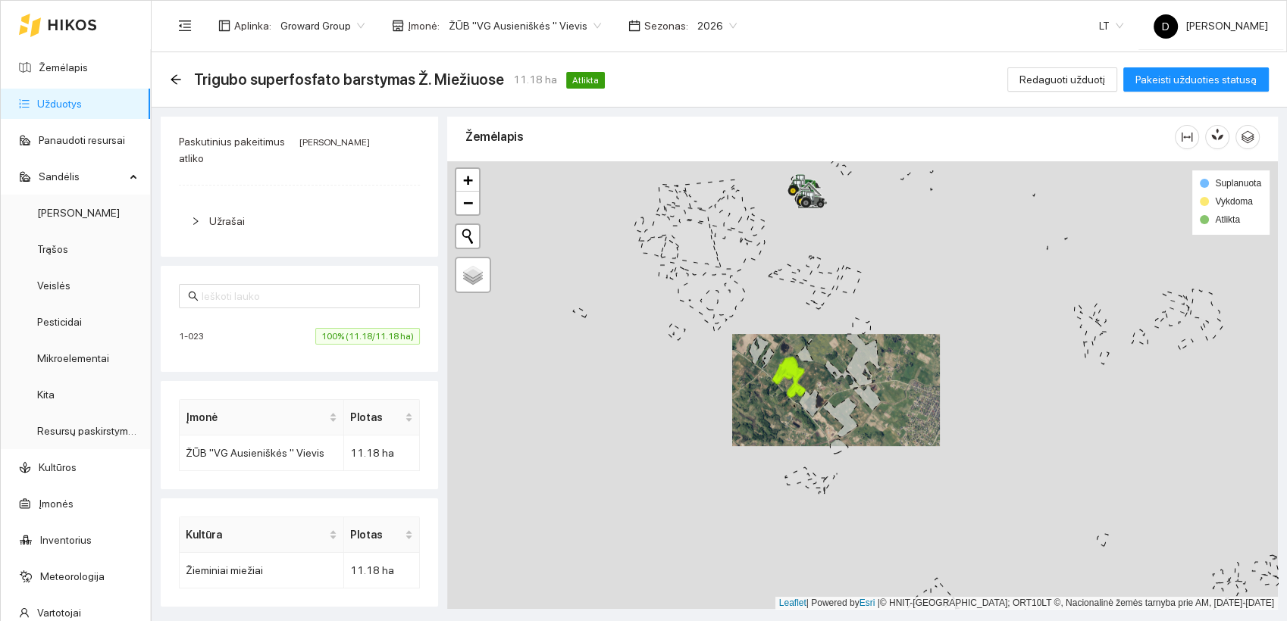
drag, startPoint x: 629, startPoint y: 378, endPoint x: 777, endPoint y: 424, distance: 154.8
click at [777, 424] on div at bounding box center [862, 385] width 830 height 449
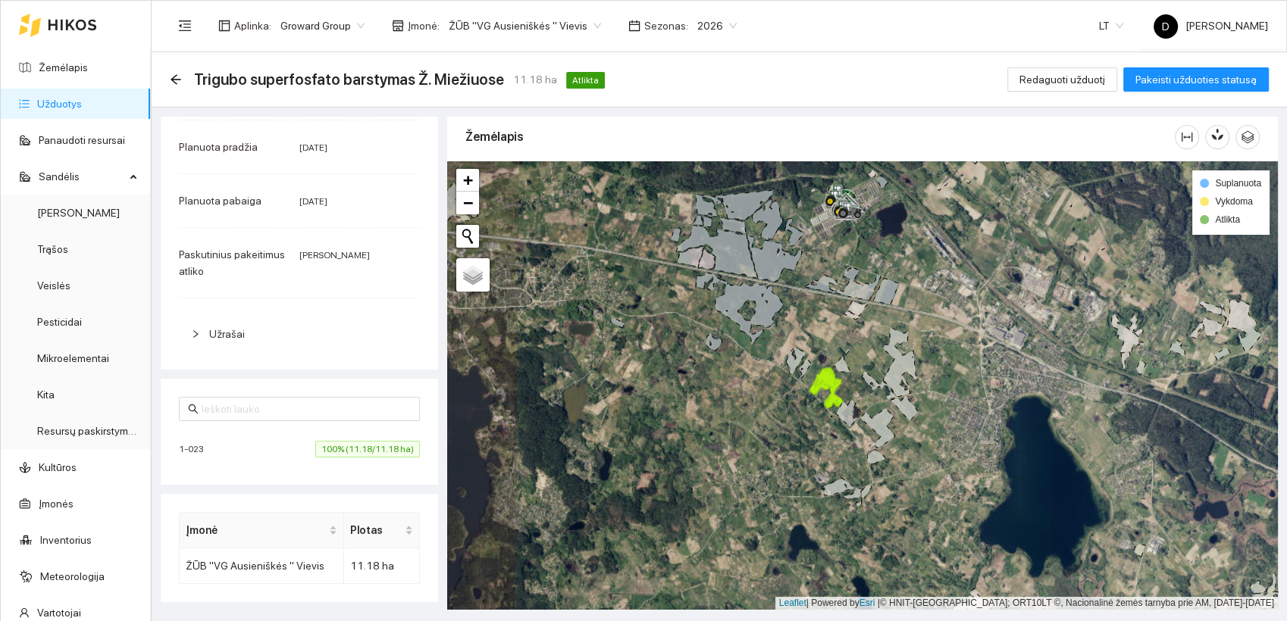
scroll to position [0, 0]
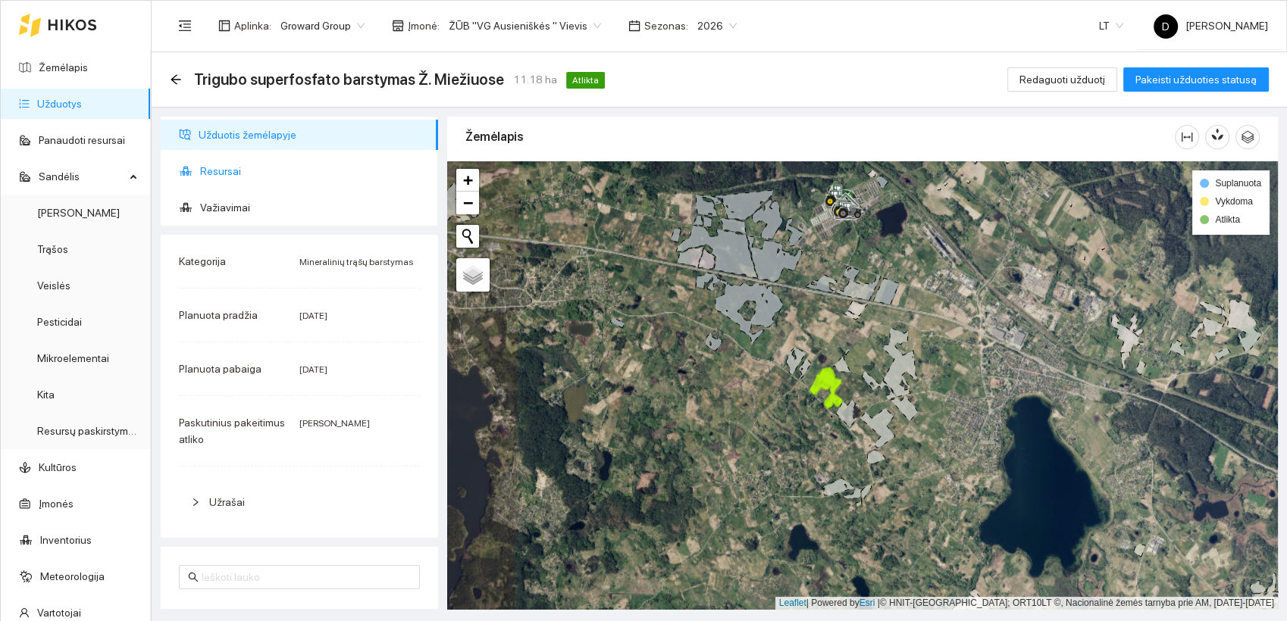
click at [226, 166] on span "Resursai" at bounding box center [313, 171] width 226 height 30
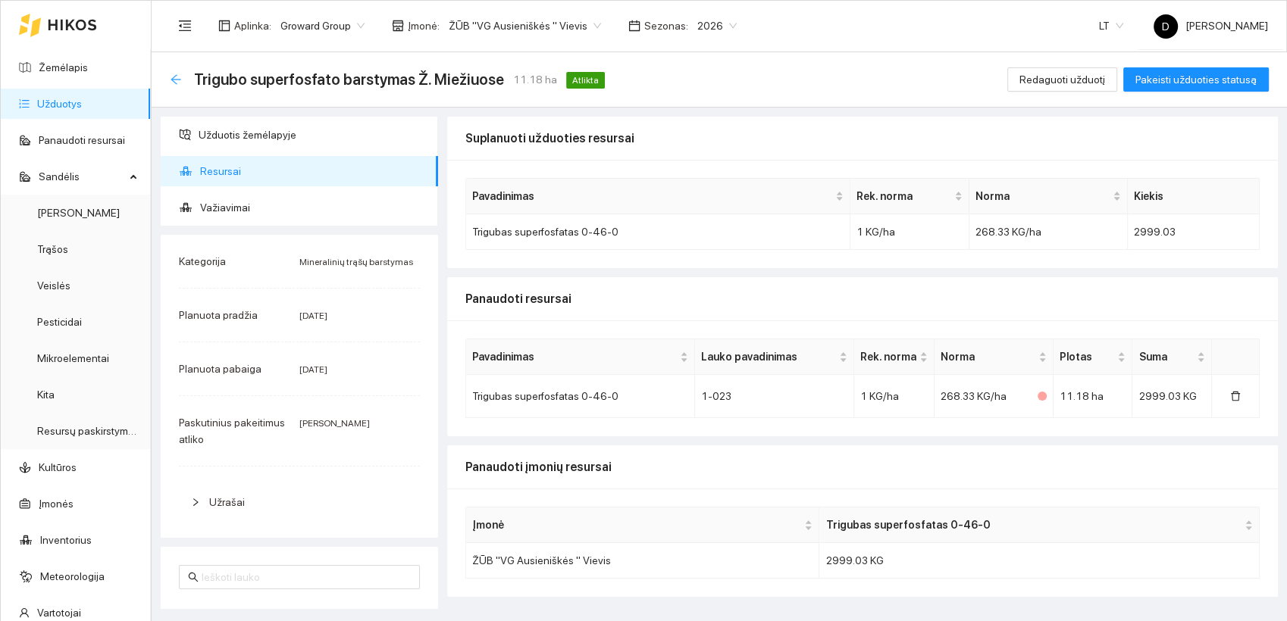
click at [176, 82] on icon "arrow-left" at bounding box center [175, 79] width 10 height 10
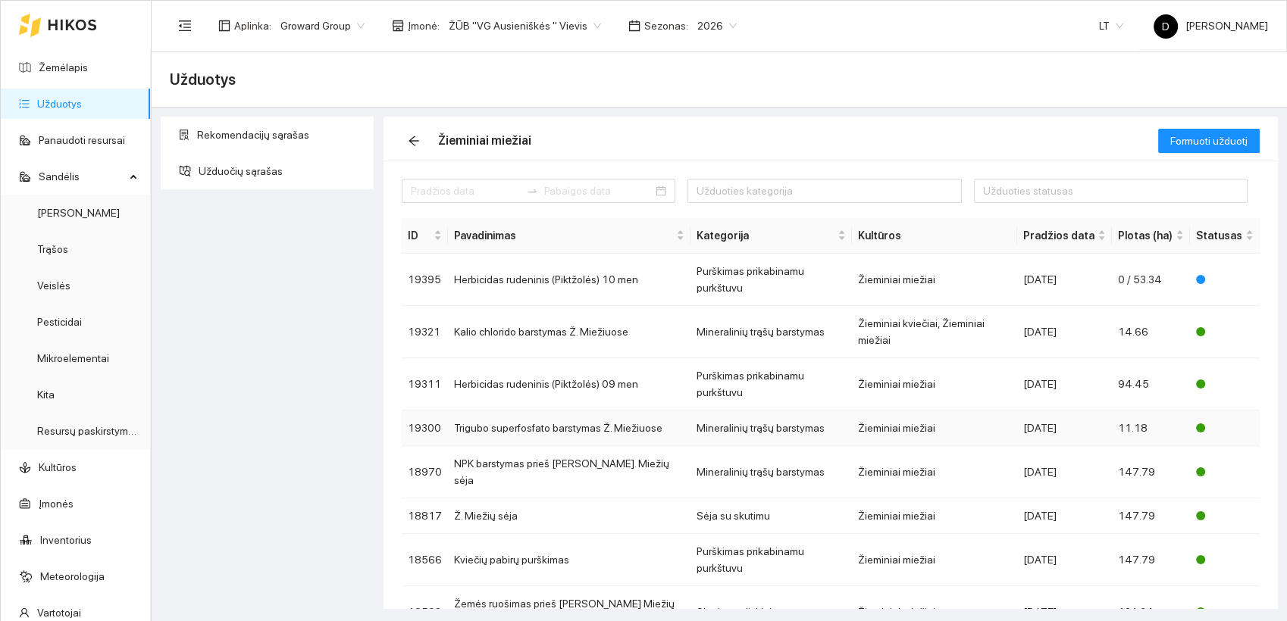
click at [520, 411] on td "Trigubo superfosfato barstymas Ž. Miežiuose" at bounding box center [569, 429] width 242 height 36
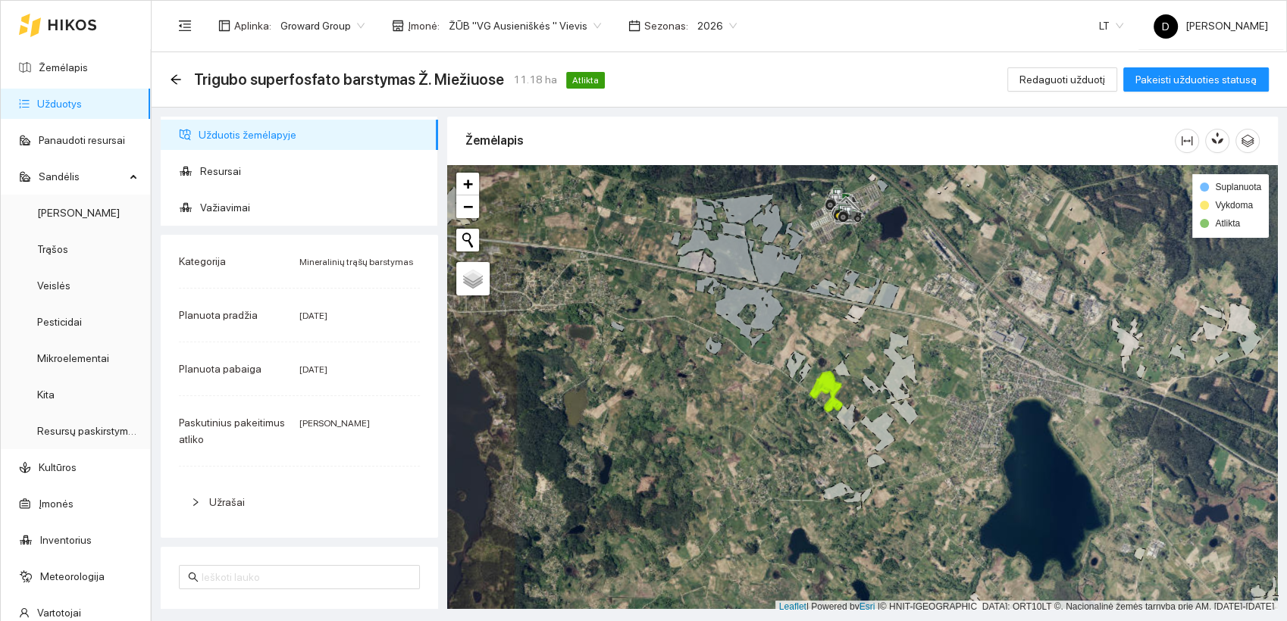
click at [241, 133] on span "Užduotis žemėlapyje" at bounding box center [312, 135] width 227 height 30
click at [174, 75] on icon "arrow-left" at bounding box center [176, 79] width 12 height 12
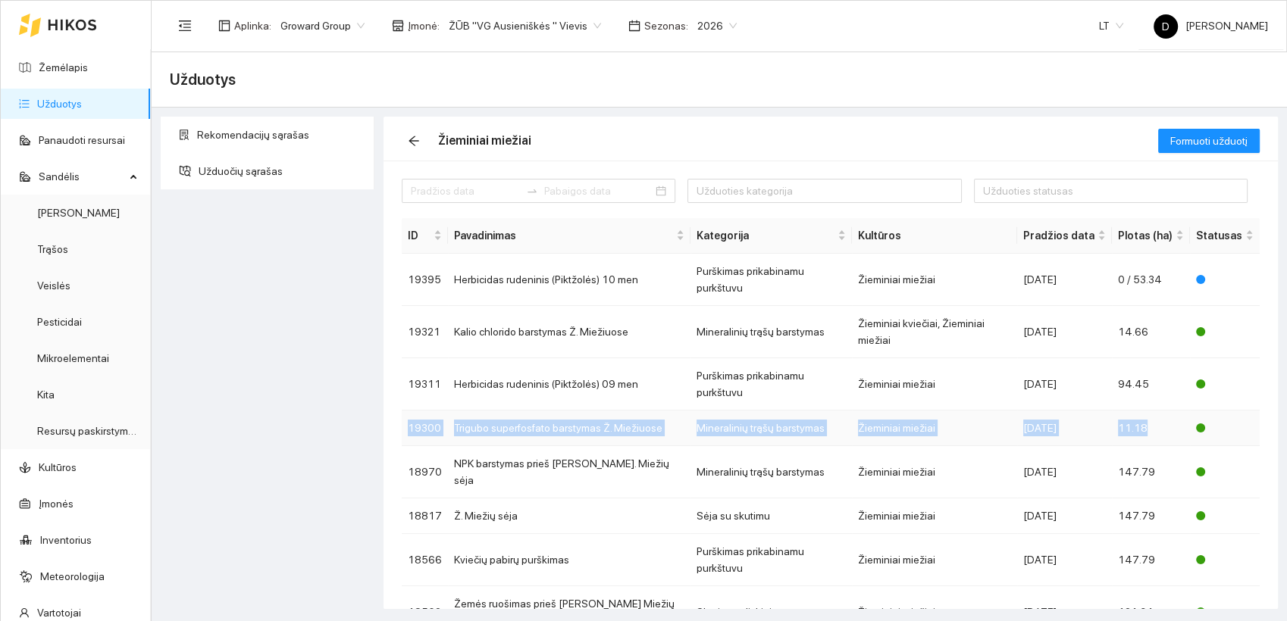
drag, startPoint x: 408, startPoint y: 377, endPoint x: 1155, endPoint y: 389, distance: 747.2
click at [1155, 411] on tr "19300 Trigubo superfosfato barstymas Ž. Miežiuose Mineralinių trąšų barstymas Ž…" at bounding box center [831, 429] width 858 height 36
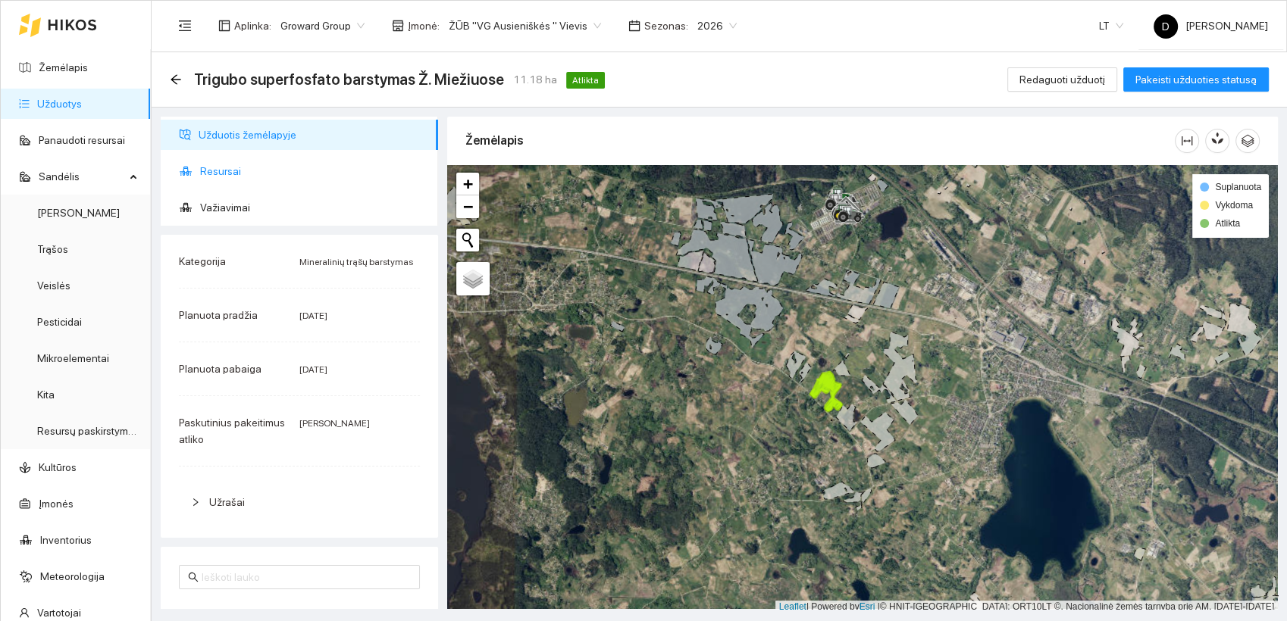
click at [223, 172] on span "Resursai" at bounding box center [313, 171] width 226 height 30
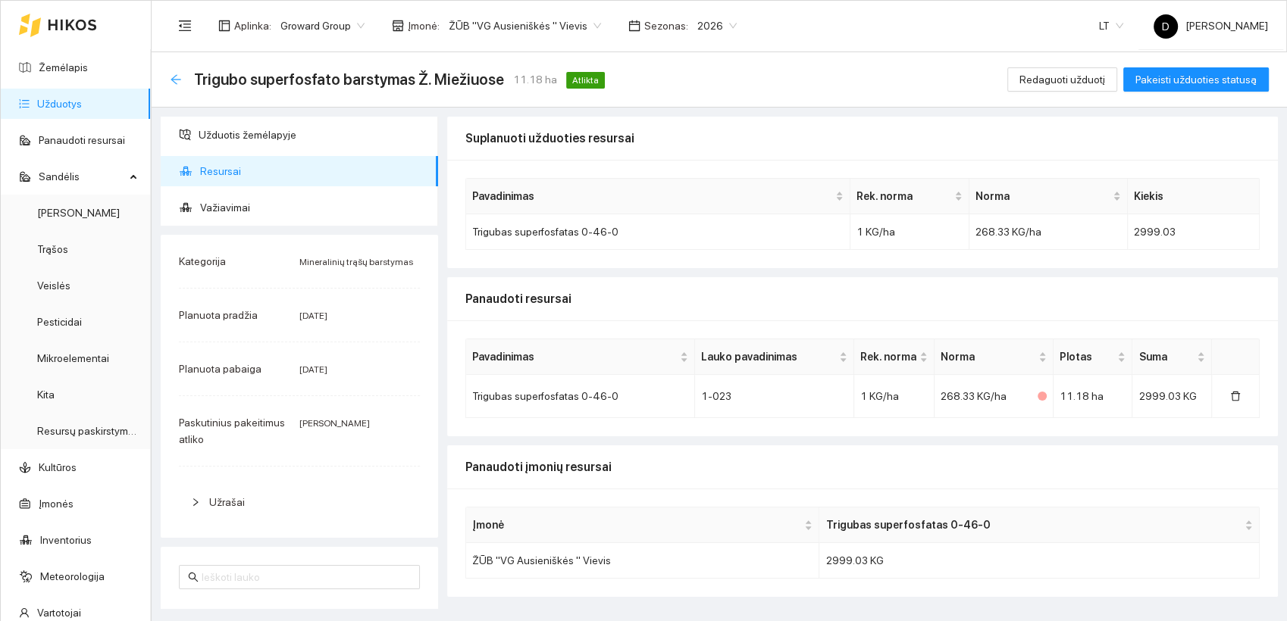
click at [173, 80] on icon "arrow-left" at bounding box center [175, 79] width 10 height 10
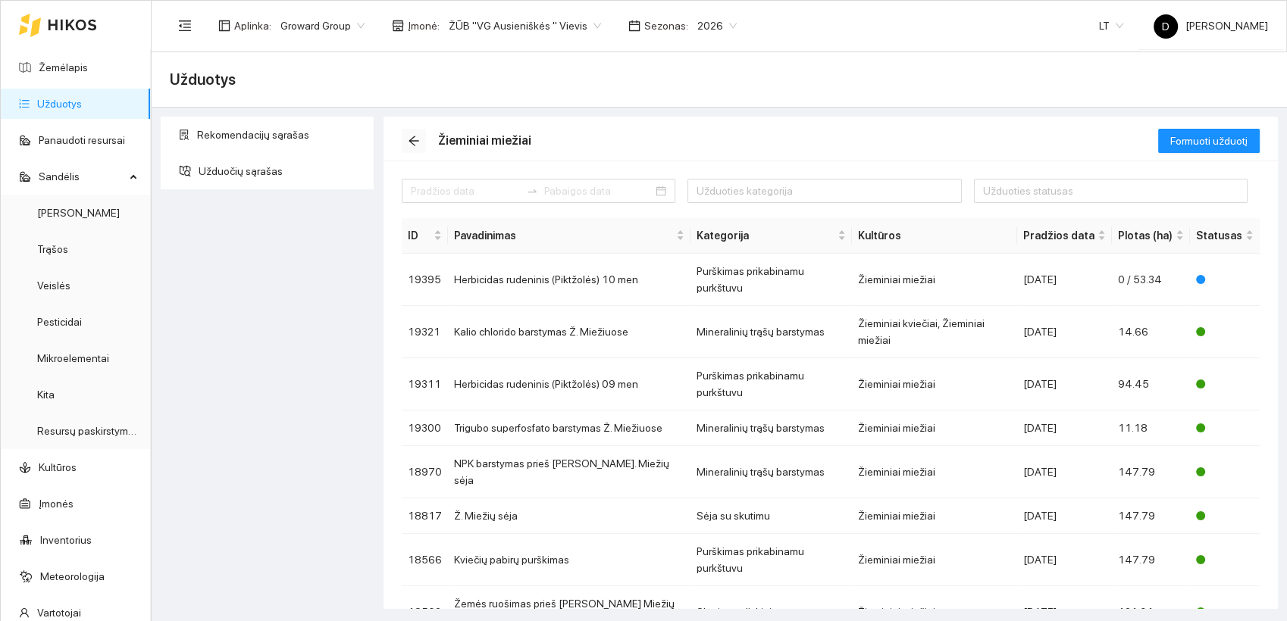
click at [421, 143] on span "arrow-left" at bounding box center [413, 141] width 23 height 12
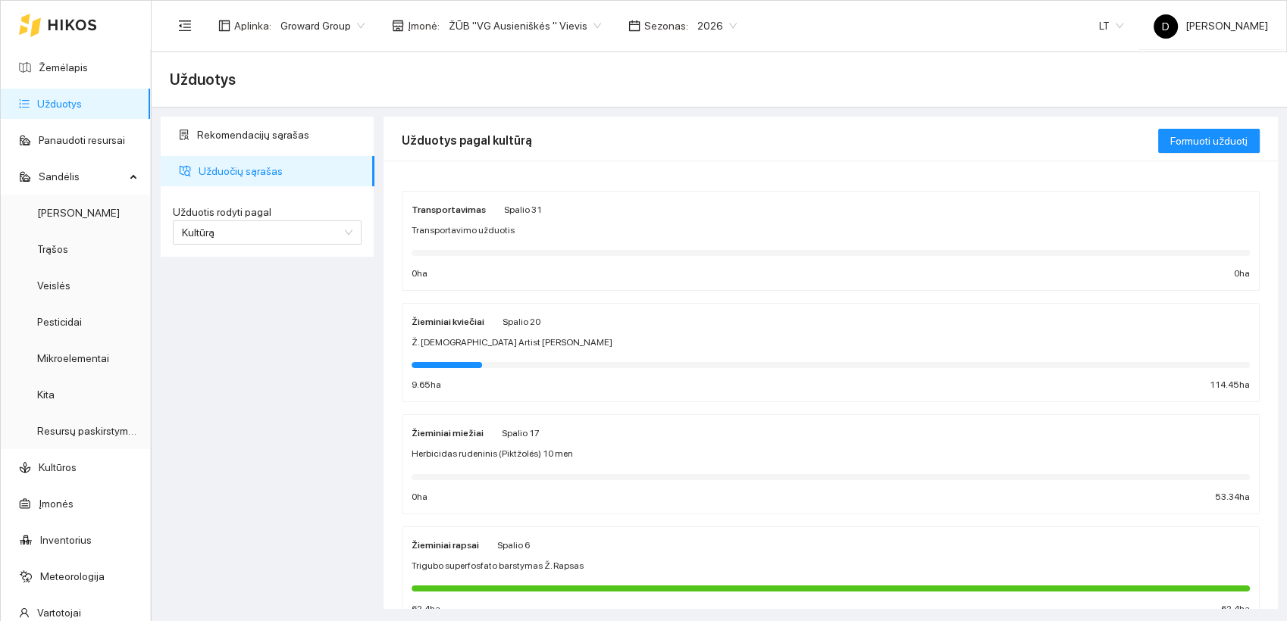
click at [440, 323] on strong "Žieminiai kviečiai" at bounding box center [447, 322] width 73 height 11
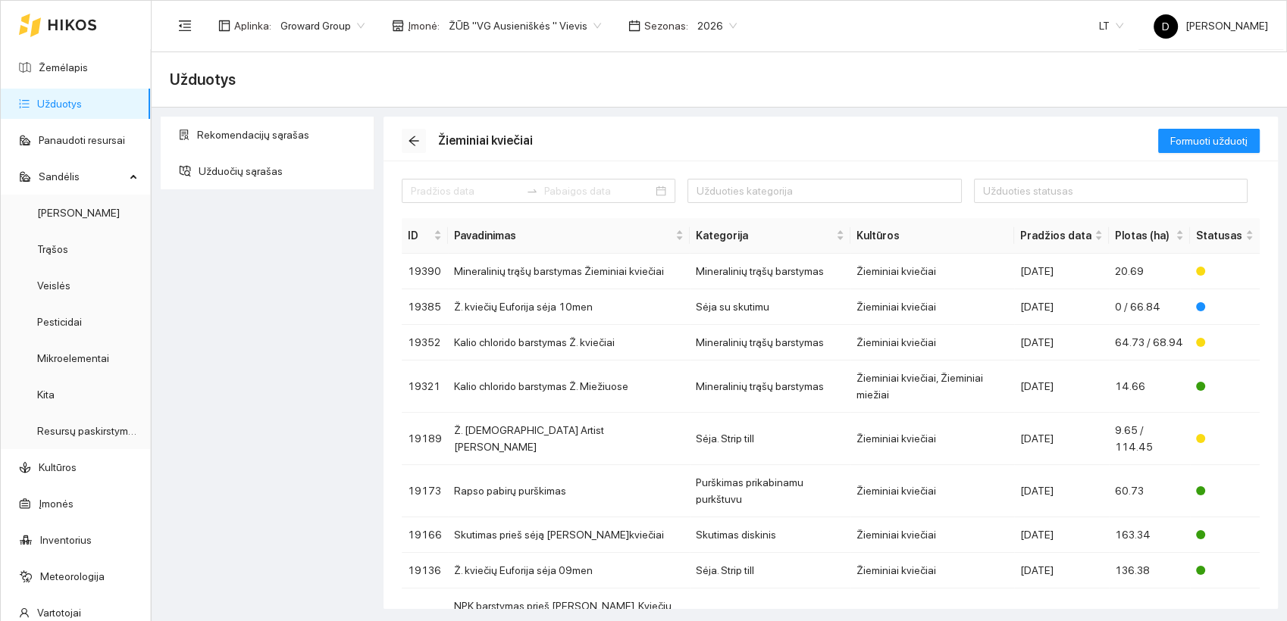
click at [412, 137] on icon "arrow-left" at bounding box center [413, 141] width 10 height 10
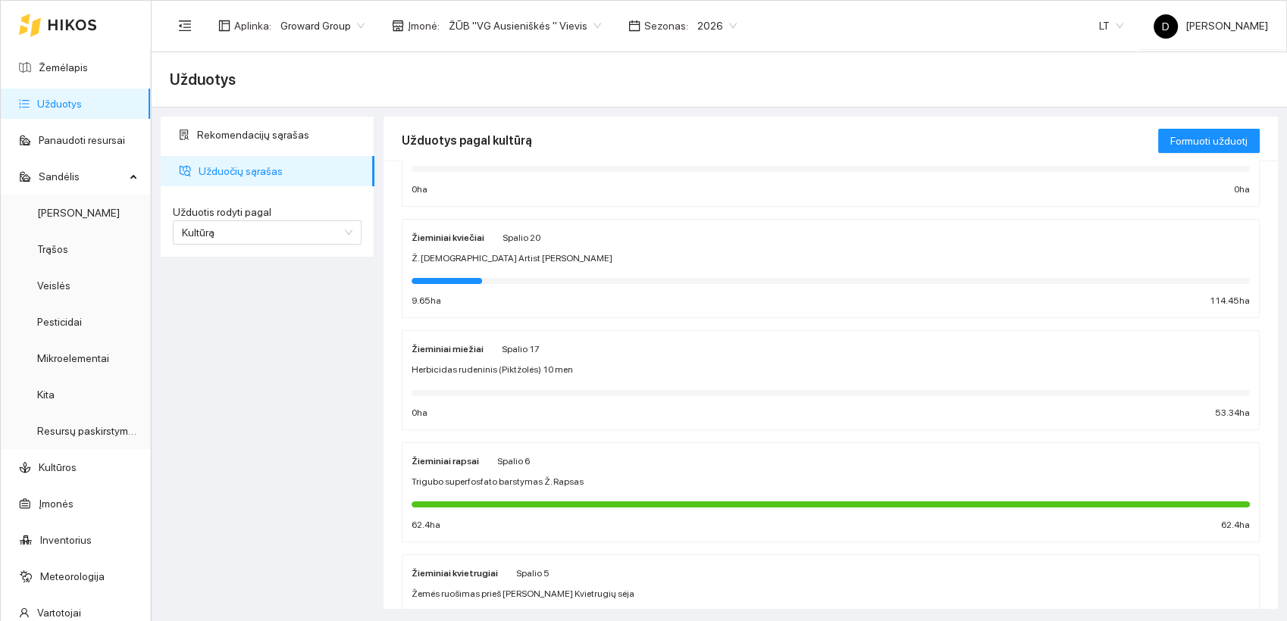
scroll to position [168, 0]
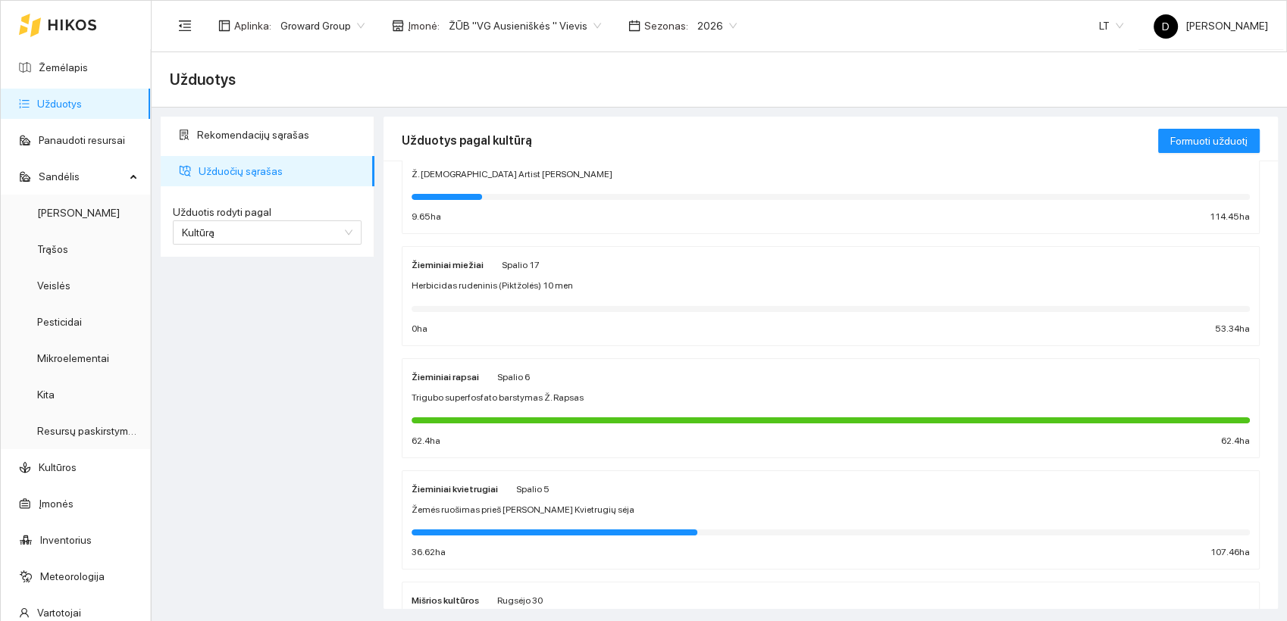
click at [455, 394] on span "Trigubo superfosfato barstymas Ž. Rapsas" at bounding box center [497, 398] width 172 height 14
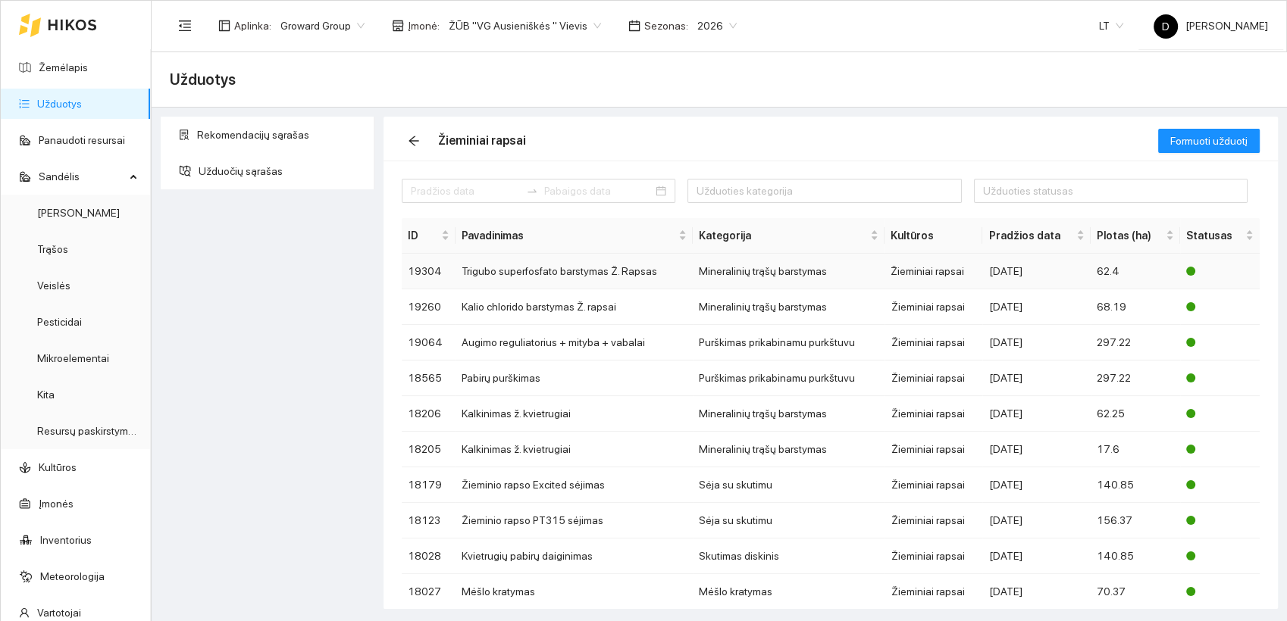
click at [539, 272] on td "Trigubo superfosfato barstymas Ž. Rapsas" at bounding box center [573, 272] width 237 height 36
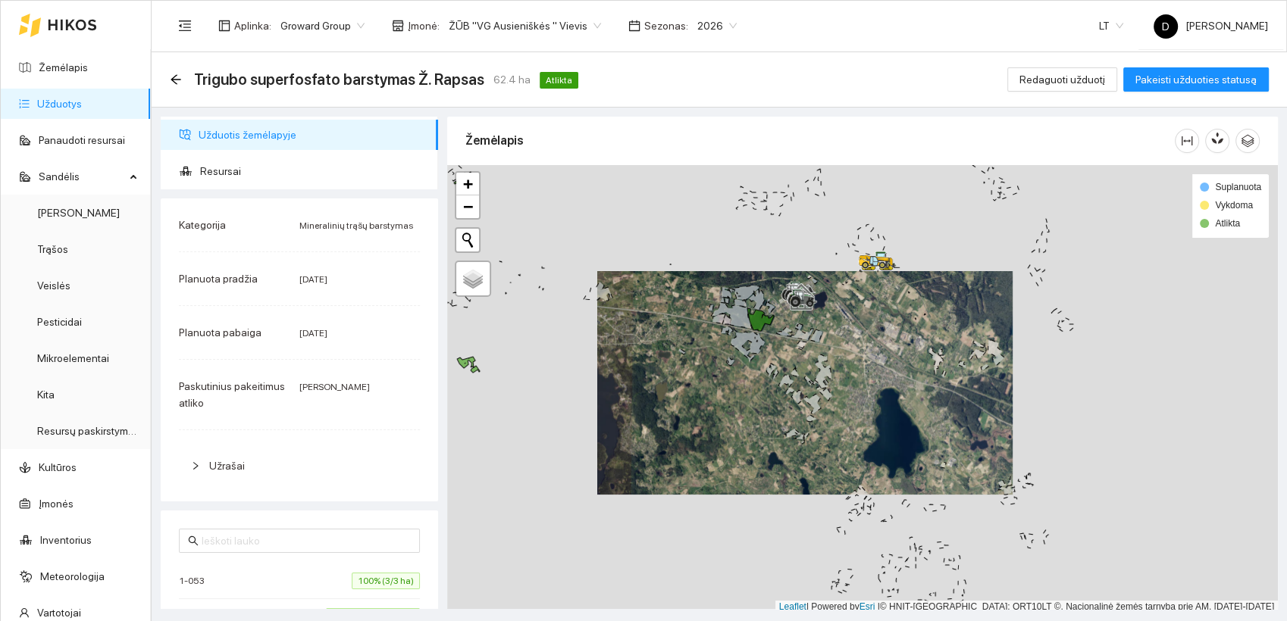
scroll to position [4, 0]
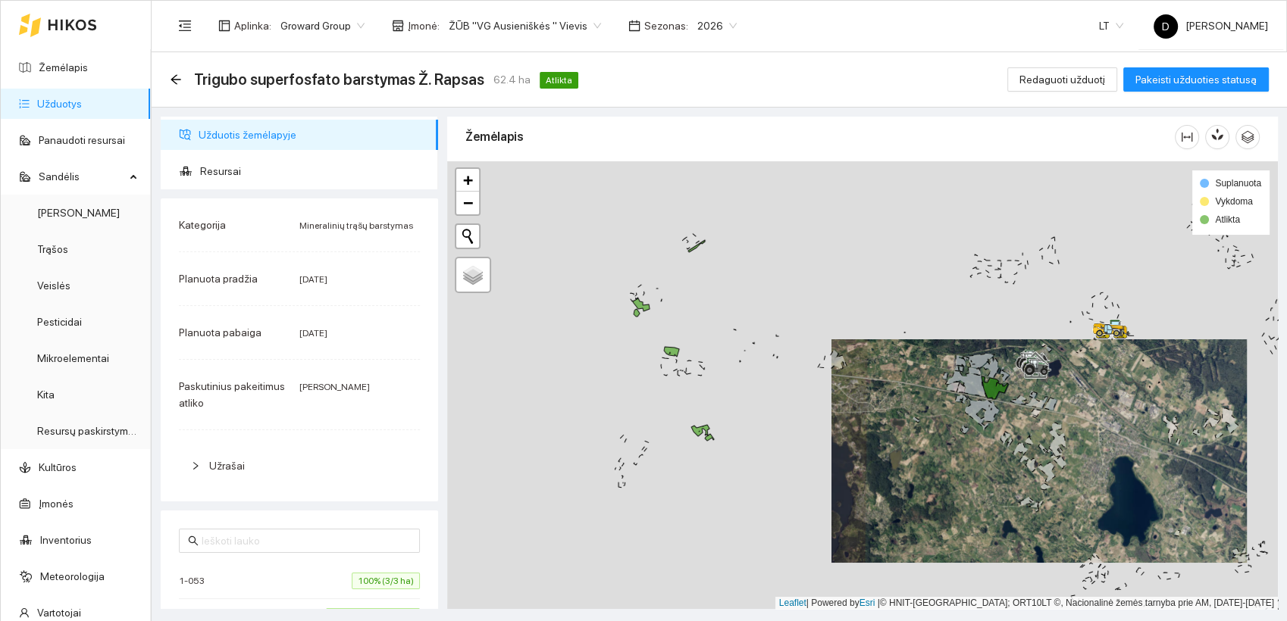
drag, startPoint x: 691, startPoint y: 336, endPoint x: 942, endPoint y: 419, distance: 264.0
click at [942, 419] on div at bounding box center [862, 385] width 830 height 449
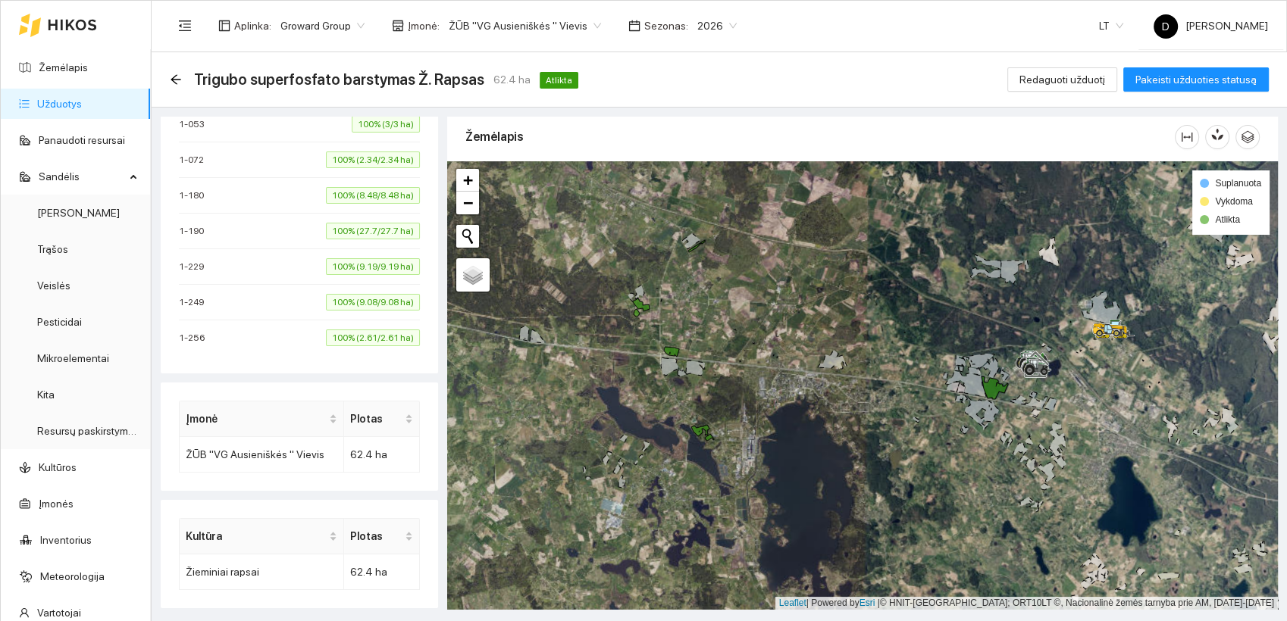
scroll to position [0, 0]
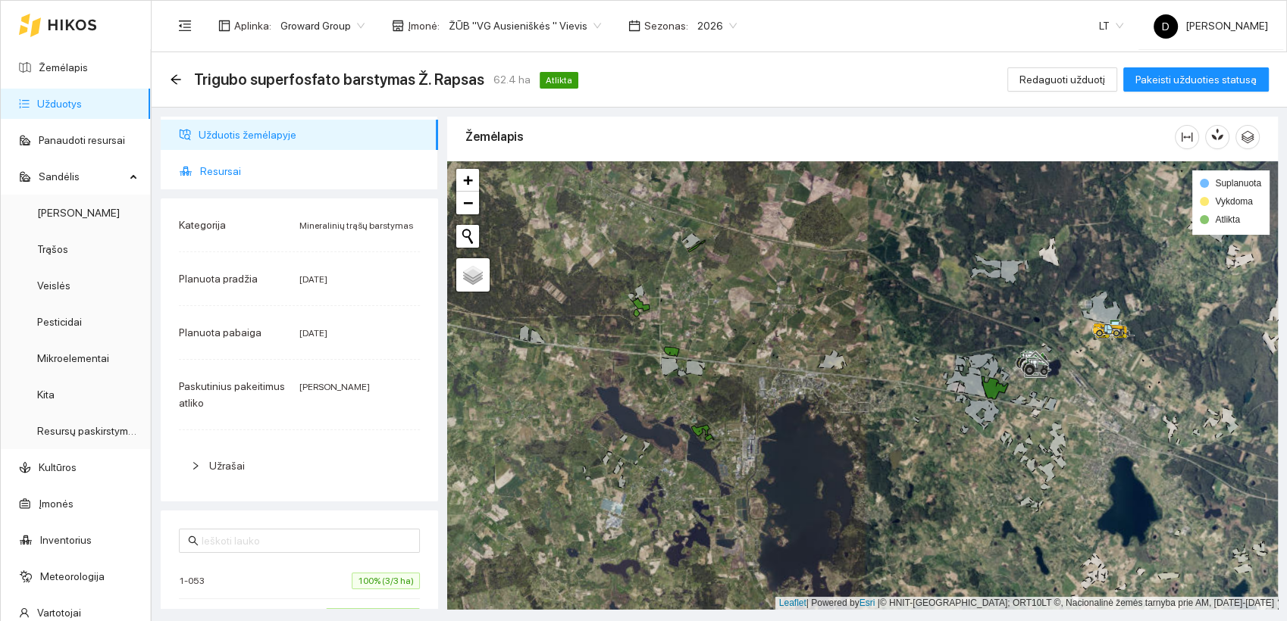
click at [214, 170] on span "Resursai" at bounding box center [313, 171] width 226 height 30
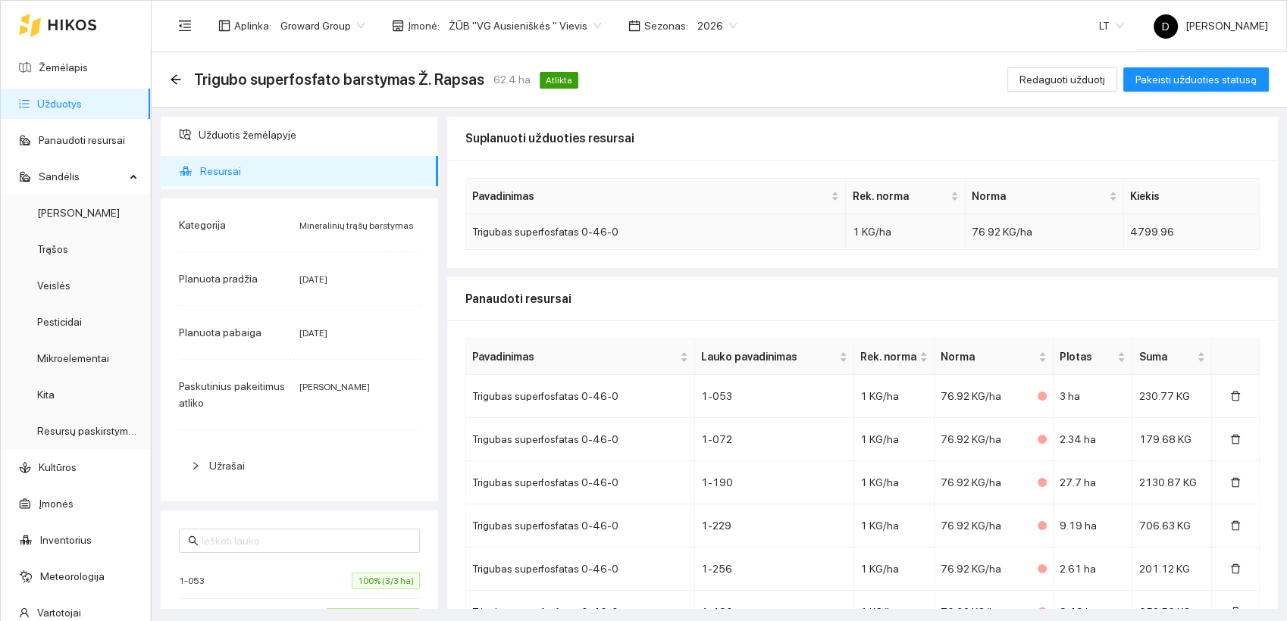
click at [521, 246] on td "Trigubas superfosfatas 0-46-0" at bounding box center [656, 232] width 380 height 36
drag, startPoint x: 617, startPoint y: 236, endPoint x: 467, endPoint y: 227, distance: 149.5
click at [467, 227] on td "Trigubas superfosfatas 0-46-0" at bounding box center [656, 232] width 380 height 36
click at [639, 235] on td "Trigubas superfosfatas 0-46-0" at bounding box center [656, 232] width 380 height 36
click at [173, 80] on icon "arrow-left" at bounding box center [175, 79] width 10 height 10
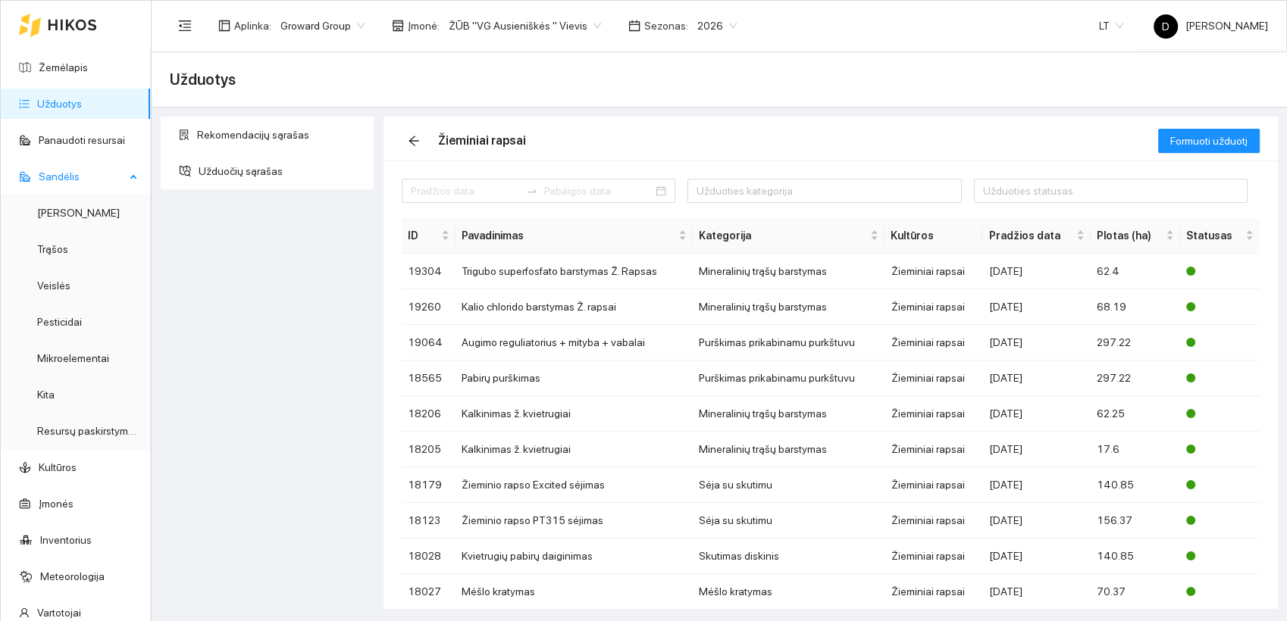
click at [51, 178] on span "Sandėlis" at bounding box center [82, 176] width 86 height 30
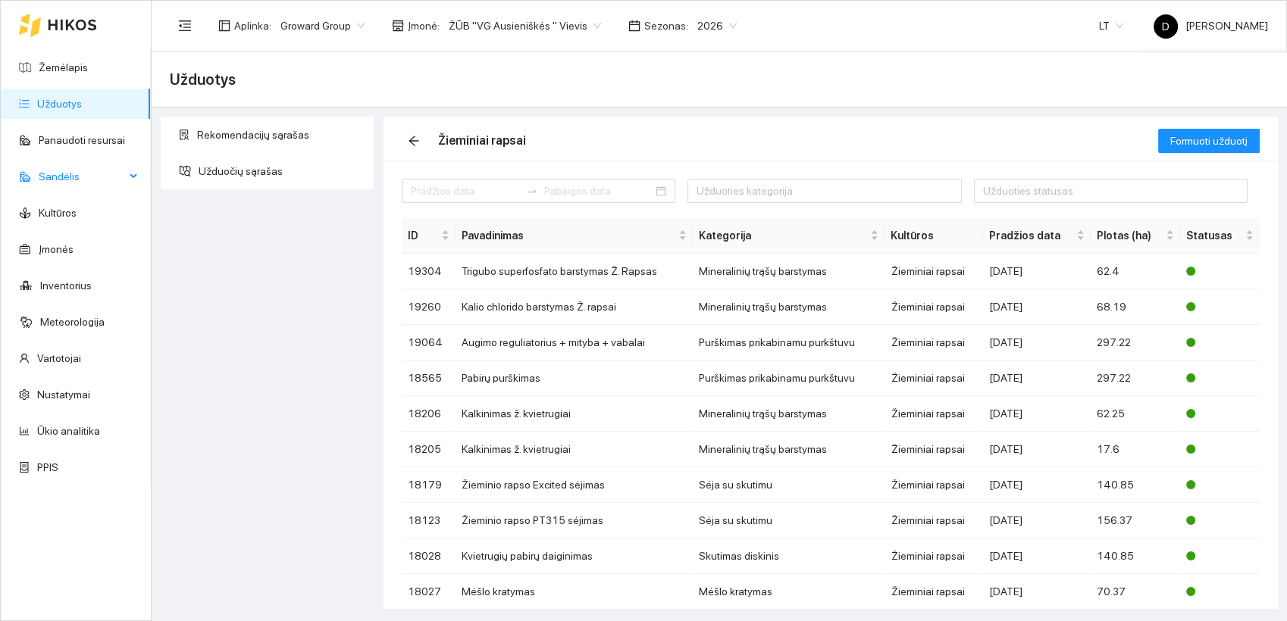
click at [51, 178] on span "Sandėlis" at bounding box center [82, 176] width 86 height 30
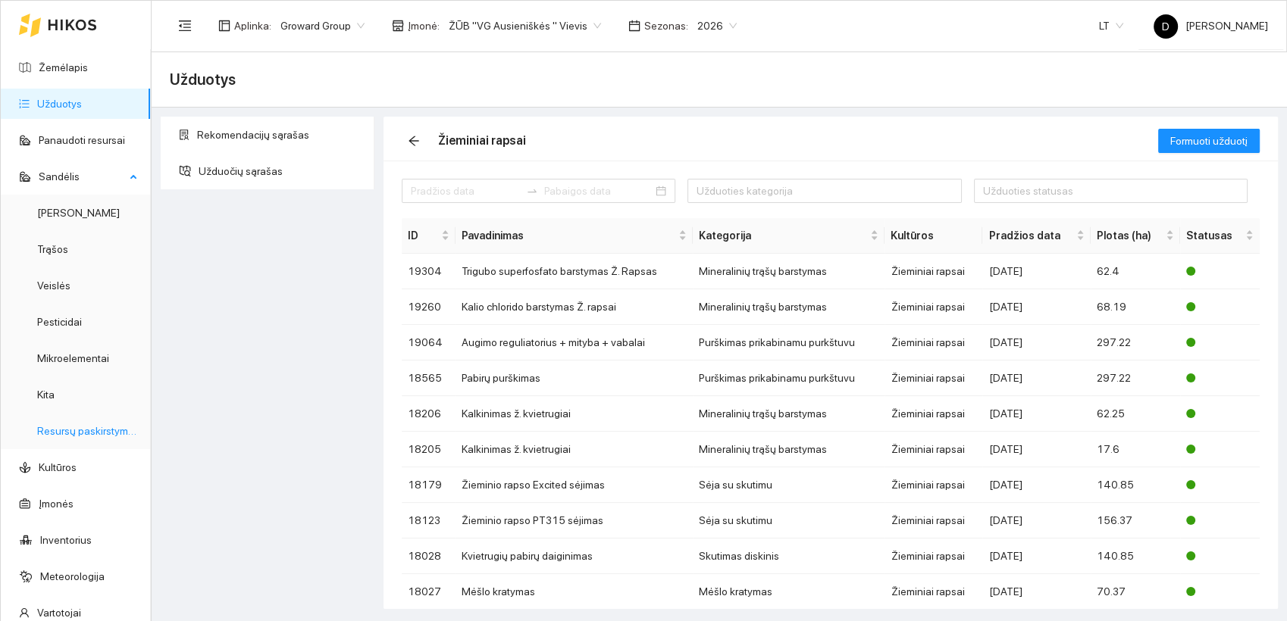
click at [75, 431] on link "Resursų paskirstymas" at bounding box center [88, 431] width 102 height 12
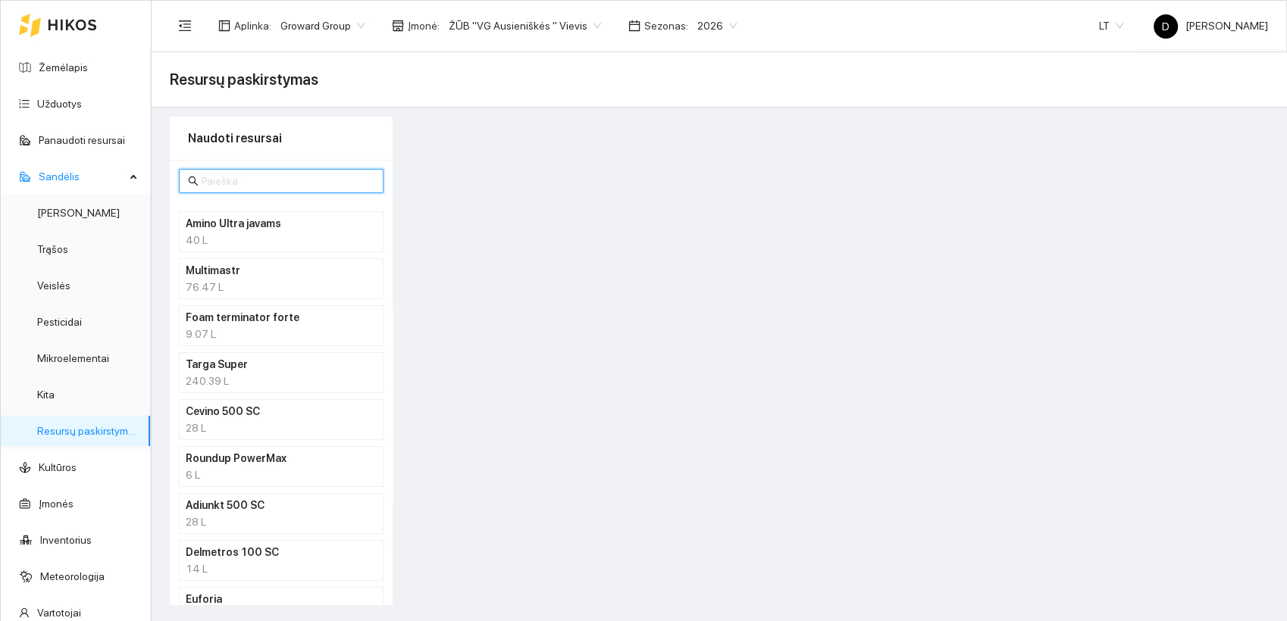
click at [246, 177] on input "text" at bounding box center [288, 181] width 173 height 17
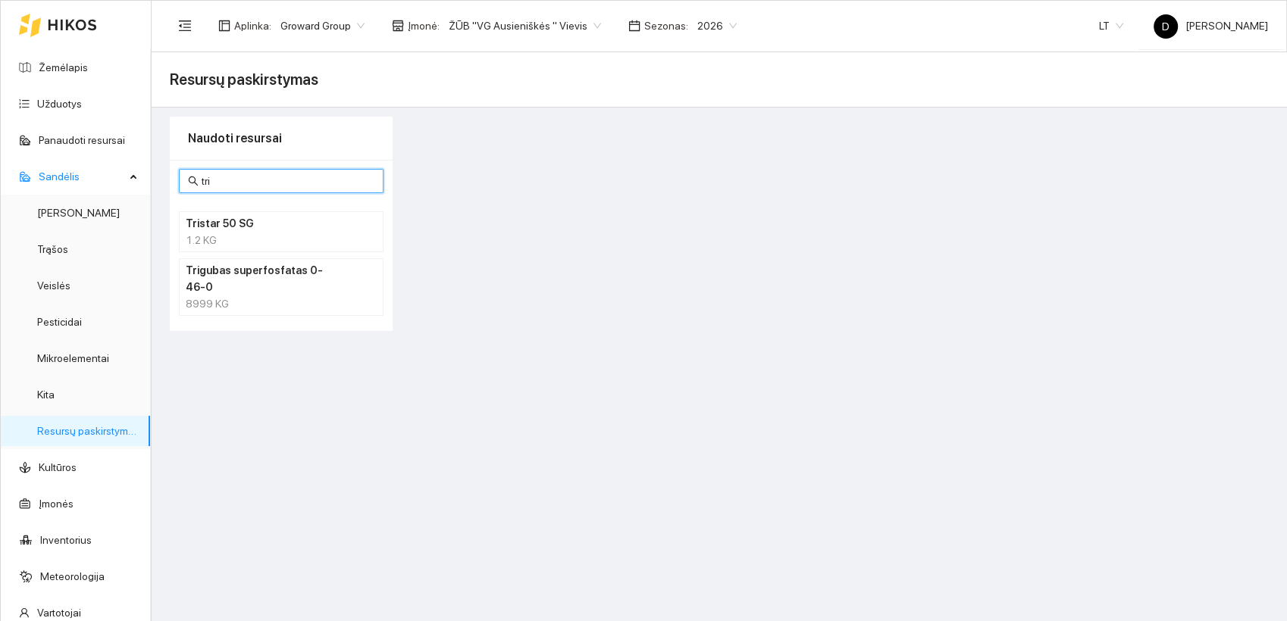
type input "tri"
click at [253, 276] on h4 "Trigubas superfosfatas 0-46-0" at bounding box center [262, 278] width 152 height 33
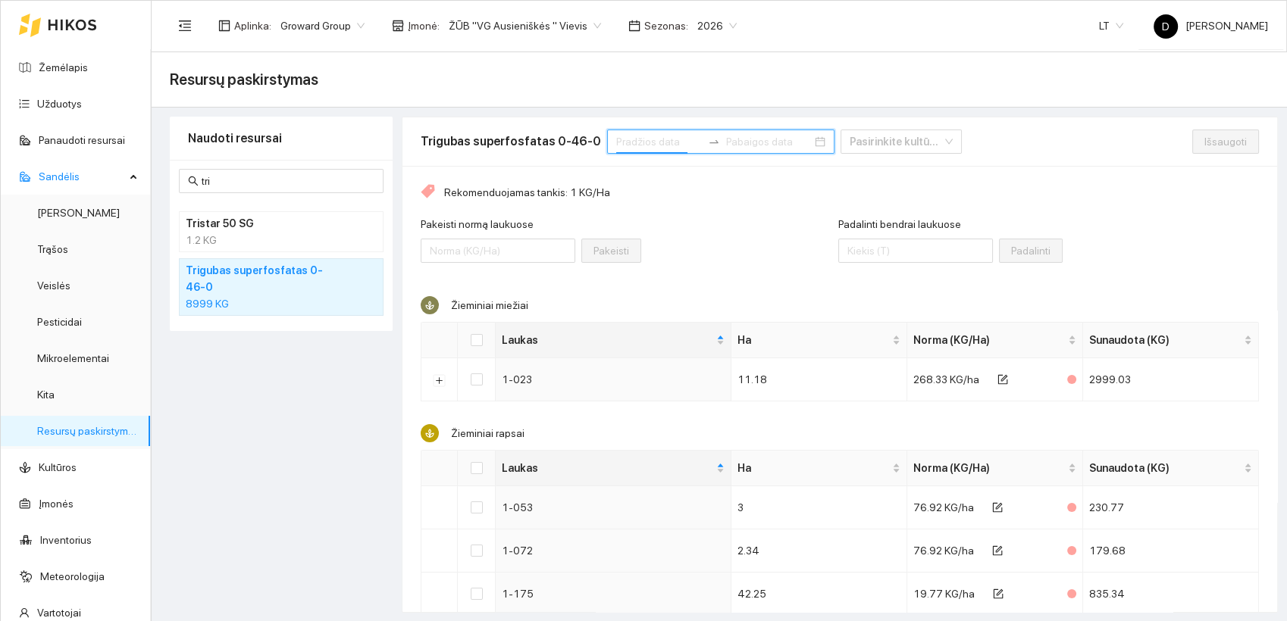
click at [639, 149] on input at bounding box center [659, 141] width 86 height 17
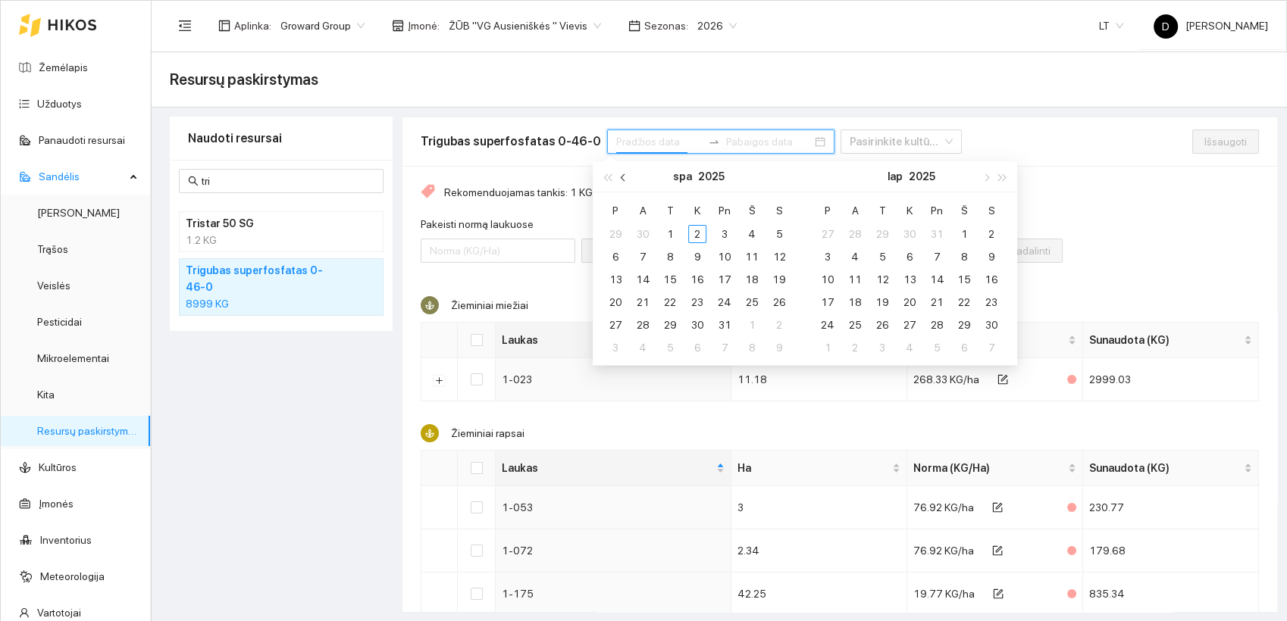
click at [621, 176] on span "button" at bounding box center [625, 178] width 8 height 8
type input "[DATE]"
click at [614, 230] on div "1" at bounding box center [615, 234] width 18 height 18
type input "[DATE]"
click at [643, 325] on div "30" at bounding box center [642, 325] width 18 height 18
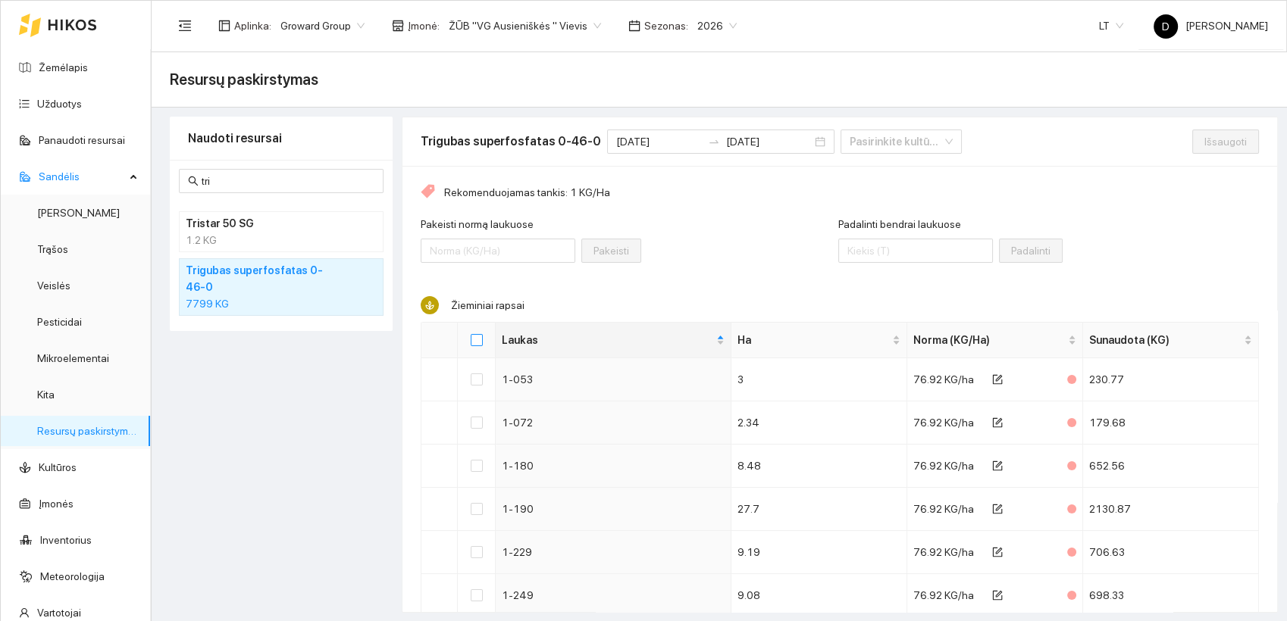
click at [478, 336] on input "Select all" at bounding box center [477, 340] width 12 height 12
checkbox input "true"
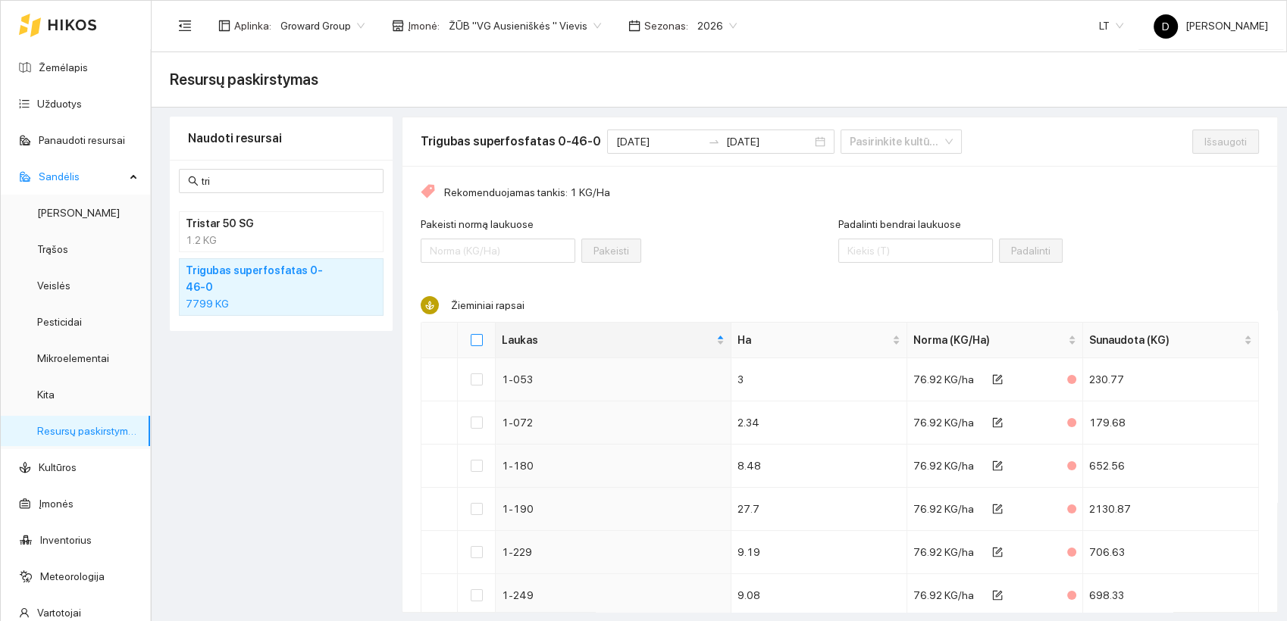
checkbox input "true"
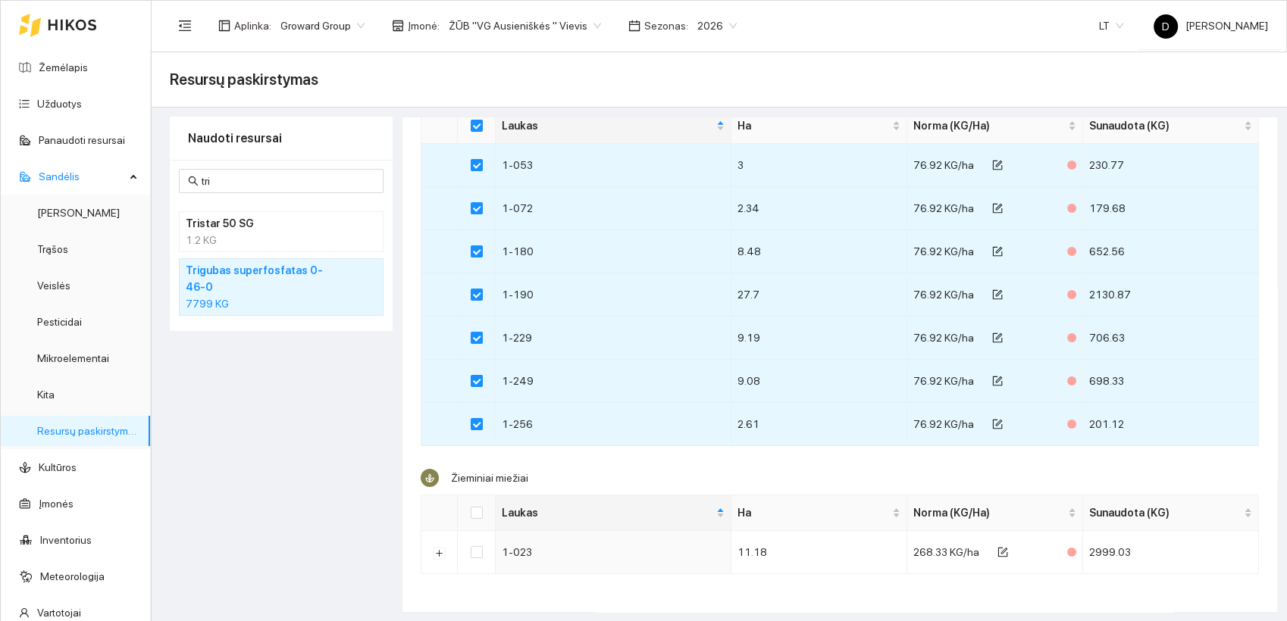
scroll to position [217, 0]
click at [482, 505] on th at bounding box center [477, 511] width 38 height 36
click at [477, 508] on input "Select all" at bounding box center [477, 511] width 12 height 12
checkbox input "true"
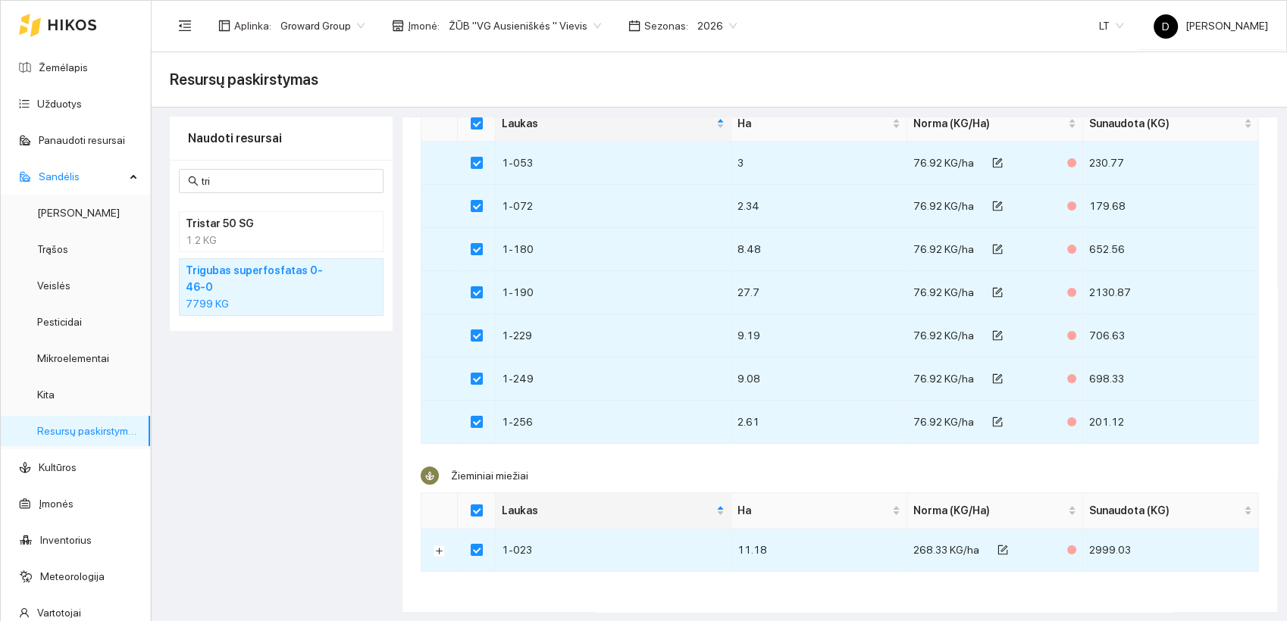
scroll to position [0, 0]
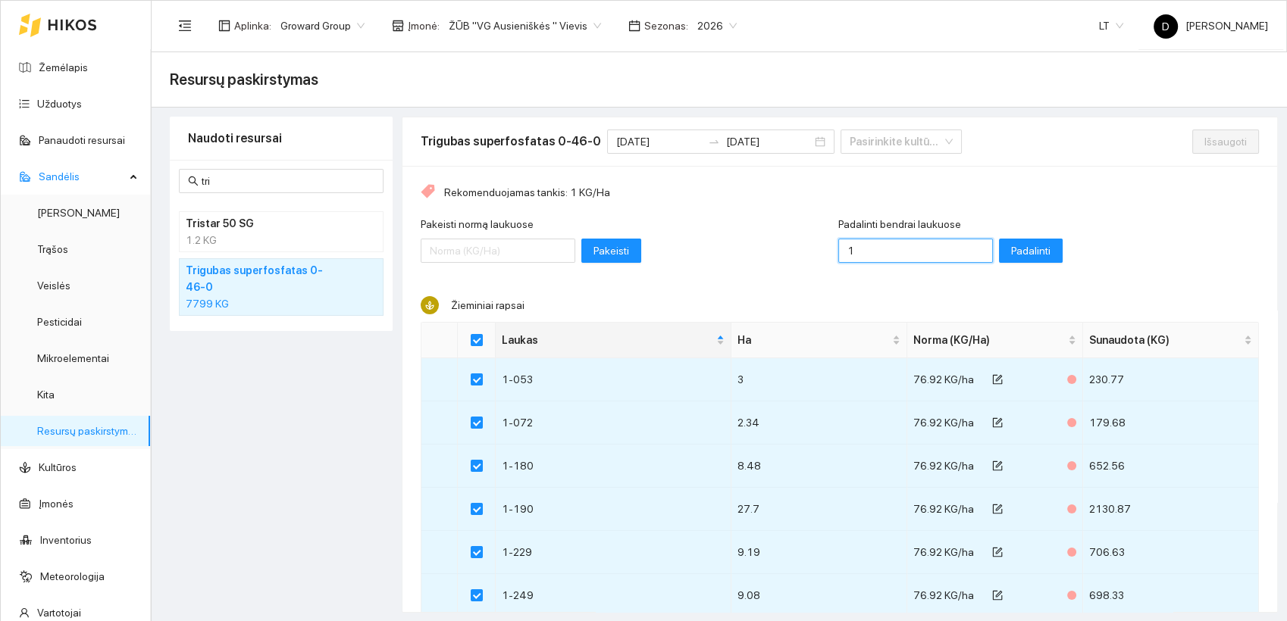
type input "1"
click at [935, 247] on input "1" at bounding box center [915, 251] width 155 height 24
click at [874, 257] on input "1" at bounding box center [915, 251] width 155 height 24
click at [874, 255] on input "1" at bounding box center [915, 251] width 155 height 24
click at [874, 254] on input "1" at bounding box center [915, 251] width 155 height 24
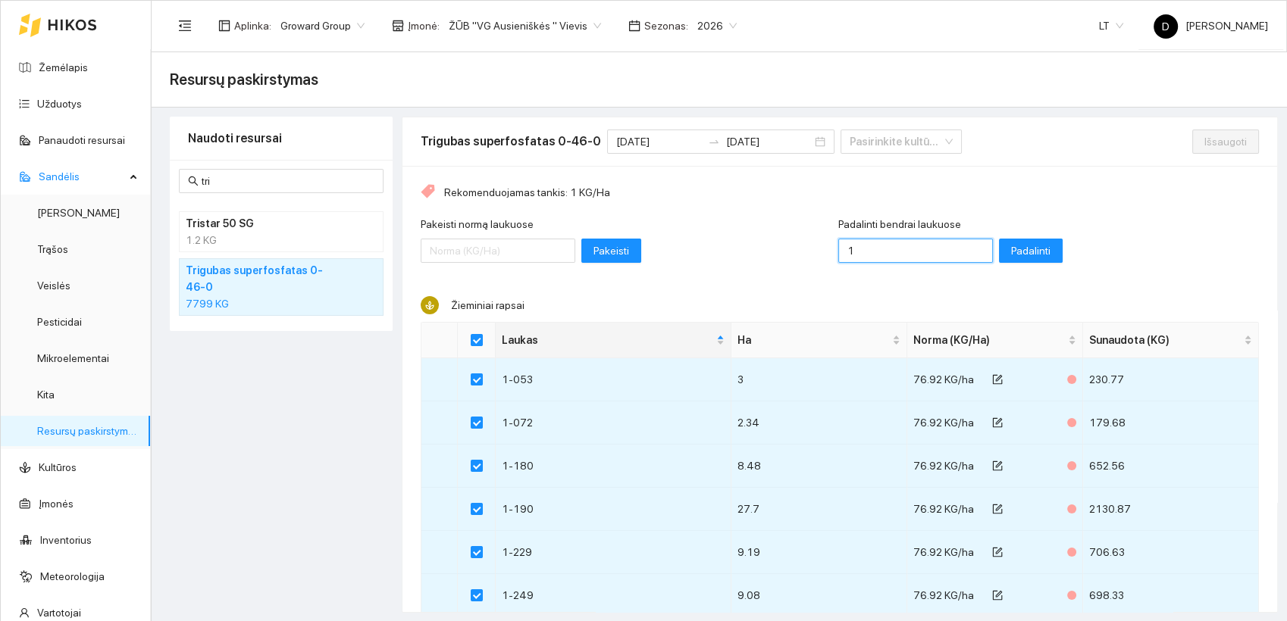
click at [874, 254] on input "1" at bounding box center [915, 251] width 155 height 24
click at [895, 251] on input "Padalinti bendrai laukuose" at bounding box center [915, 251] width 155 height 24
type input "7800"
click at [1011, 249] on span "Padalinti" at bounding box center [1030, 250] width 39 height 17
click at [1204, 135] on span "Išsaugoti" at bounding box center [1225, 141] width 42 height 17
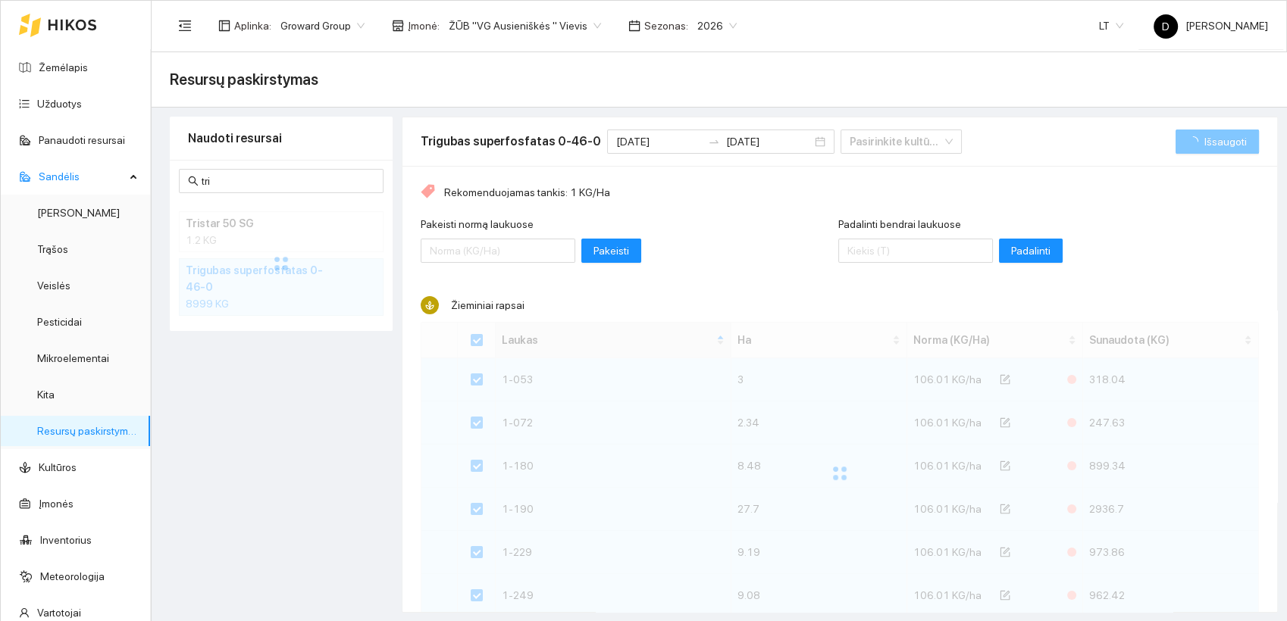
checkbox input "false"
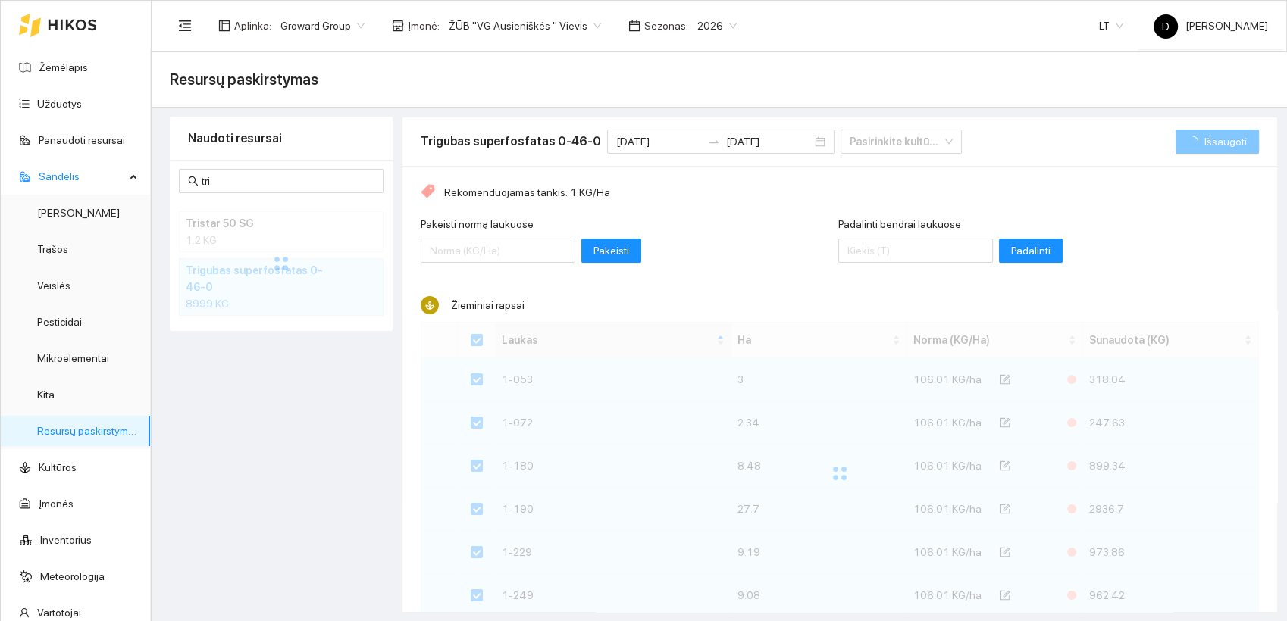
checkbox input "false"
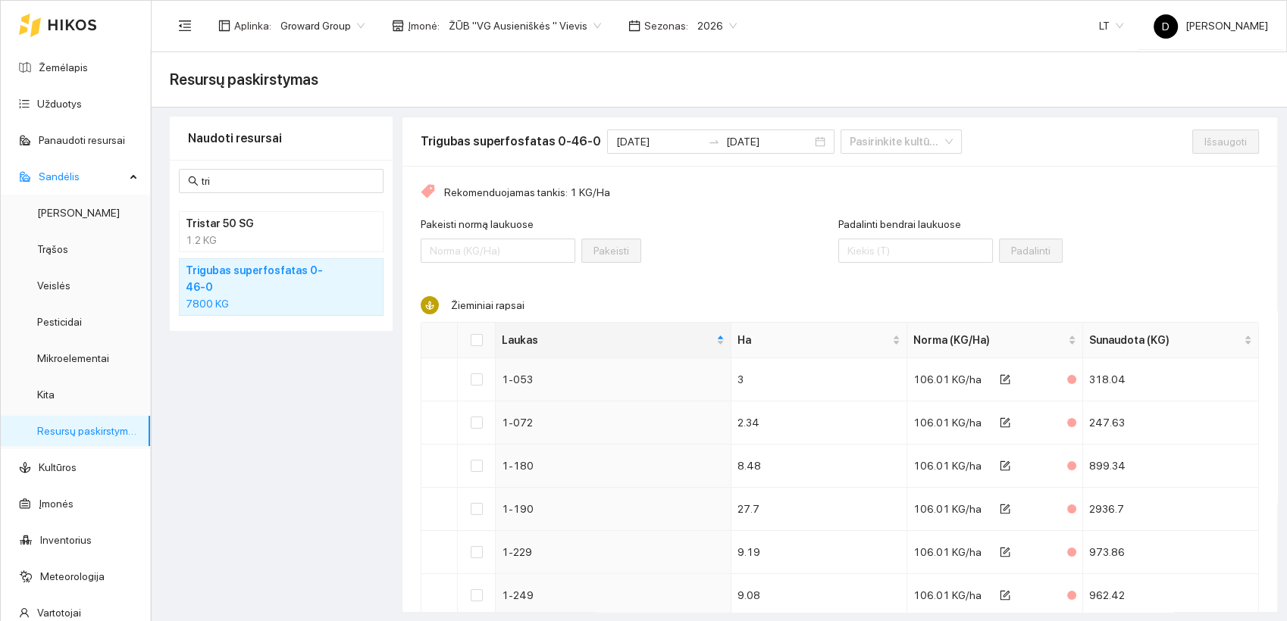
click at [1137, 249] on div "Padalinti bendrai laukuose Padalinti" at bounding box center [1048, 248] width 421 height 65
click at [268, 424] on div "Naudoti resursai tri Tristar 50 SG 1.2 KG Trigubas superfosfatas 0-46-0 7800 KG" at bounding box center [281, 365] width 223 height 496
click at [1151, 204] on div "Rekomenduojamas tankis: 1 KG/Ha Pakeisti normą laukuose Pakeisti Padalinti bend…" at bounding box center [839, 498] width 874 height 664
click at [67, 63] on link "Žemėlapis" at bounding box center [63, 67] width 49 height 12
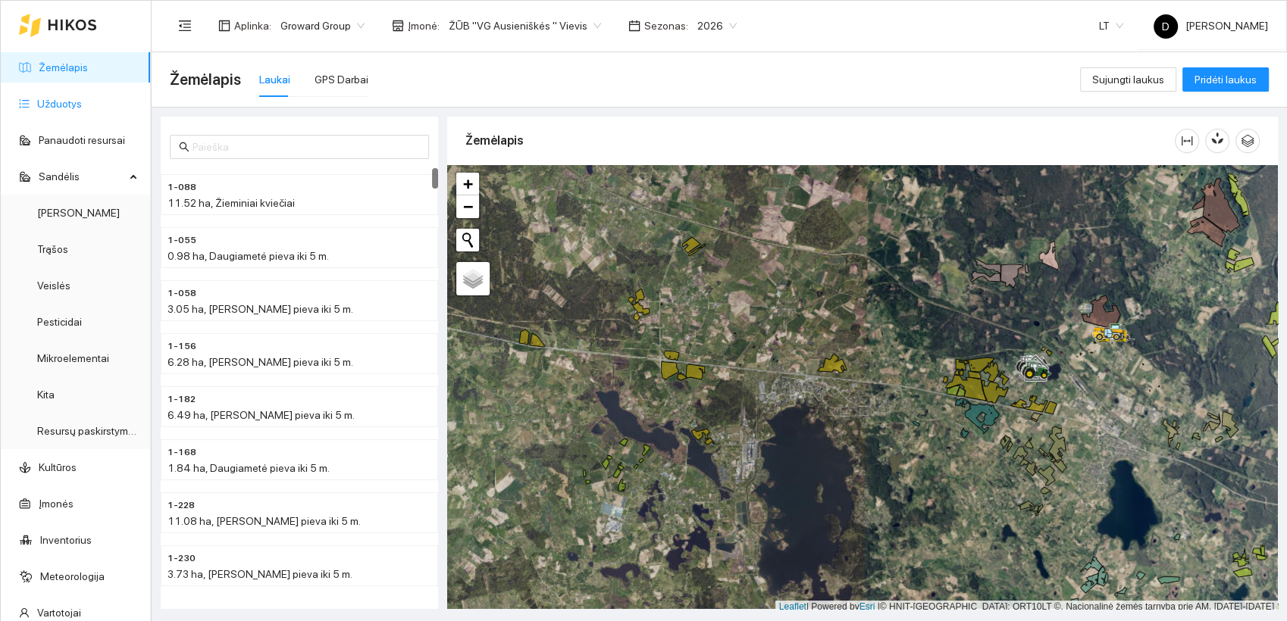
click at [63, 108] on link "Užduotys" at bounding box center [59, 104] width 45 height 12
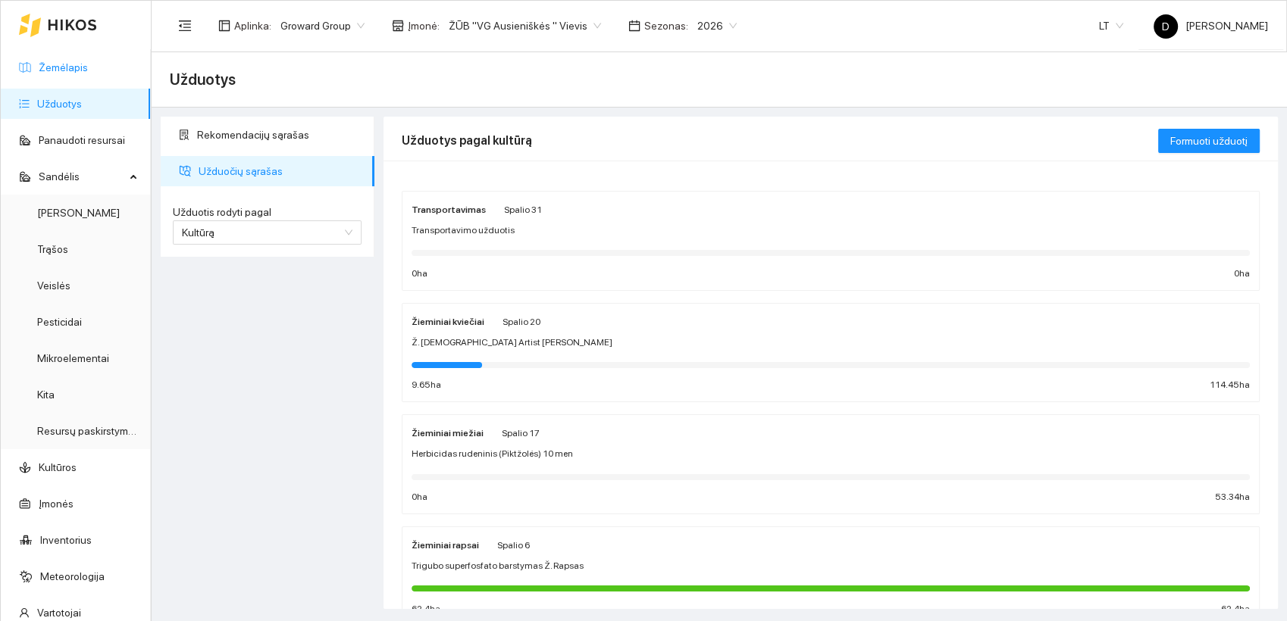
click at [62, 72] on link "Žemėlapis" at bounding box center [63, 67] width 49 height 12
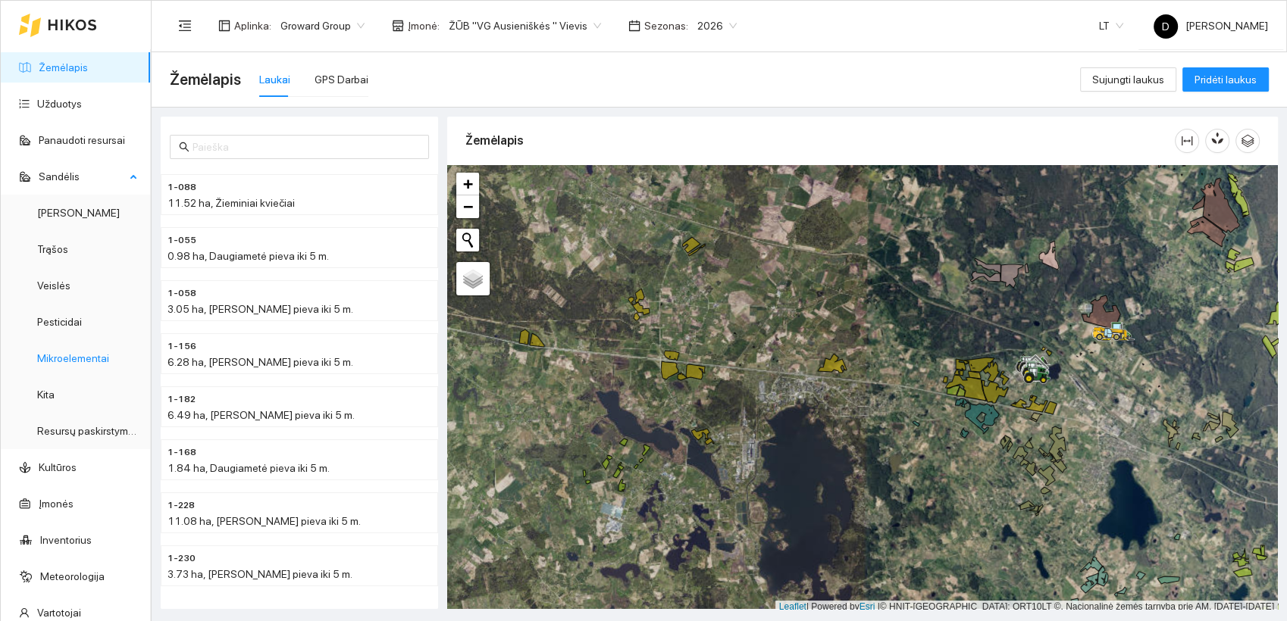
scroll to position [119, 0]
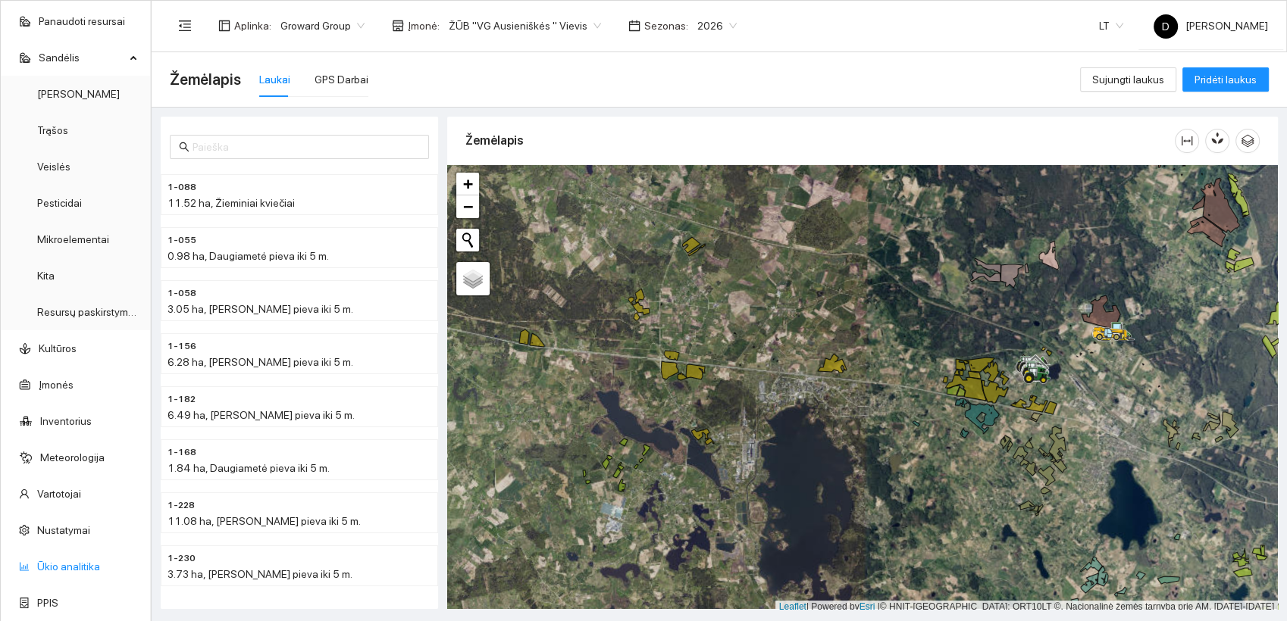
click at [55, 564] on link "Ūkio analitika" at bounding box center [68, 567] width 63 height 12
